Goal: Task Accomplishment & Management: Use online tool/utility

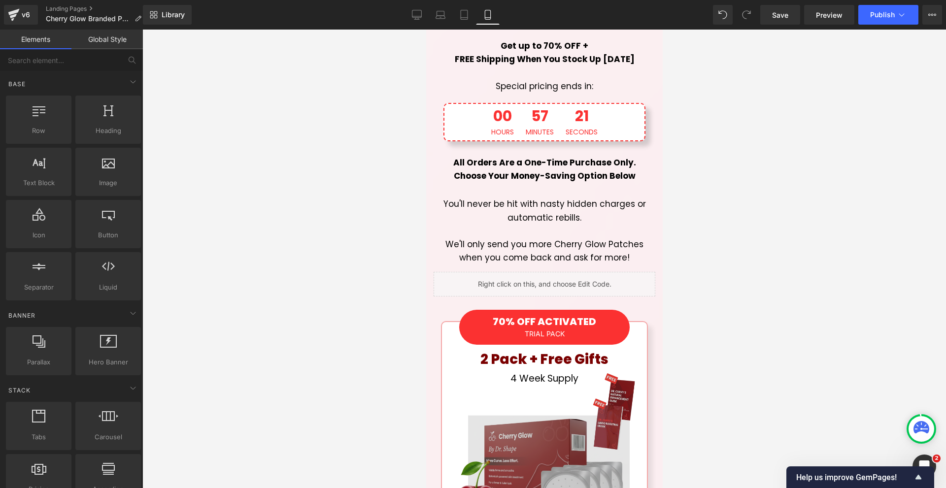
scroll to position [8079, 0]
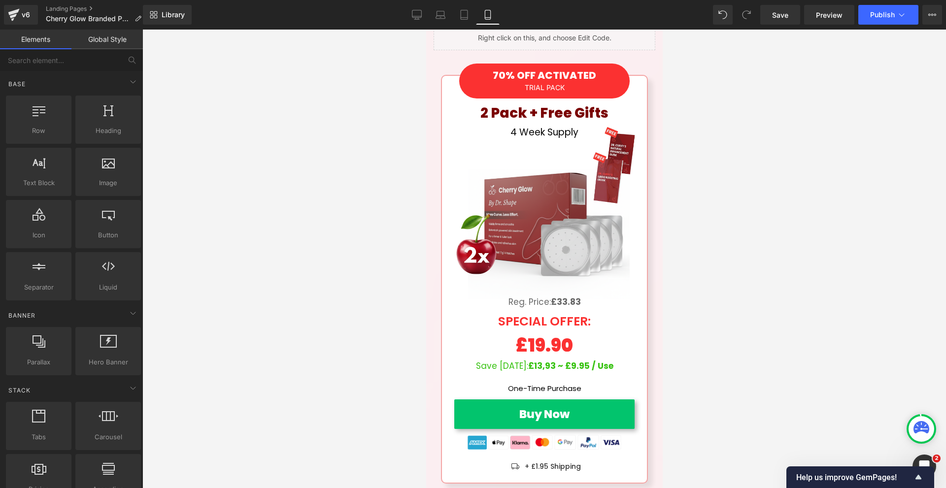
click at [538, 297] on span "Text Block" at bounding box center [536, 303] width 33 height 12
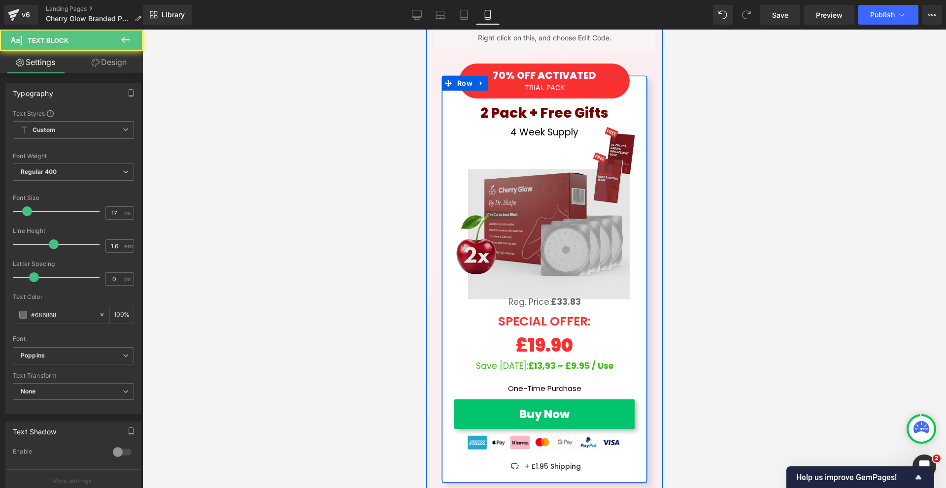
click at [535, 172] on img at bounding box center [544, 215] width 200 height 200
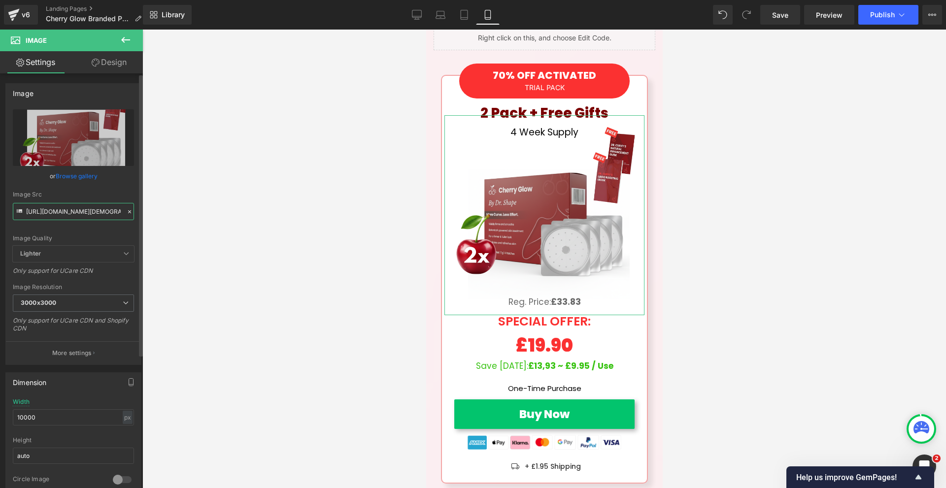
click at [84, 215] on input "[URL][DOMAIN_NAME][DEMOGRAPHIC_DATA]" at bounding box center [73, 211] width 121 height 17
paste input "20.png?v=1760016446"
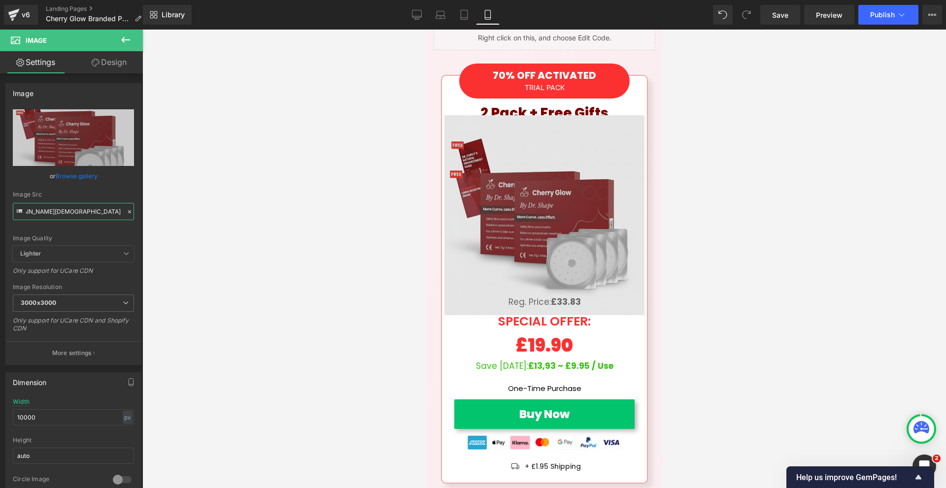
scroll to position [8029, 0]
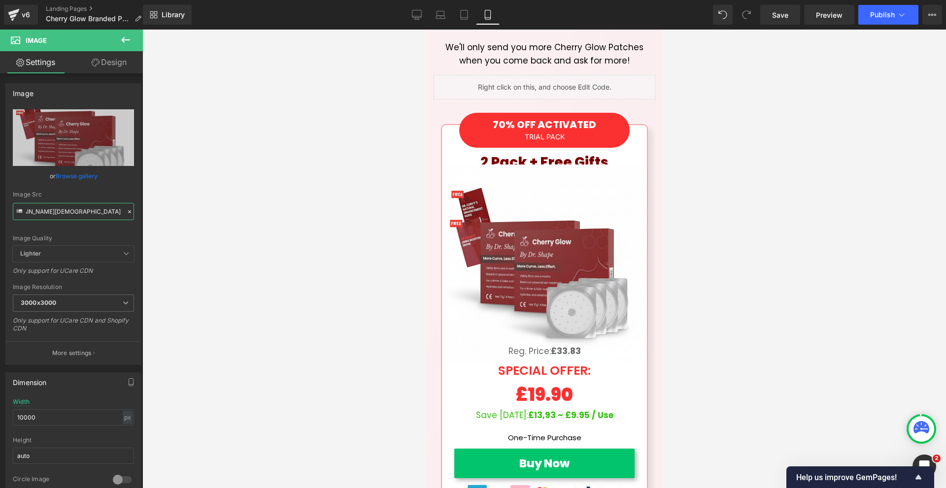
type input "[URL][DOMAIN_NAME][DEMOGRAPHIC_DATA]"
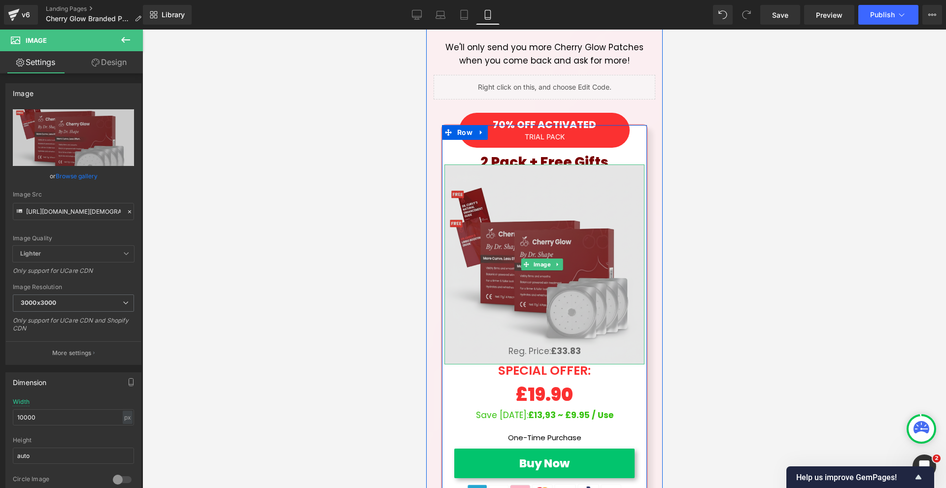
click at [552, 165] on img at bounding box center [544, 265] width 200 height 200
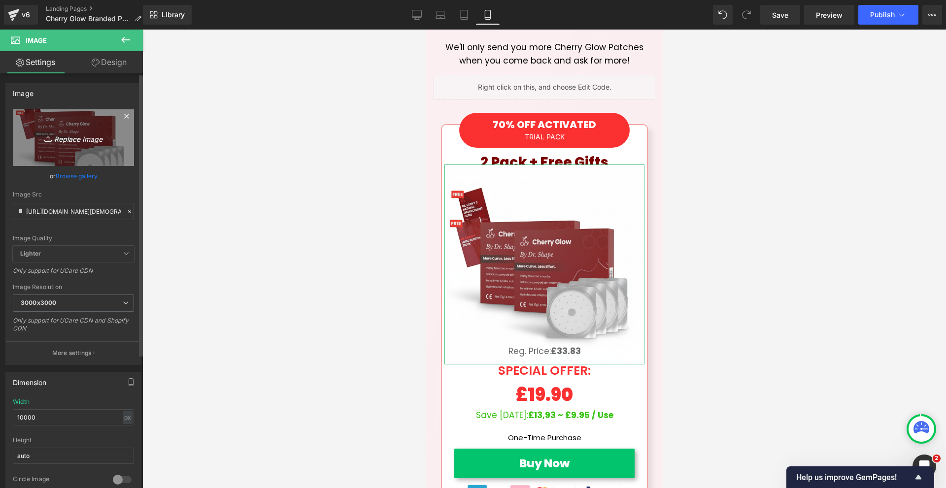
click at [63, 140] on icon "Replace Image" at bounding box center [73, 138] width 79 height 12
type input "C:\fakepath\Cherry & Co. by The Curvy [DEMOGRAPHIC_DATA] (21).png"
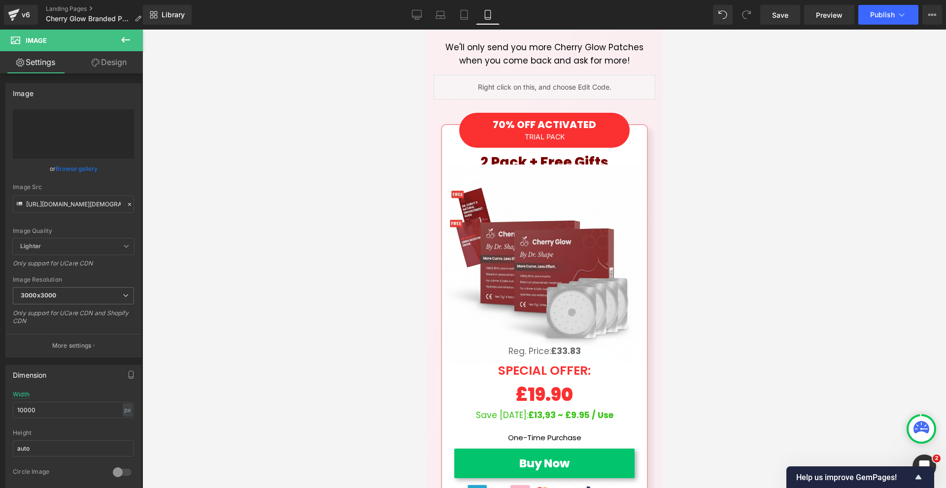
type input "[URL][DOMAIN_NAME]"
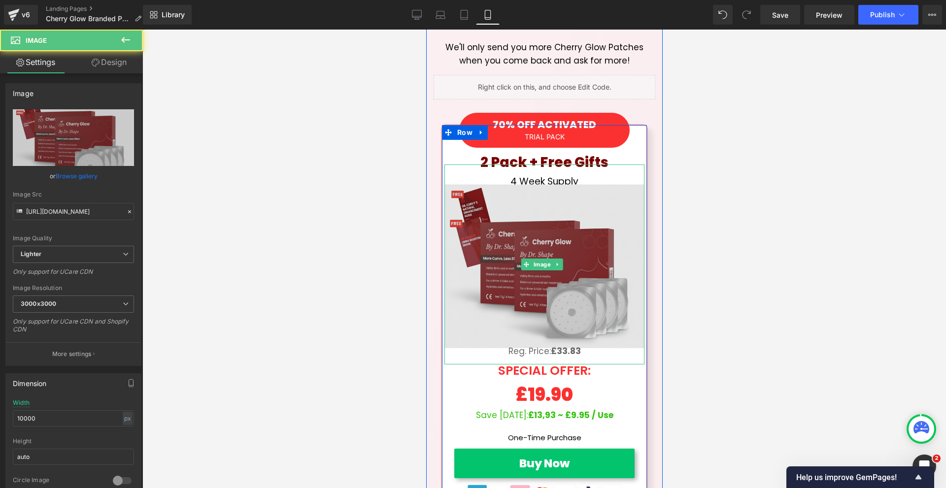
click at [588, 165] on img at bounding box center [544, 265] width 200 height 200
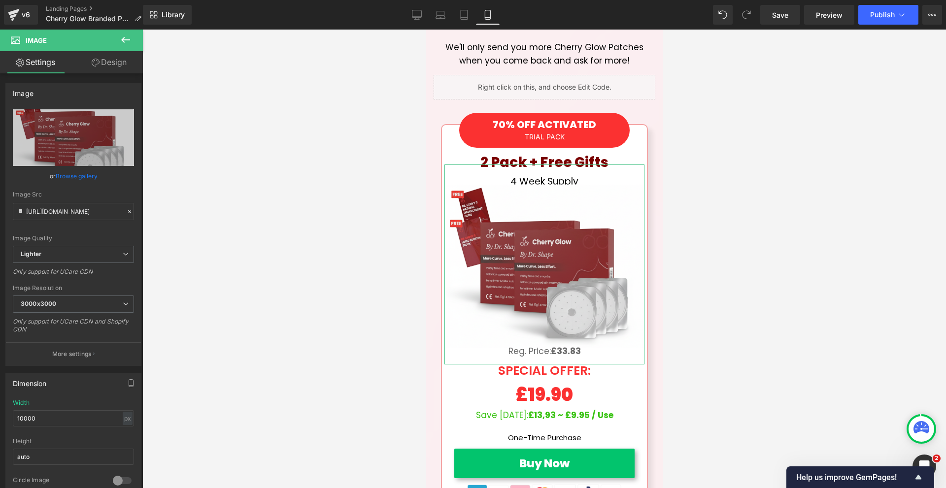
click at [100, 64] on link "Design" at bounding box center [108, 62] width 71 height 22
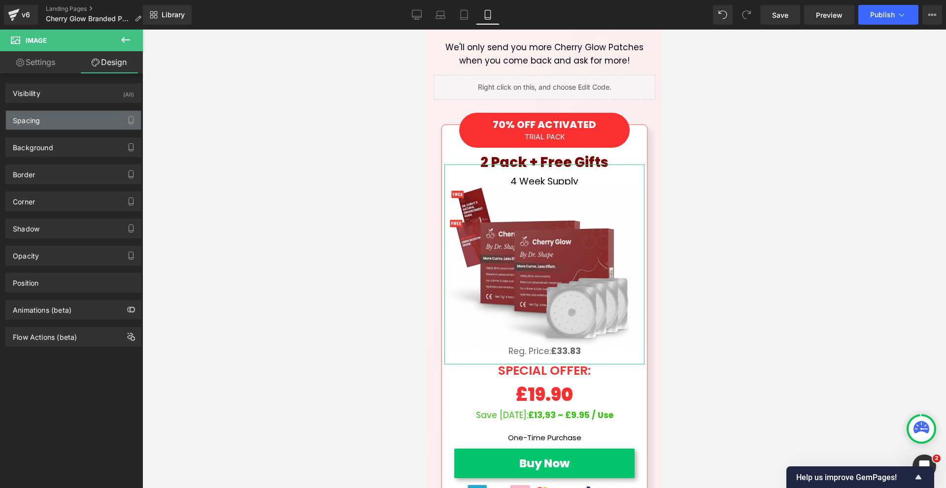
click at [72, 116] on div "Spacing" at bounding box center [73, 120] width 135 height 19
type input "-50"
type input "-10"
type input "0"
type input "-10"
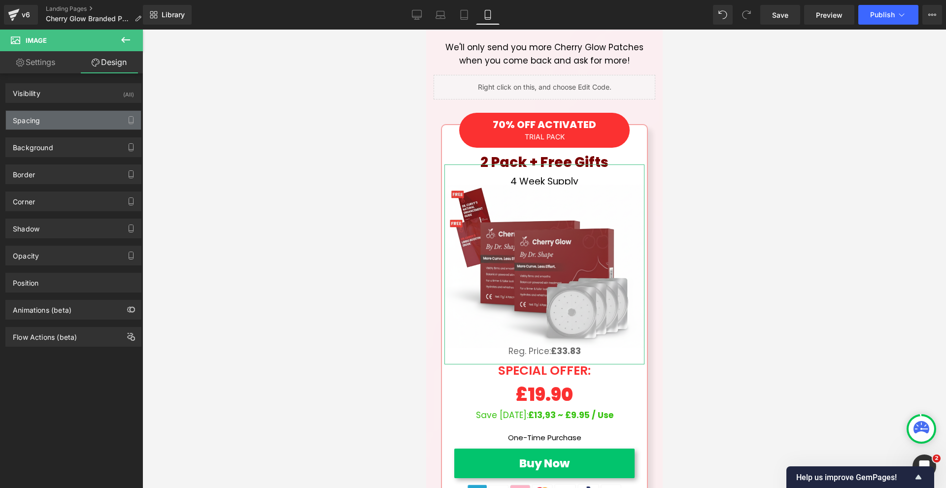
type input "0"
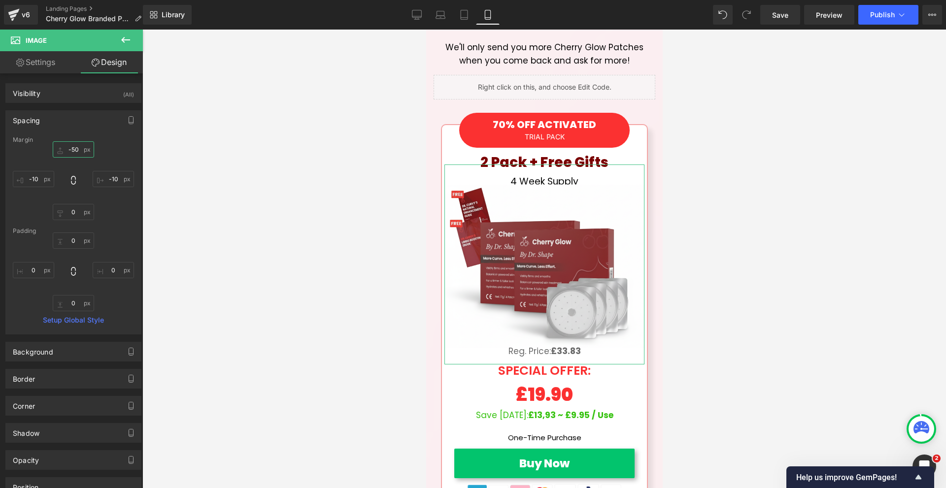
click at [81, 147] on input "-50" at bounding box center [73, 149] width 41 height 16
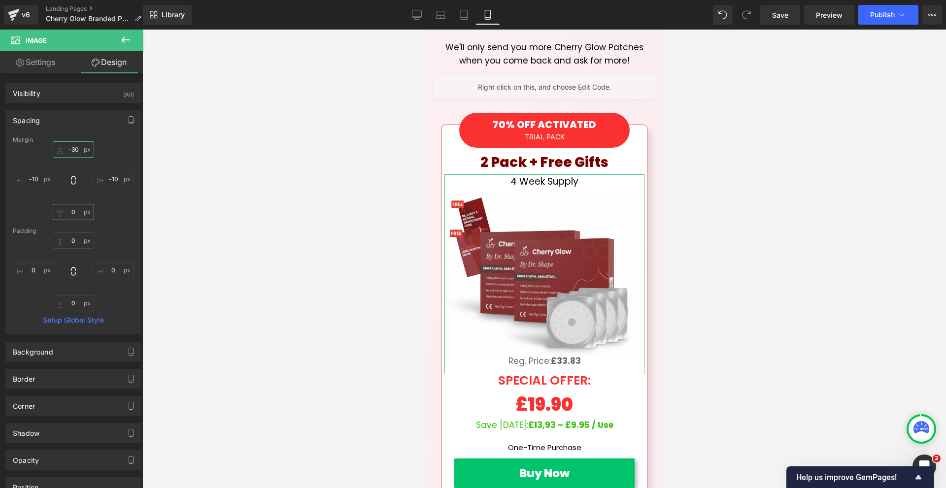
type input "-30"
click at [78, 216] on input "0" at bounding box center [73, 212] width 41 height 16
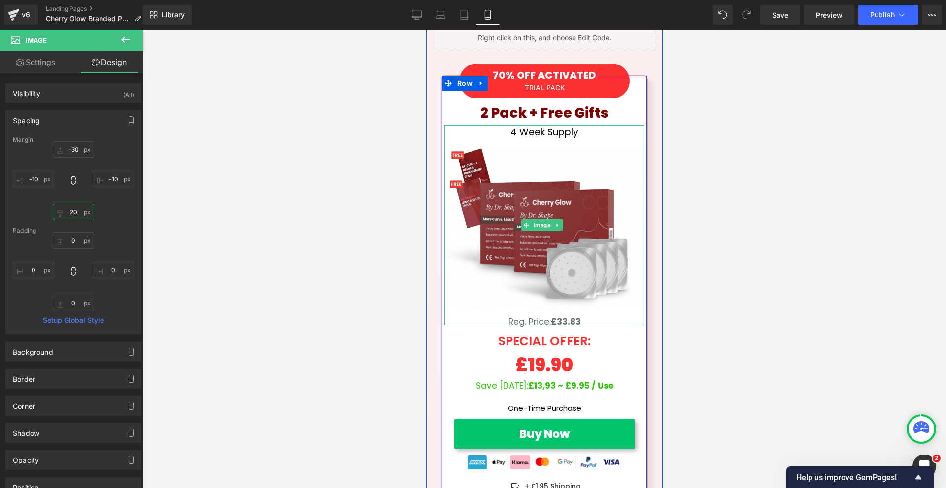
scroll to position [8128, 0]
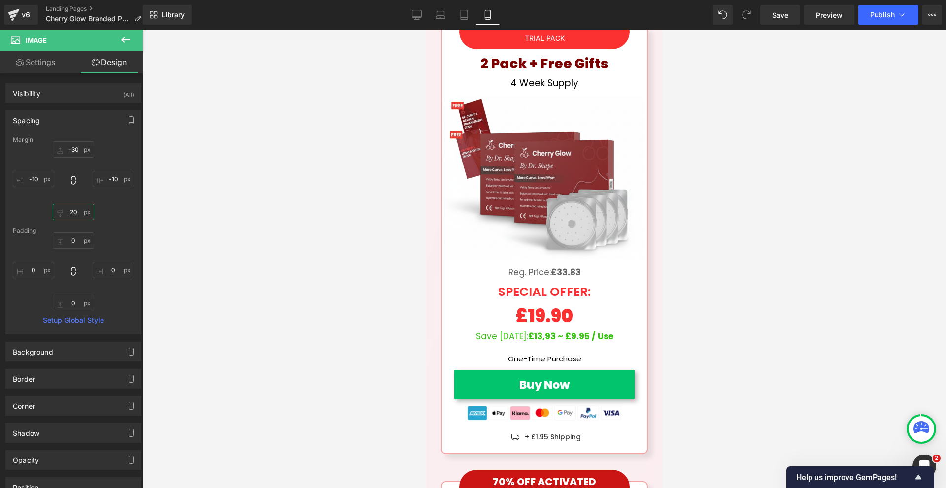
type input "2"
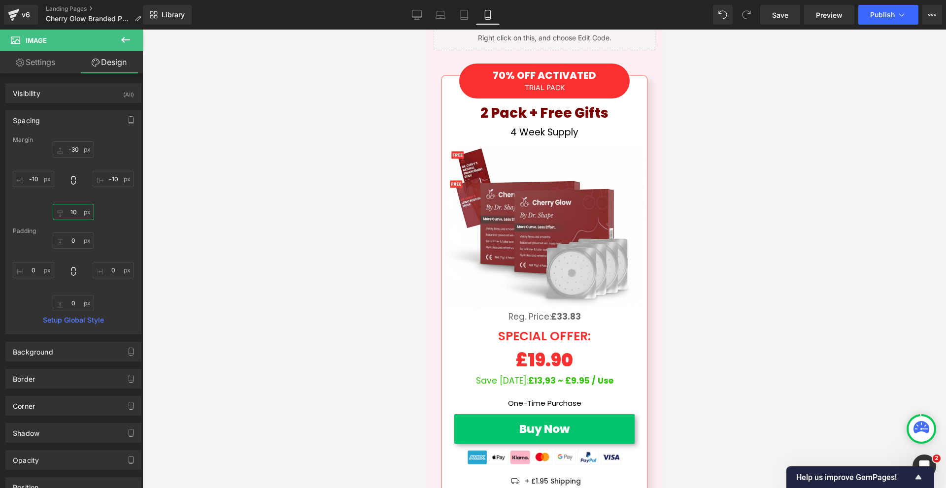
scroll to position [7980, 0]
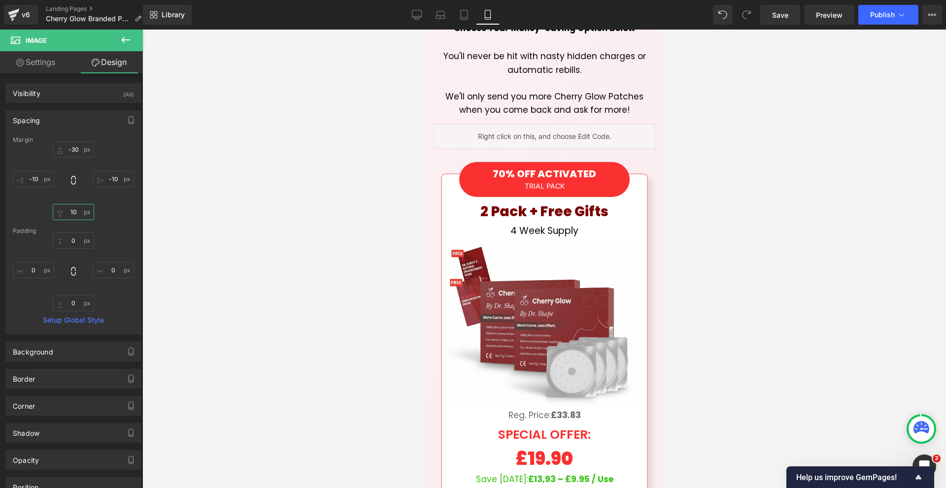
type input "10"
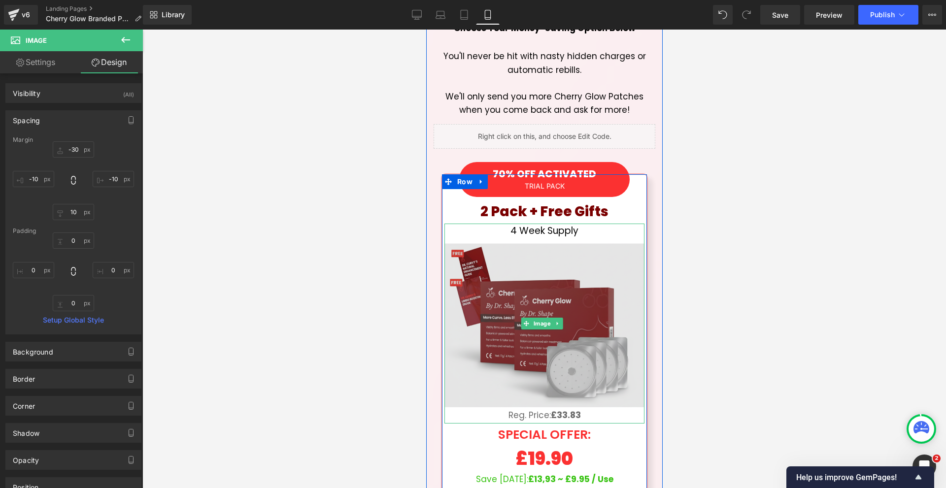
click at [605, 224] on img at bounding box center [544, 324] width 200 height 200
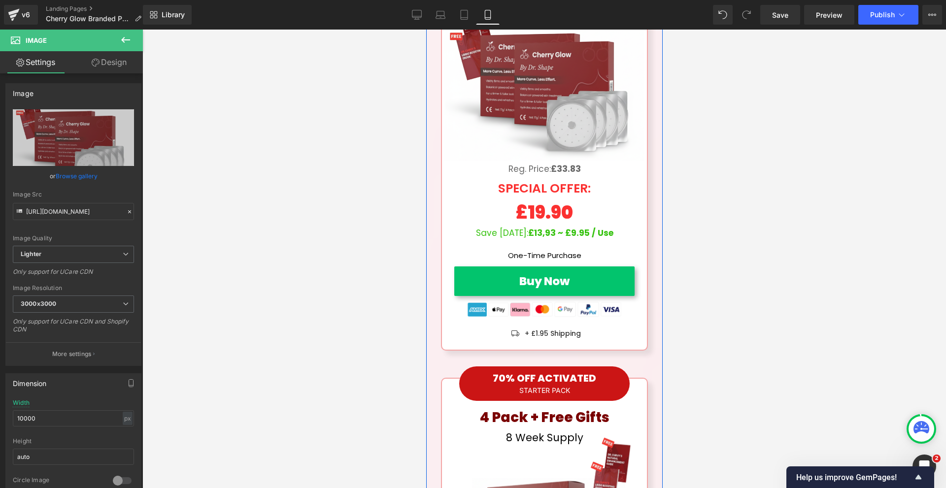
scroll to position [8473, 0]
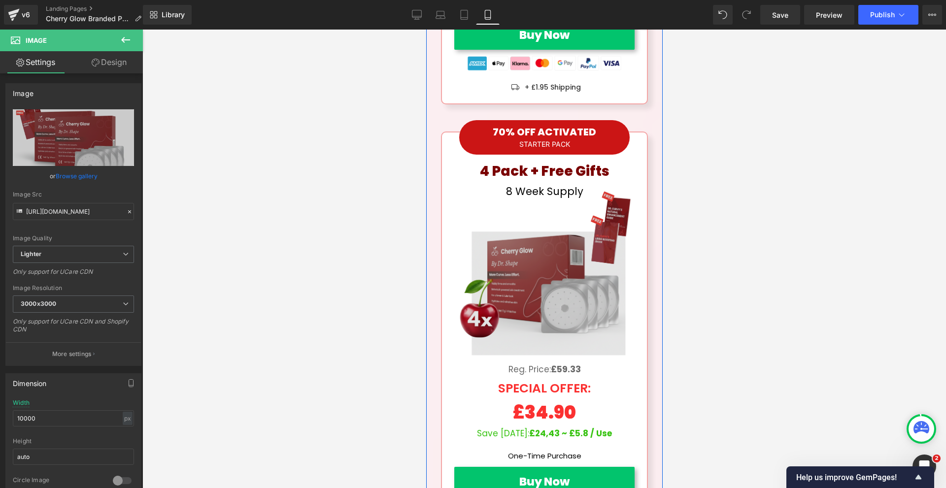
click at [567, 202] on img at bounding box center [544, 275] width 190 height 190
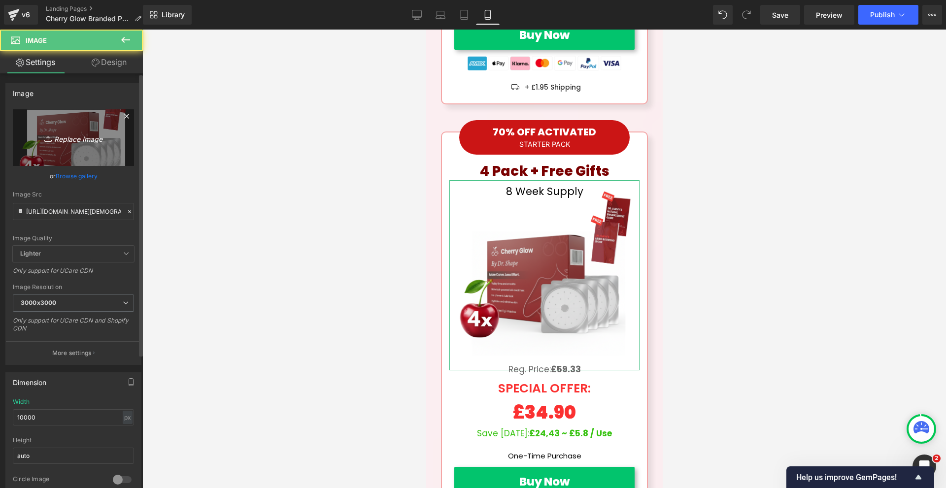
click at [44, 130] on link "Replace Image" at bounding box center [73, 137] width 121 height 57
type input "C:\fakepath\Gemini_Generated_Image_v7p1aiv7p1aiv7p1.png"
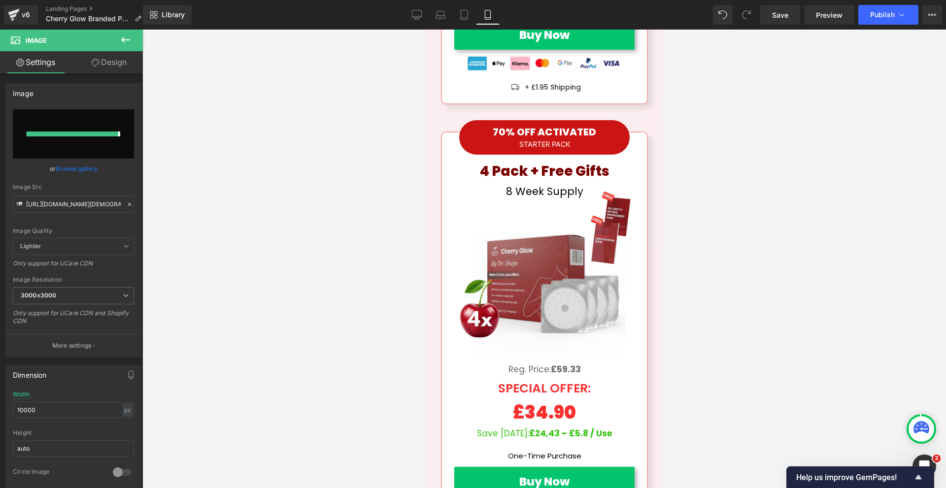
type input "[URL][DOMAIN_NAME]"
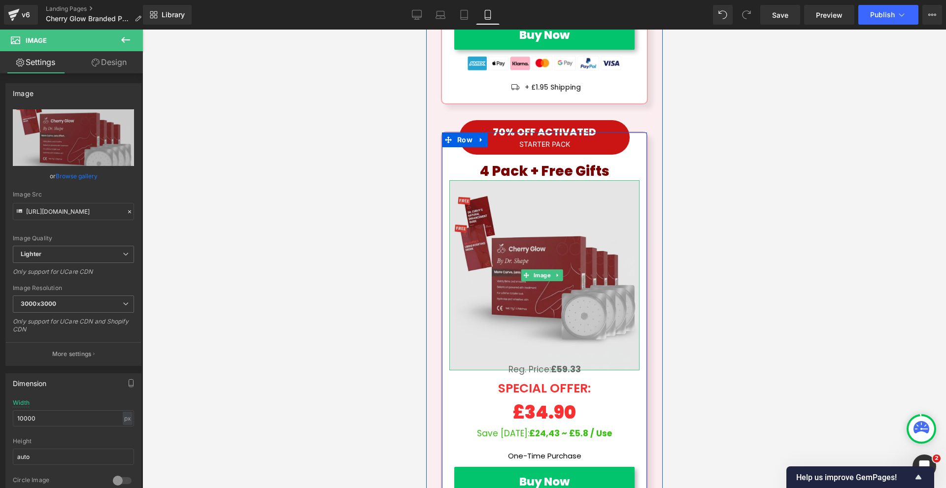
click at [598, 180] on img at bounding box center [544, 275] width 190 height 190
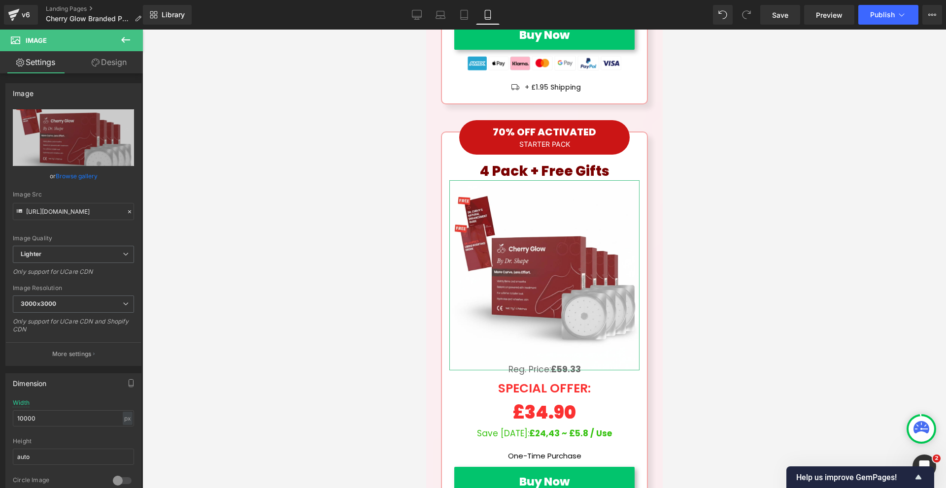
click at [129, 67] on link "Design" at bounding box center [108, 62] width 71 height 22
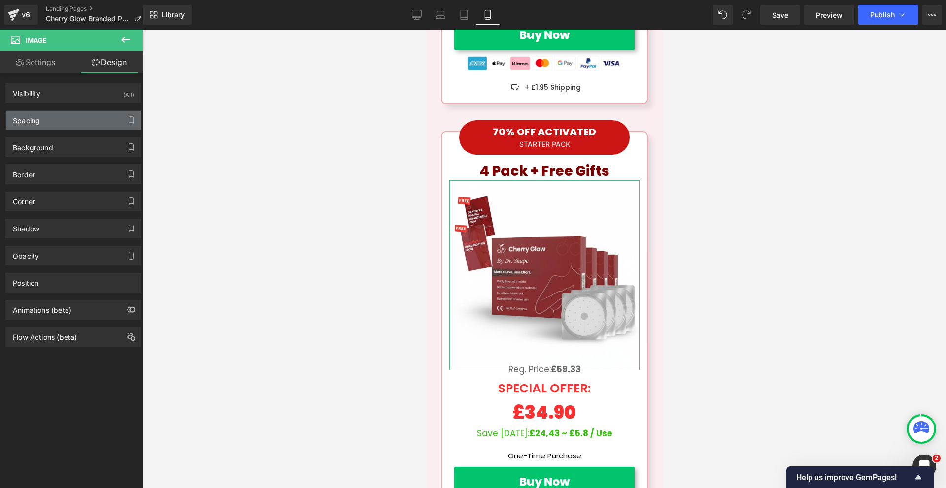
type input "-40"
type input "0"
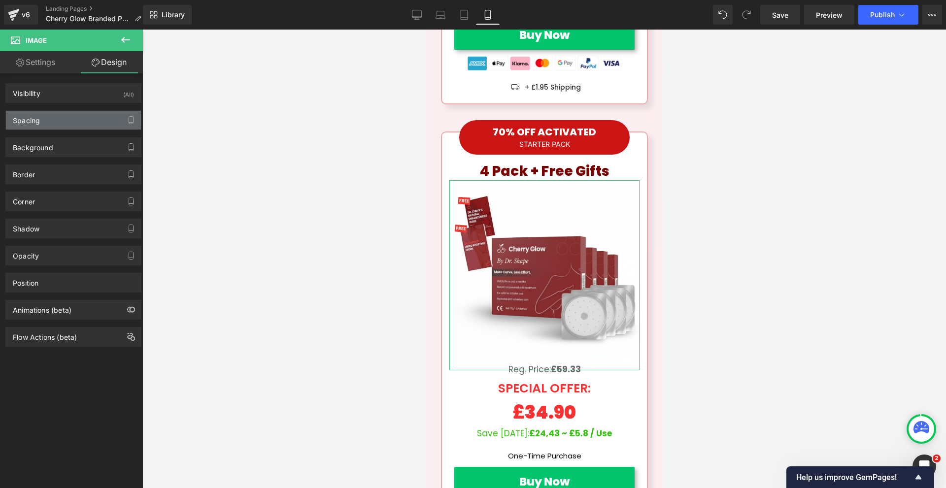
type input "0"
click at [73, 122] on div "Spacing" at bounding box center [73, 120] width 135 height 19
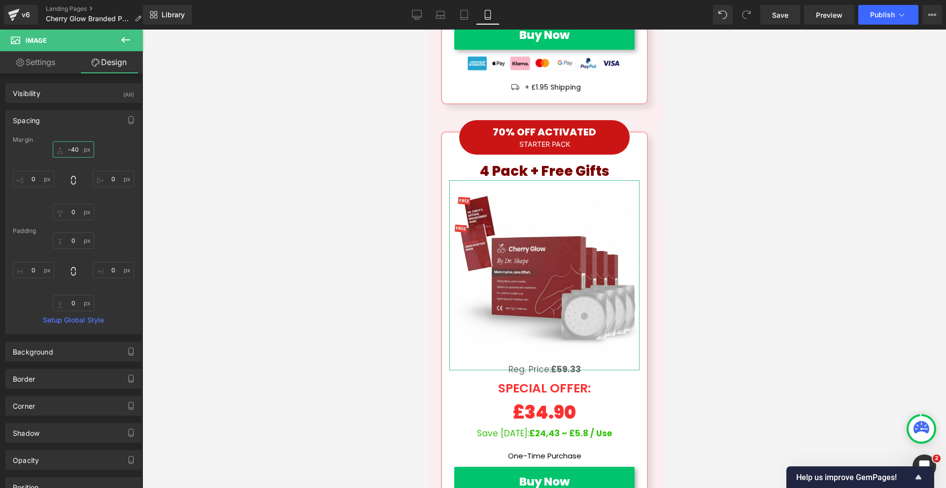
click at [84, 146] on input "-40" at bounding box center [73, 149] width 41 height 16
type input "0"
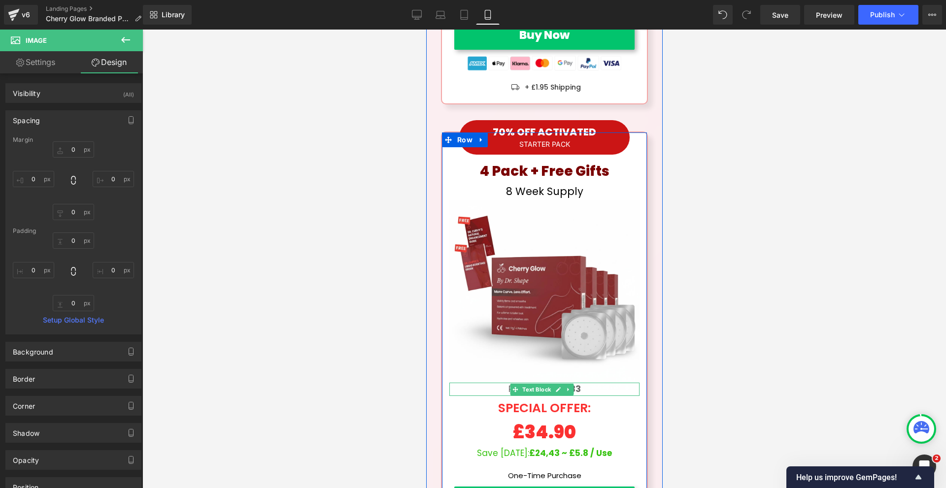
click at [537, 384] on span "Text Block" at bounding box center [536, 390] width 33 height 12
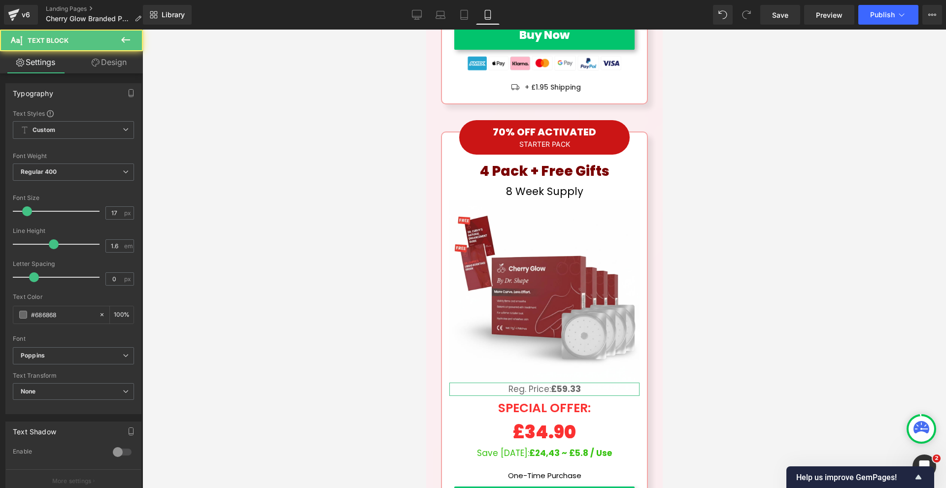
click at [123, 66] on link "Design" at bounding box center [108, 62] width 71 height 22
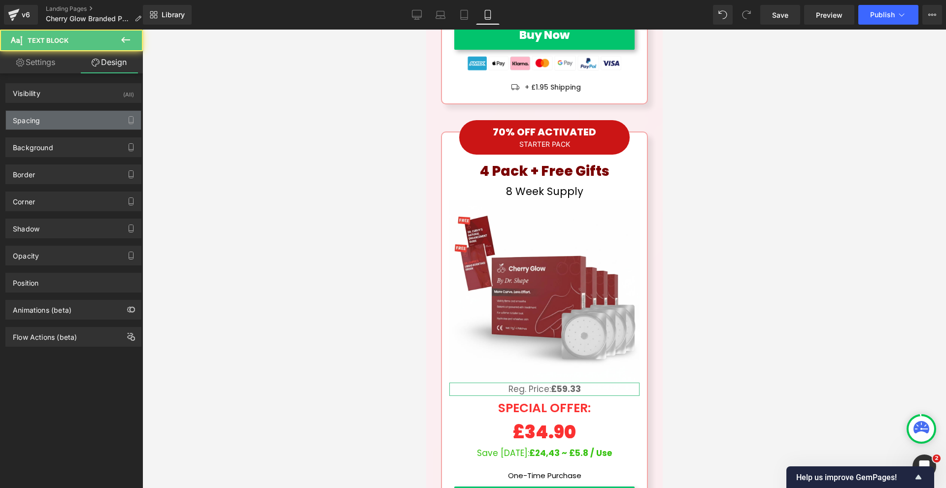
click at [68, 123] on div "Spacing" at bounding box center [73, 120] width 135 height 19
type input "-15"
type input "0"
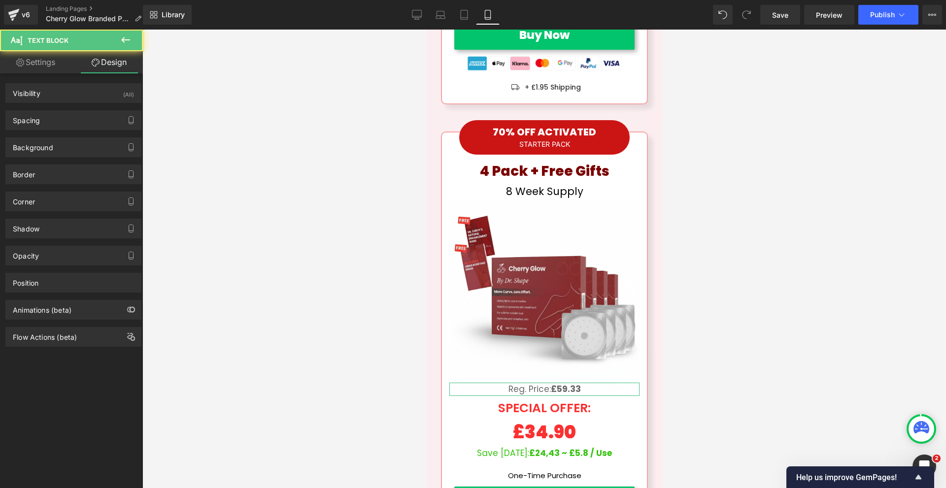
type input "0"
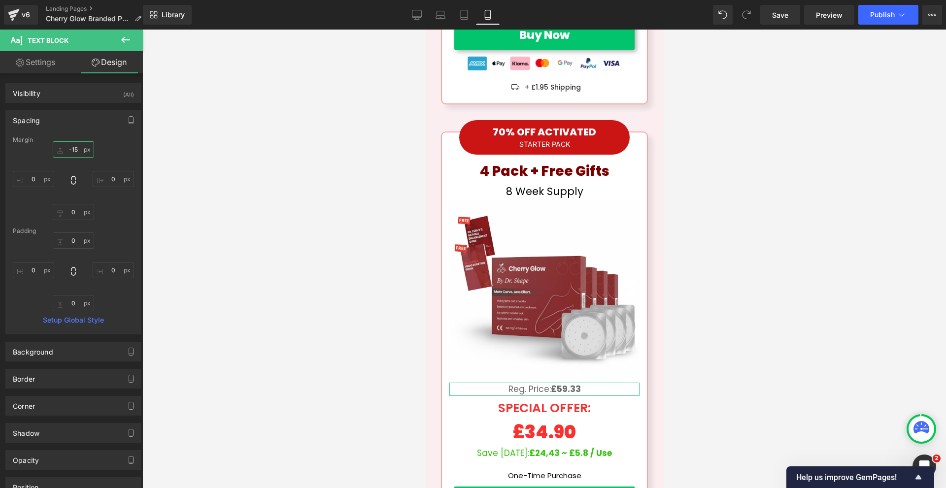
click at [77, 151] on input "-15" at bounding box center [73, 149] width 41 height 16
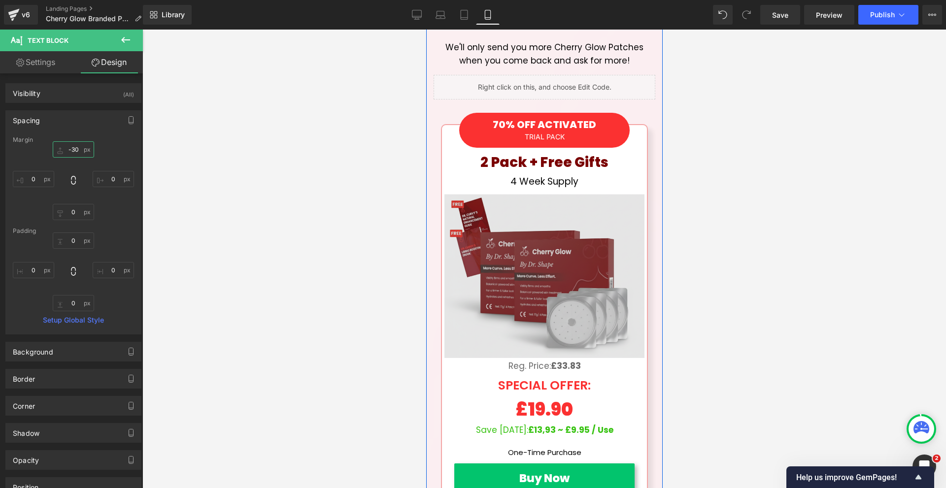
scroll to position [7980, 0]
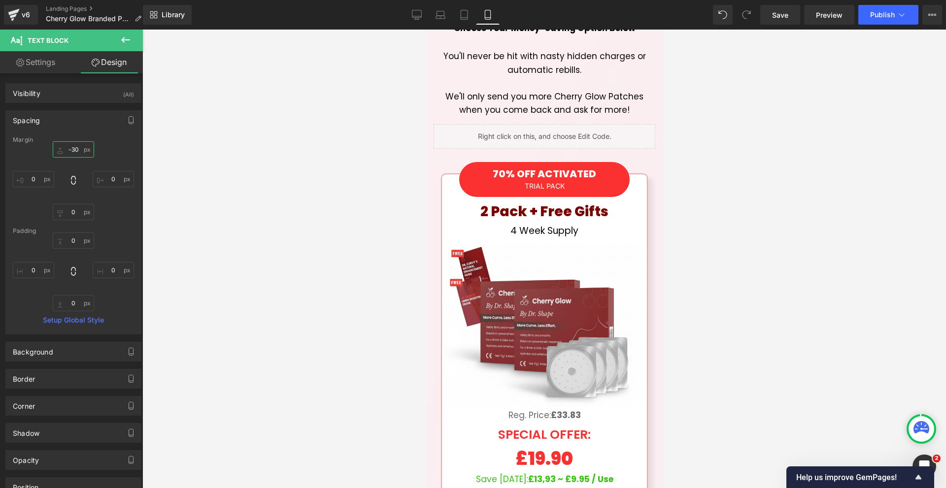
type input "-30"
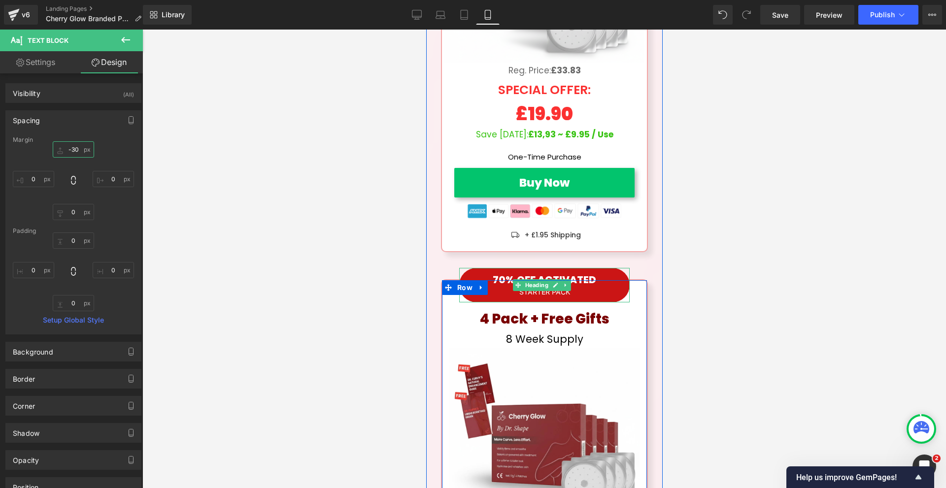
scroll to position [8473, 0]
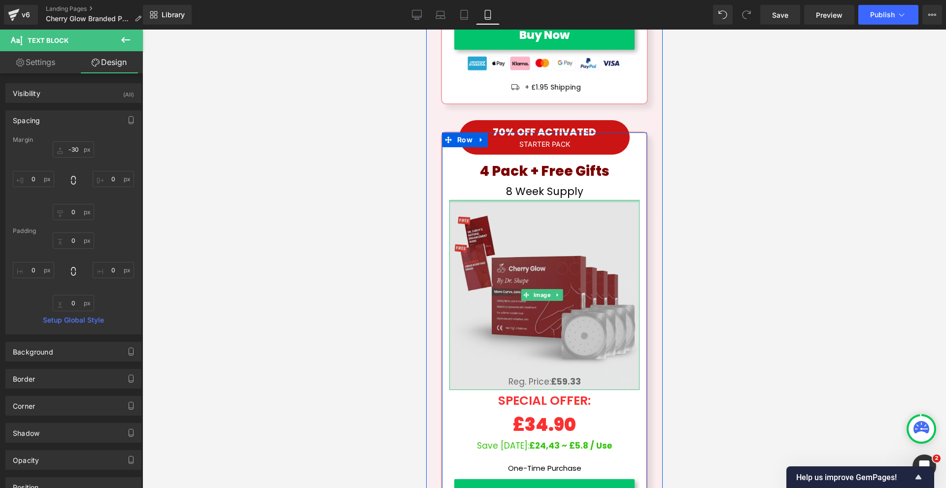
click at [547, 200] on div at bounding box center [544, 201] width 190 height 2
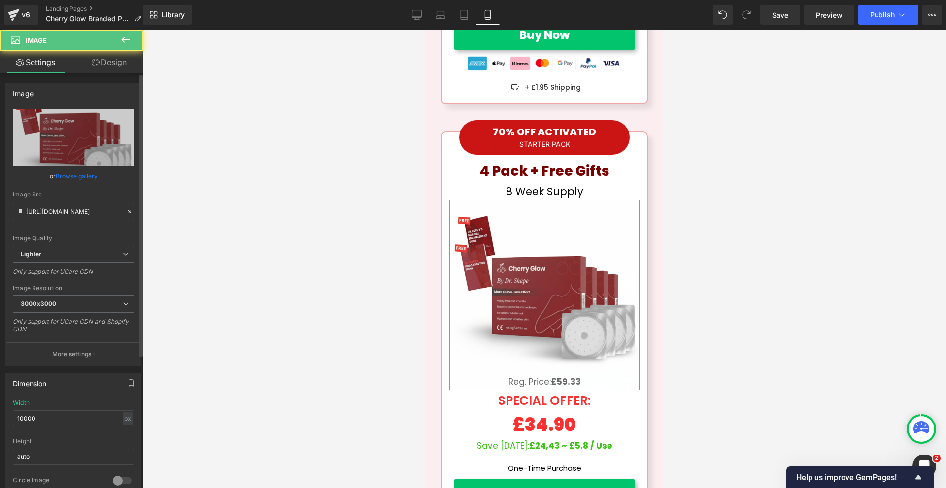
click at [93, 75] on div "Image [URL][DOMAIN_NAME] Replace Image Upload image or Browse gallery Image Src…" at bounding box center [73, 497] width 147 height 848
click at [93, 67] on link "Design" at bounding box center [108, 62] width 71 height 22
click at [0, 0] on div "Spacing" at bounding box center [0, 0] width 0 height 0
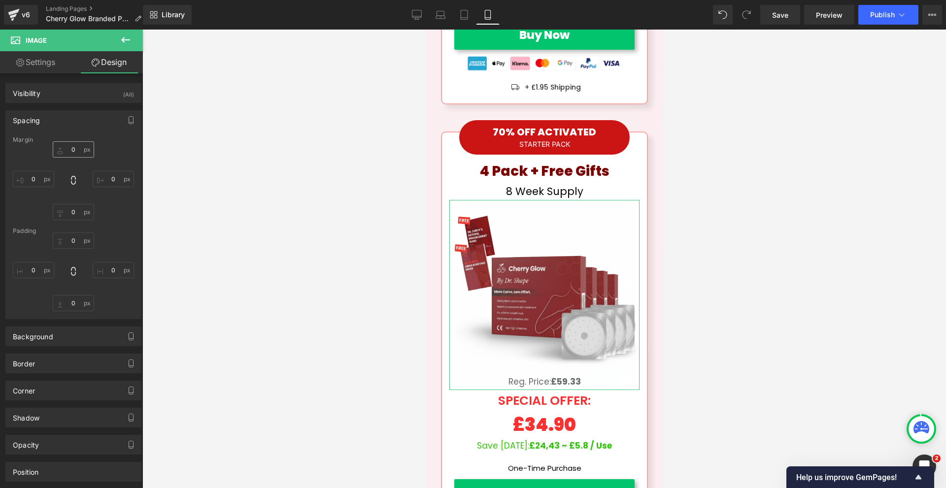
type input "0"
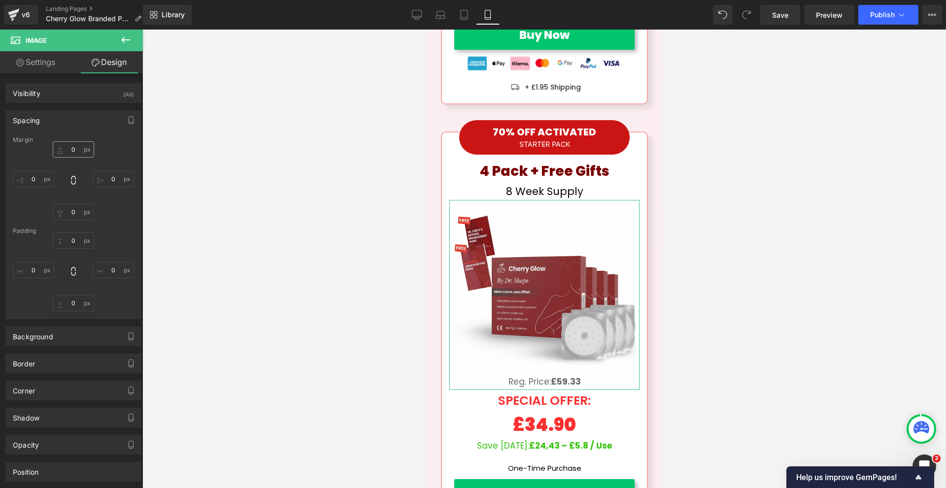
type input "0"
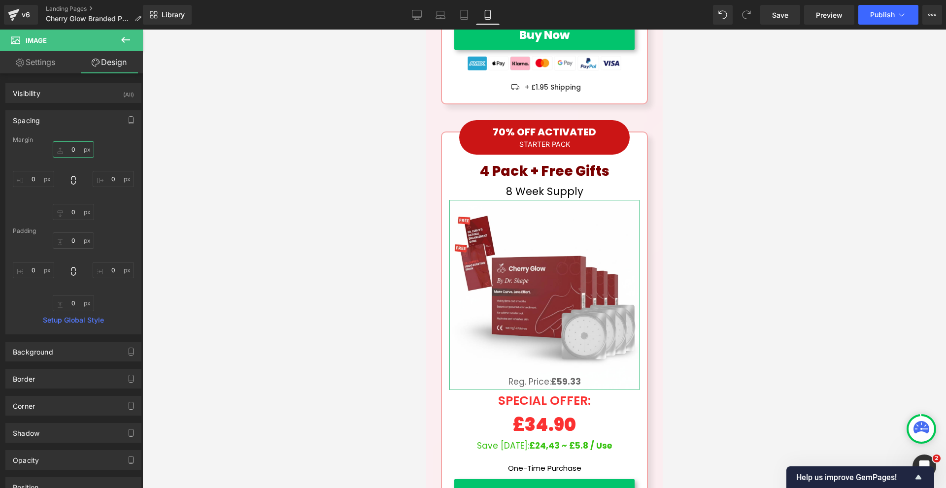
click at [71, 150] on input "0" at bounding box center [73, 149] width 41 height 16
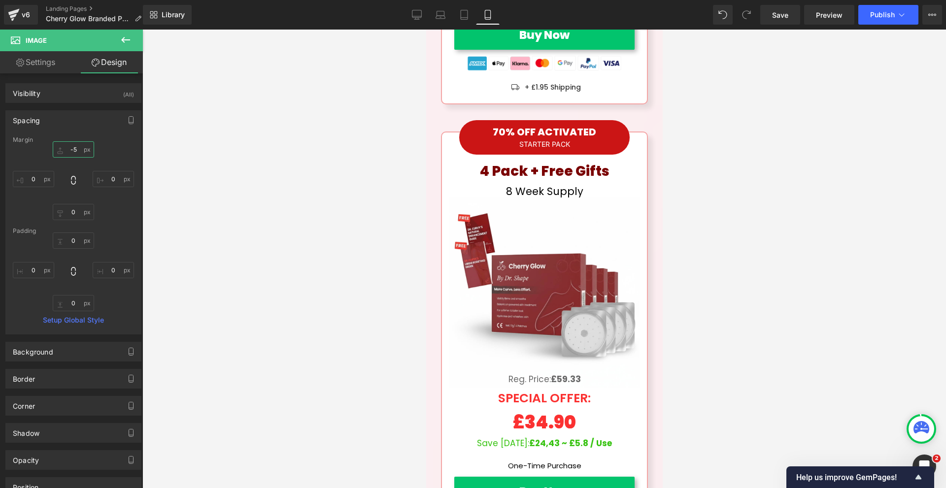
type input "-5"
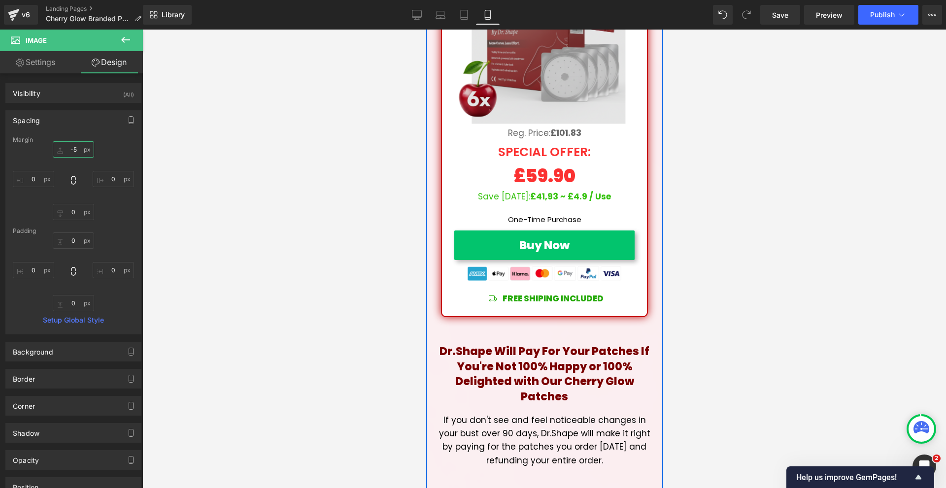
scroll to position [8966, 0]
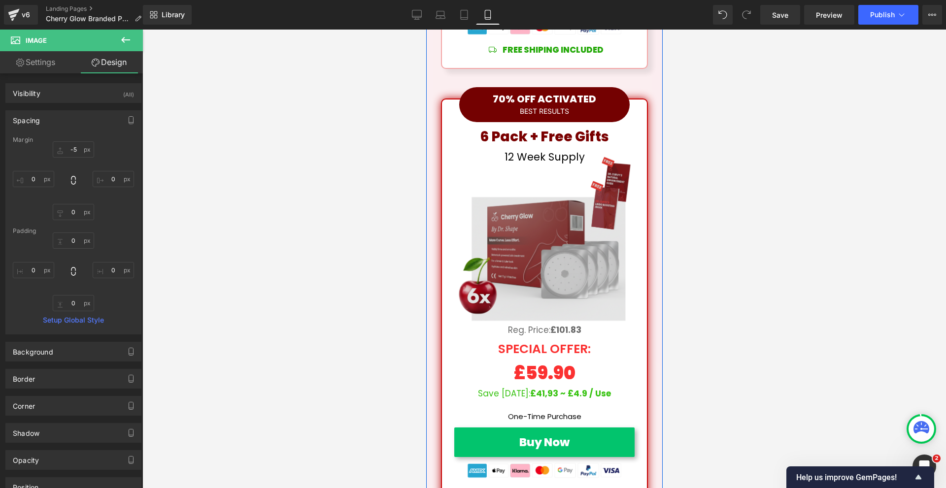
click at [587, 195] on img at bounding box center [544, 241] width 190 height 190
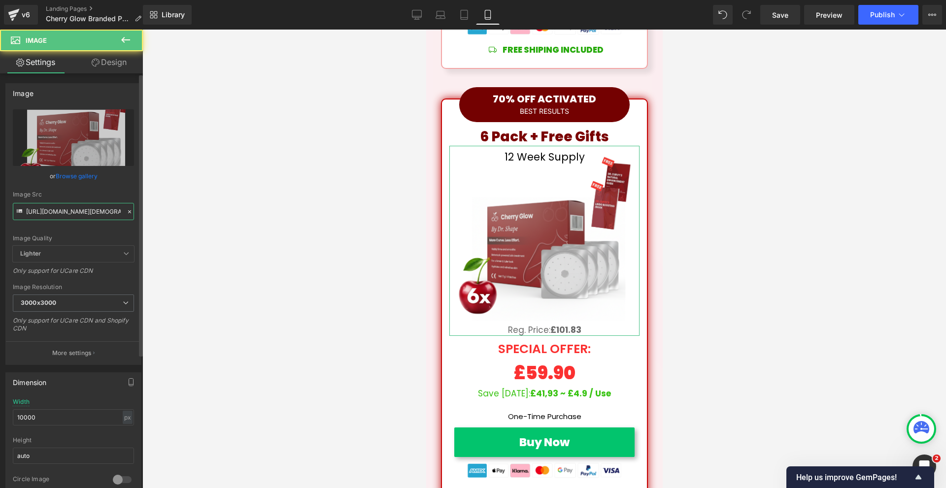
click at [64, 208] on input "[URL][DOMAIN_NAME][DEMOGRAPHIC_DATA]" at bounding box center [73, 211] width 121 height 17
paste input "Gemini_Generated_Image_m8gqtvm8gqtvm8gq.png?v=1760017198"
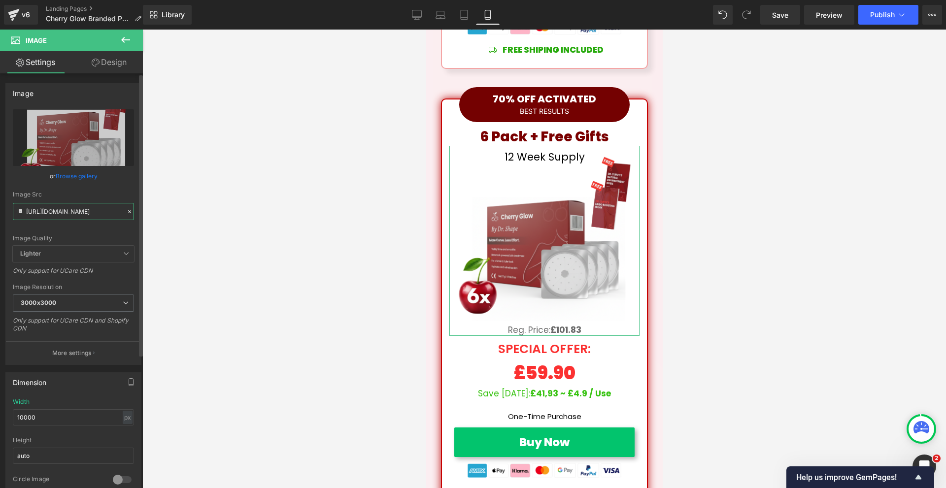
scroll to position [0, 254]
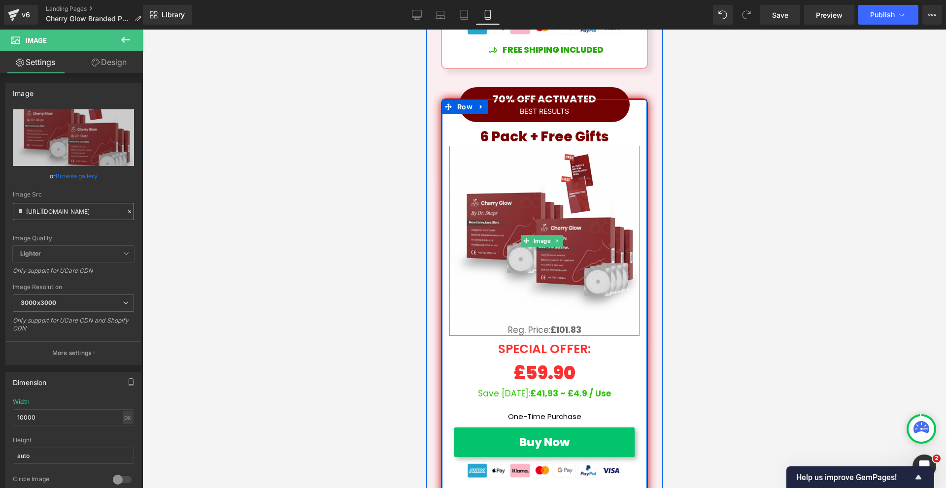
type input "[URL][DOMAIN_NAME]"
click at [526, 324] on span "Text Block" at bounding box center [536, 330] width 33 height 12
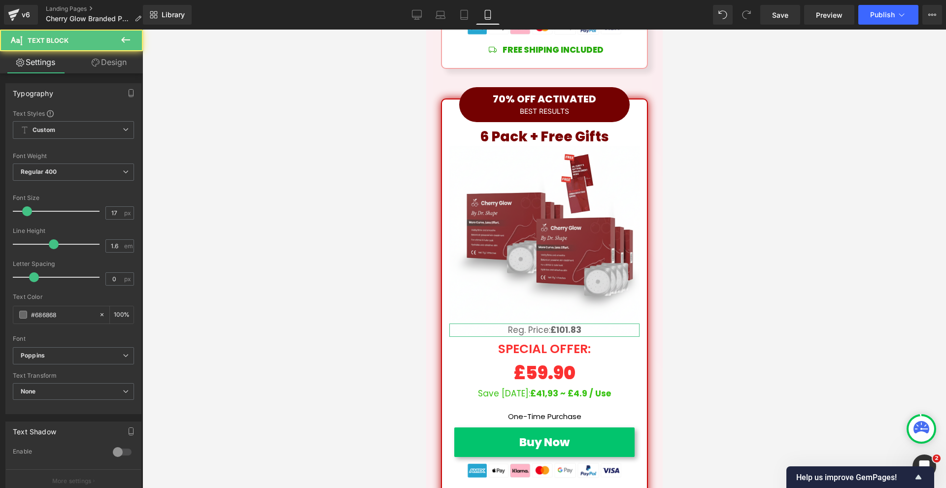
click at [118, 63] on link "Design" at bounding box center [108, 62] width 71 height 22
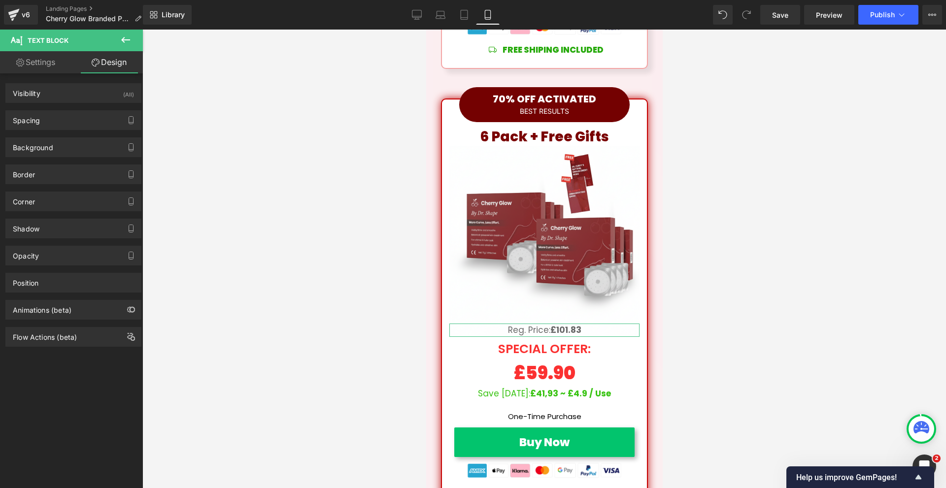
type input "-25"
type input "0"
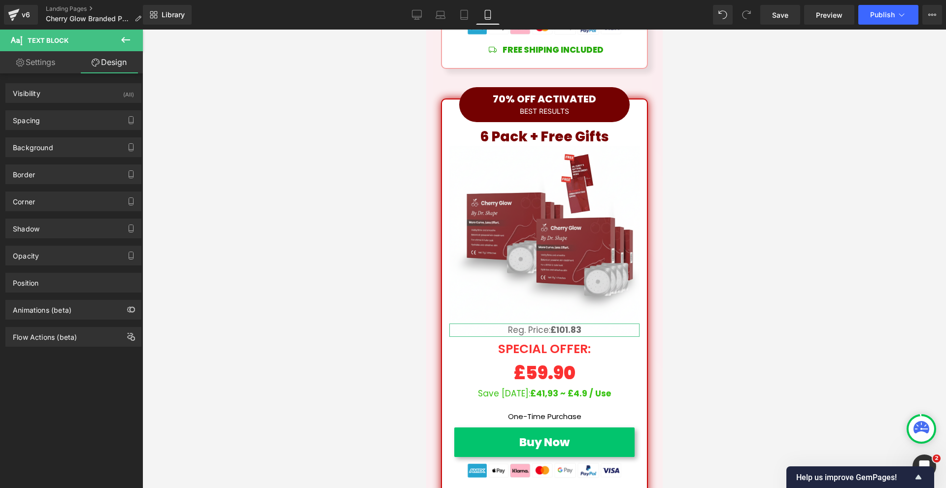
type input "0"
click at [64, 119] on div "Spacing" at bounding box center [73, 120] width 135 height 19
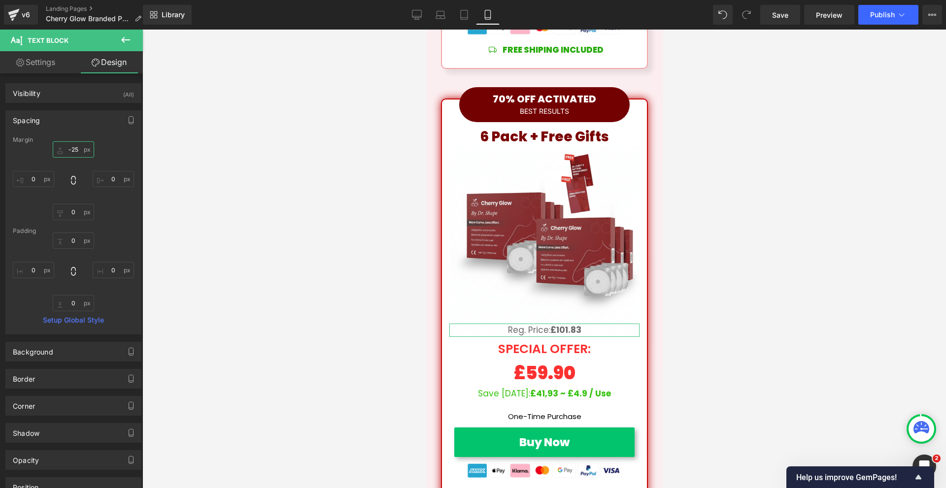
click at [71, 147] on input "-25" at bounding box center [73, 149] width 41 height 16
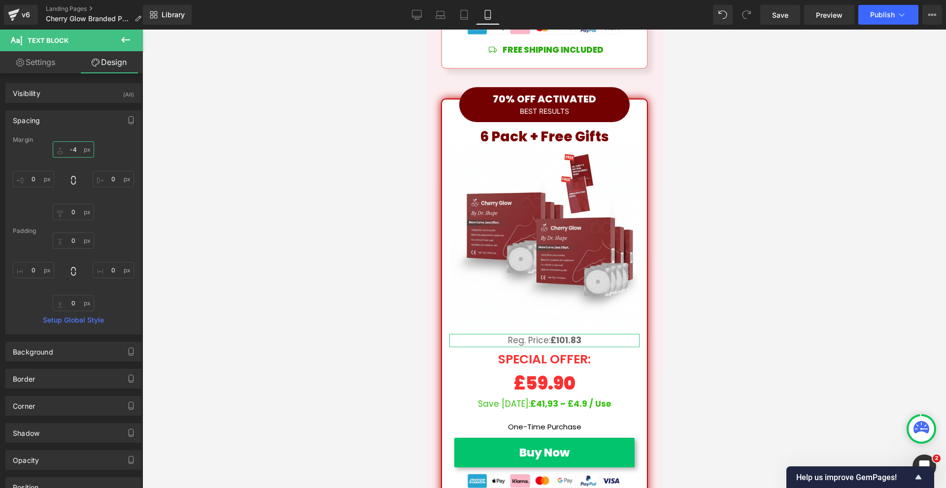
type input "-40"
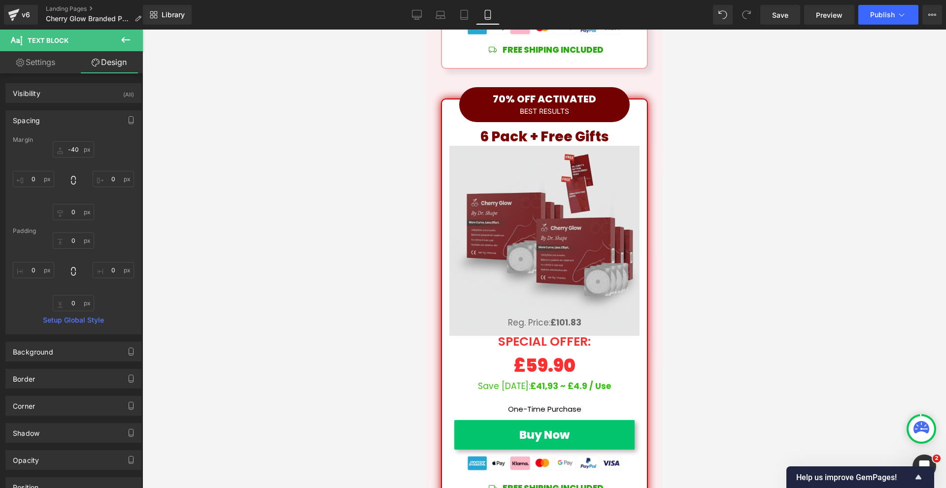
click at [519, 146] on img at bounding box center [544, 241] width 190 height 190
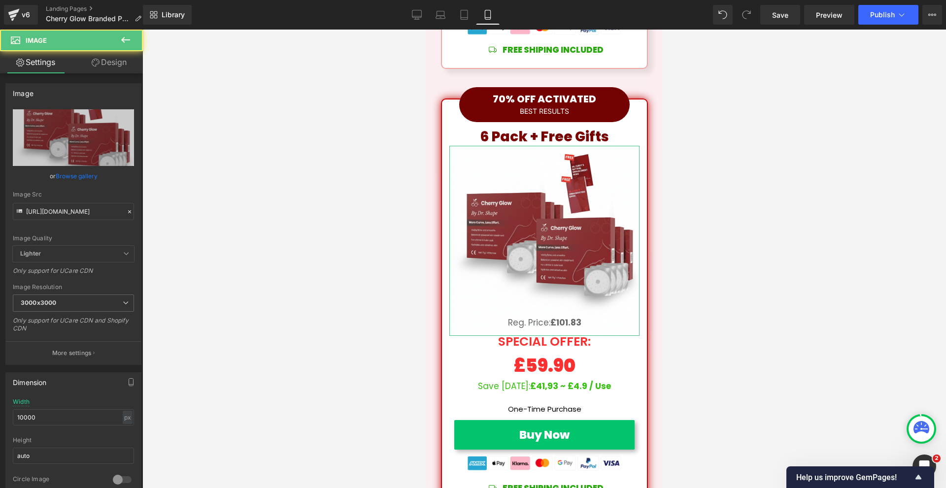
click at [122, 67] on link "Design" at bounding box center [108, 62] width 71 height 22
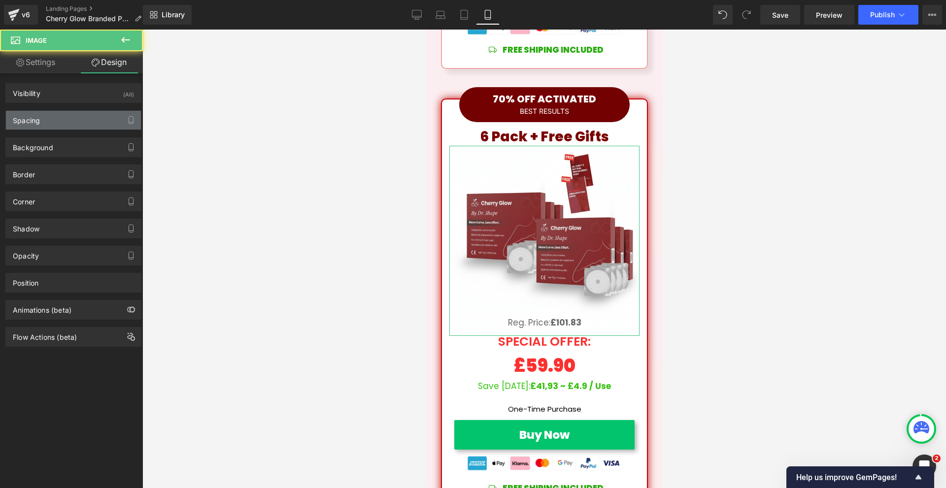
click at [65, 120] on div "Spacing" at bounding box center [73, 120] width 135 height 19
type input "-40"
type input "0"
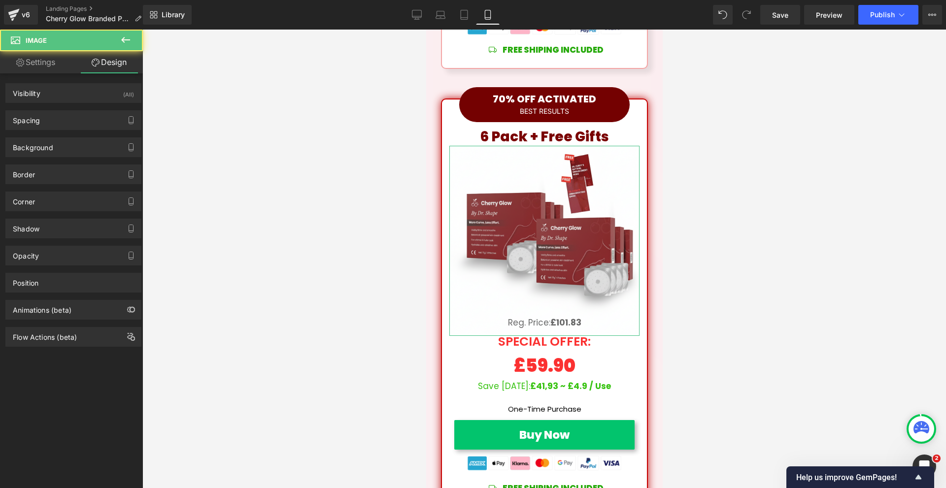
type input "0"
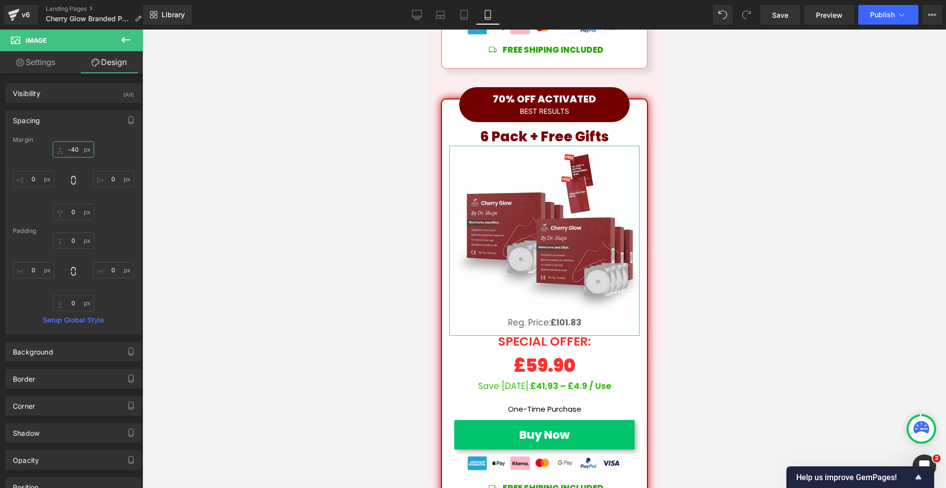
click at [76, 149] on input "-40" at bounding box center [73, 149] width 41 height 16
type input "0"
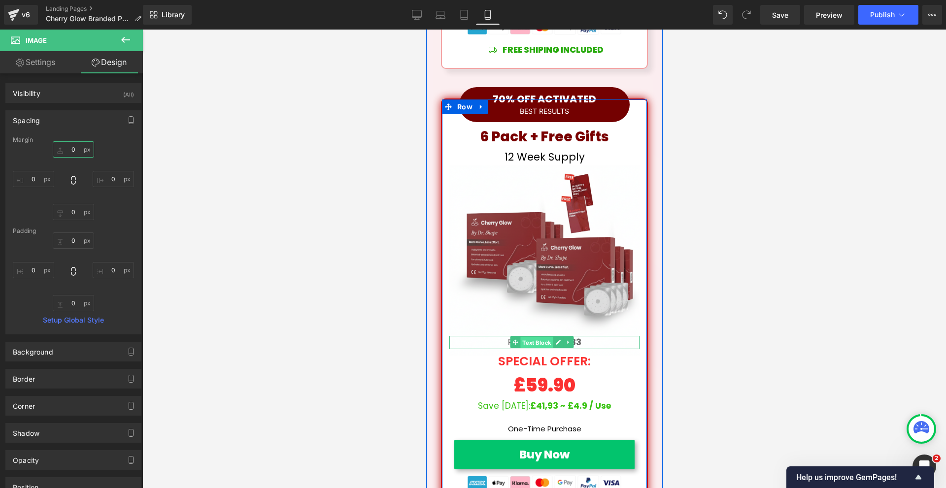
drag, startPoint x: 540, startPoint y: 263, endPoint x: 591, endPoint y: 198, distance: 82.9
click at [540, 337] on span "Text Block" at bounding box center [536, 343] width 33 height 12
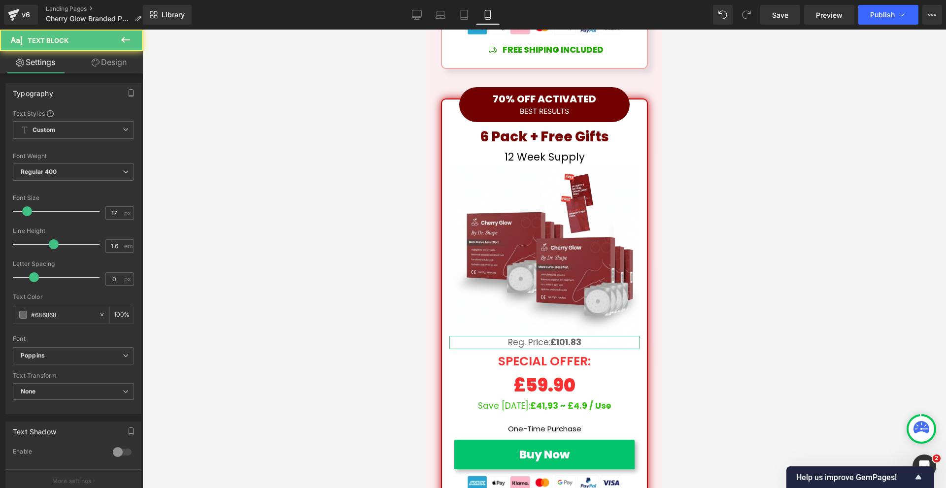
click at [85, 55] on link "Design" at bounding box center [108, 62] width 71 height 22
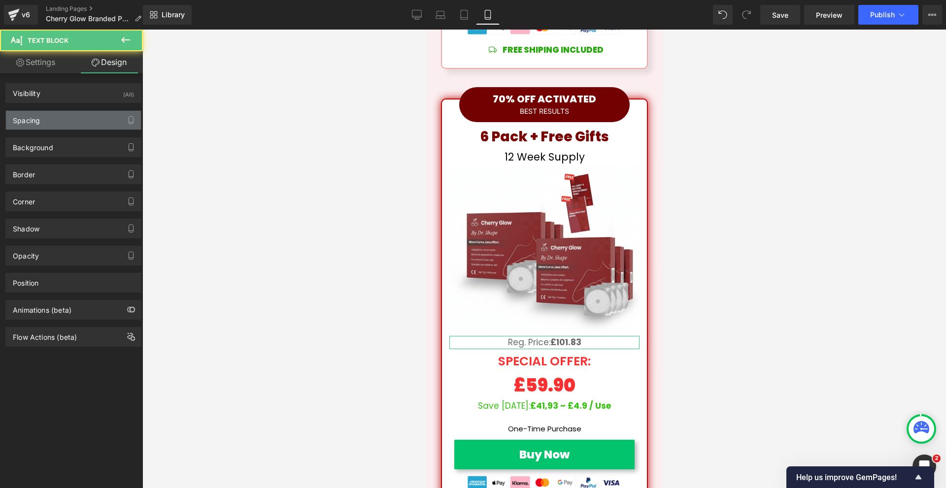
click at [65, 126] on div "Spacing" at bounding box center [73, 120] width 135 height 19
type input "-40"
type input "0"
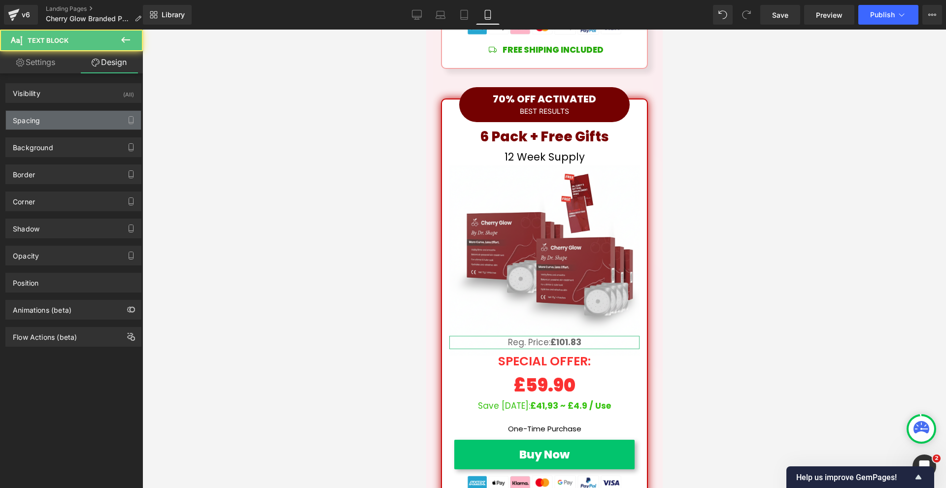
type input "0"
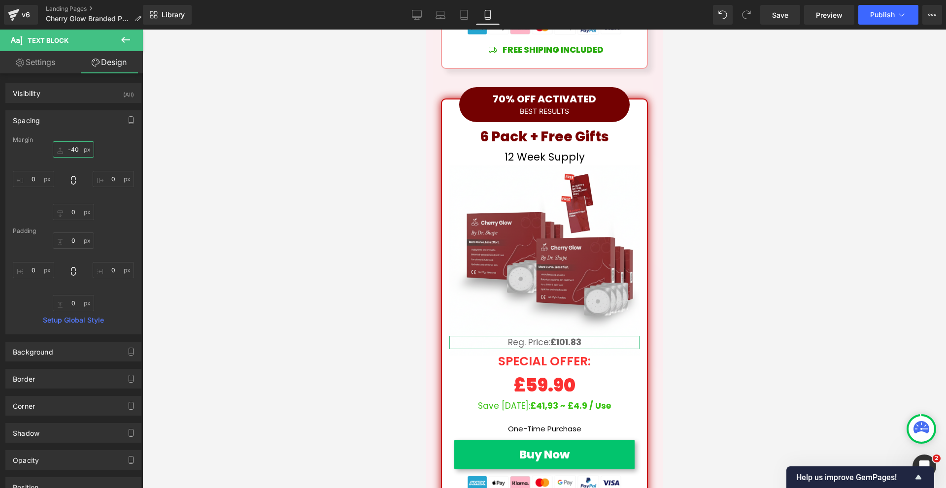
click at [74, 149] on input "-40" at bounding box center [73, 149] width 41 height 16
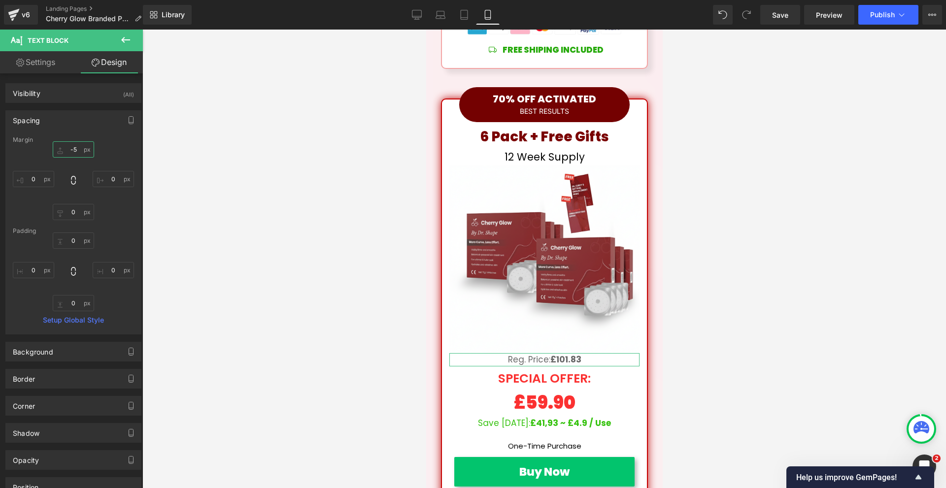
type input "-55"
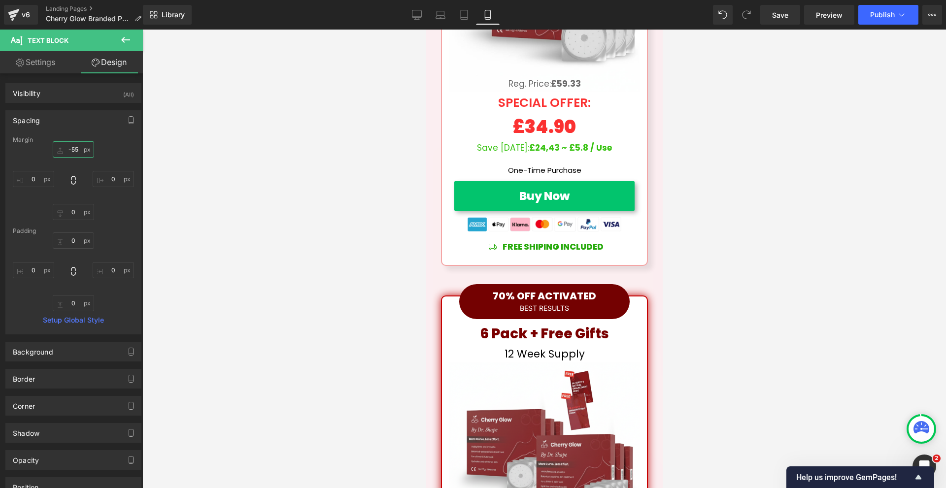
scroll to position [8867, 0]
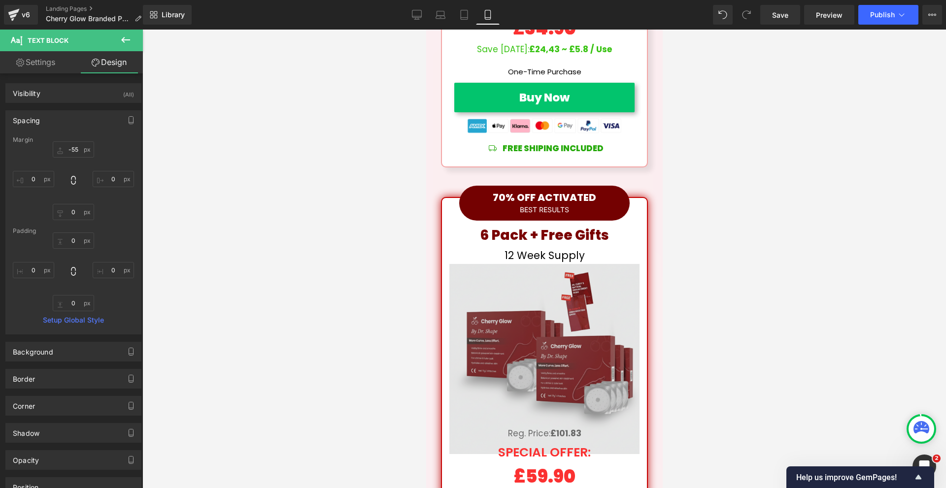
click at [592, 264] on img at bounding box center [544, 359] width 190 height 190
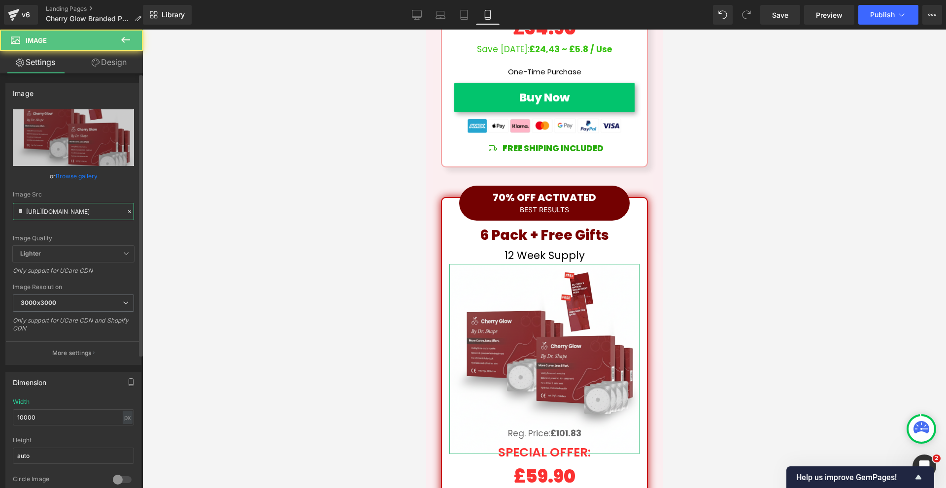
click at [46, 218] on input "[URL][DOMAIN_NAME]" at bounding box center [73, 211] width 121 height 17
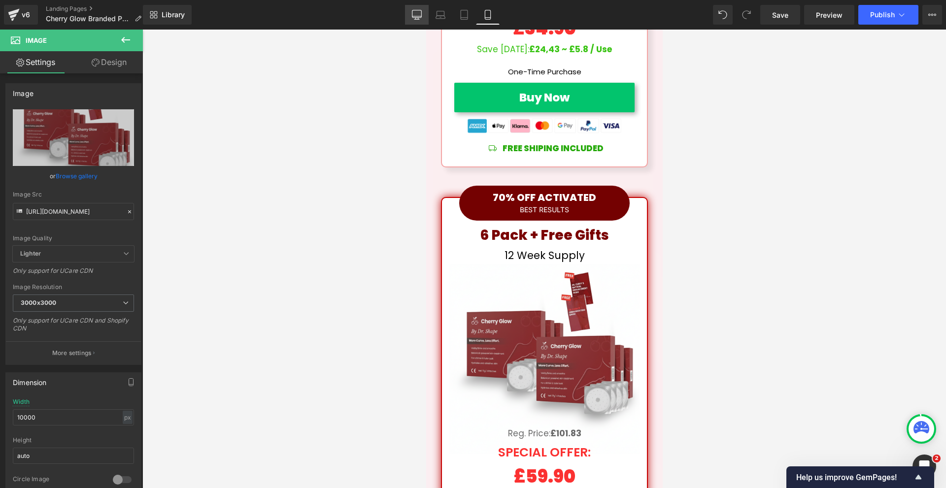
click at [424, 16] on link "Desktop" at bounding box center [417, 15] width 24 height 20
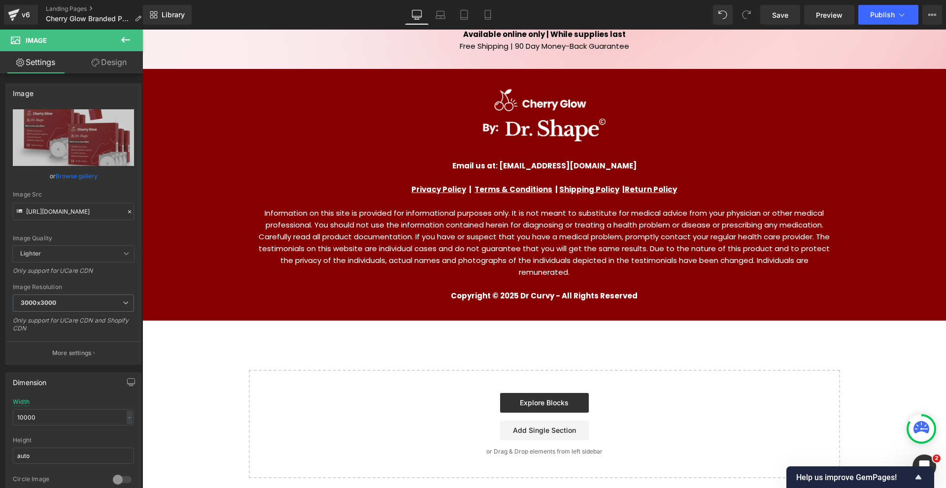
type input "auto"
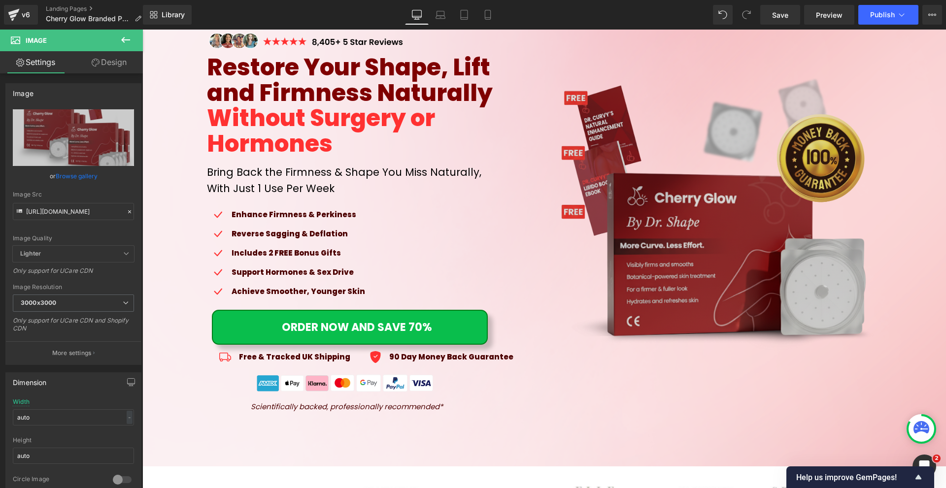
scroll to position [148, 0]
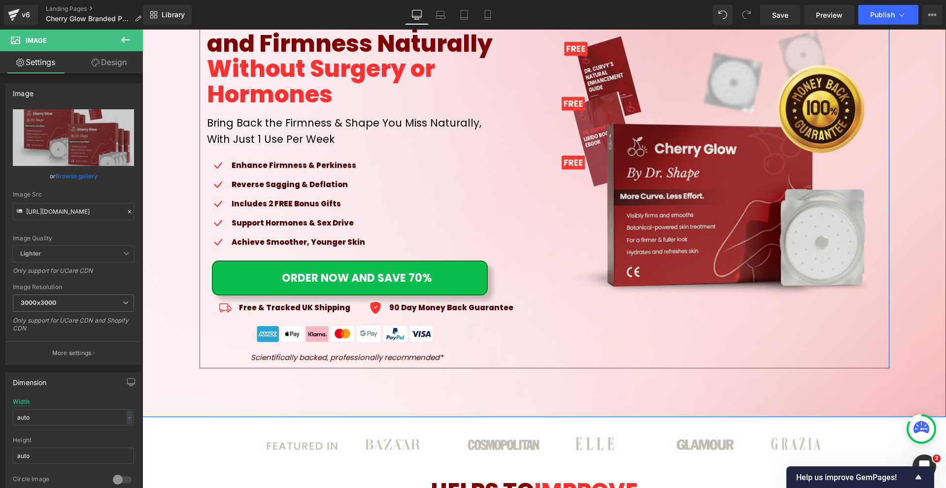
click at [405, 290] on link "ORDER NOW AND SAVE 70%" at bounding box center [350, 278] width 276 height 35
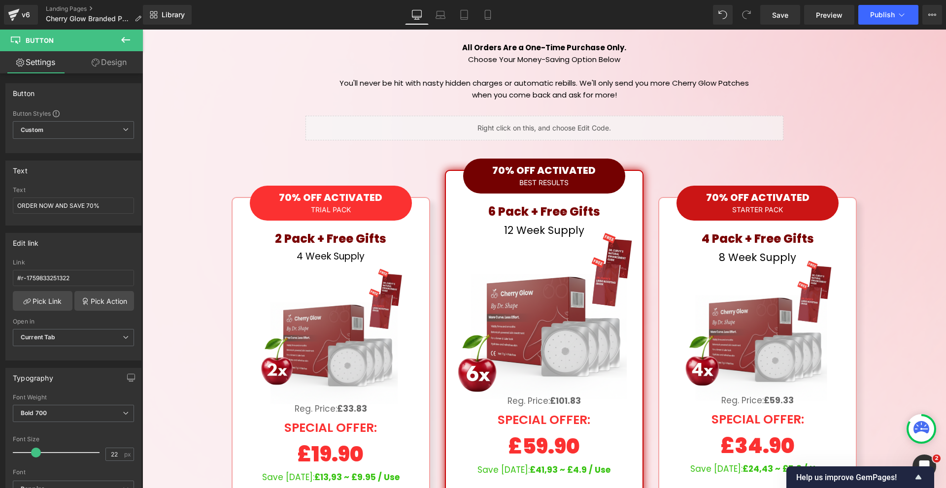
scroll to position [4908, 0]
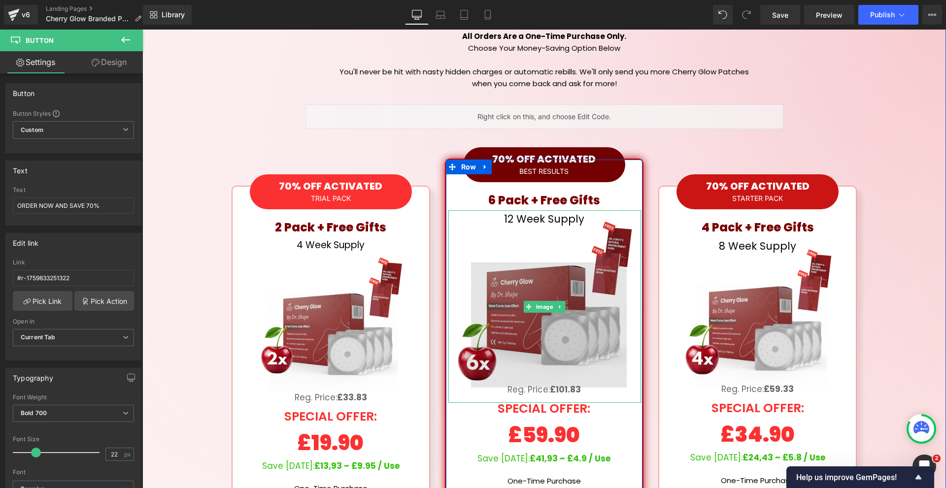
click at [525, 214] on img at bounding box center [544, 306] width 193 height 193
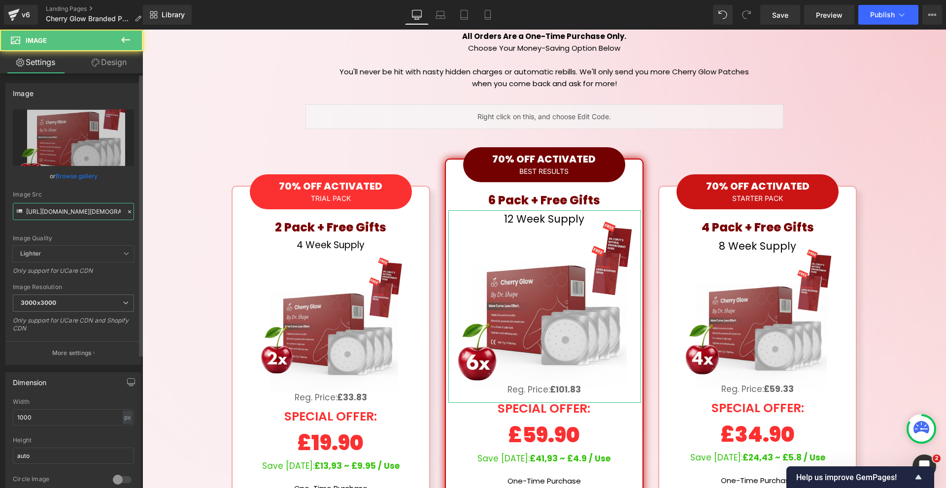
click at [70, 210] on input "[URL][DOMAIN_NAME][DEMOGRAPHIC_DATA]" at bounding box center [73, 211] width 121 height 17
paste input "Gemini_Generated_Image_m8gqtvm8gqtvm8gq_3000x3000.png?v=1760017198"
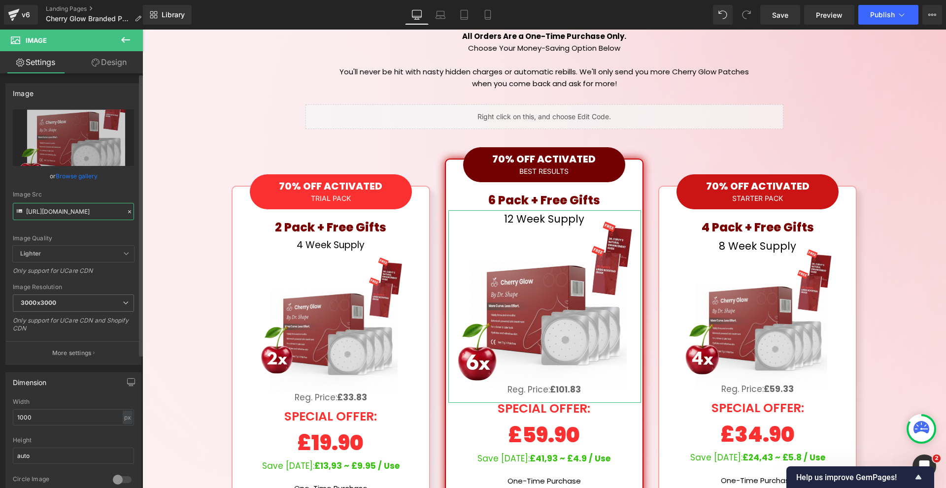
scroll to position [0, 289]
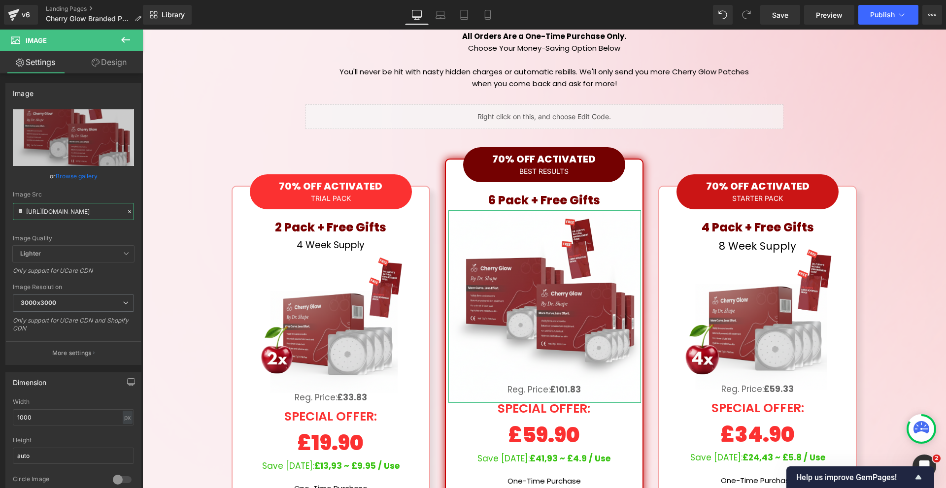
type input "[URL][DOMAIN_NAME]"
click at [111, 66] on link "Design" at bounding box center [108, 62] width 71 height 22
click at [0, 0] on div "Spacing" at bounding box center [0, 0] width 0 height 0
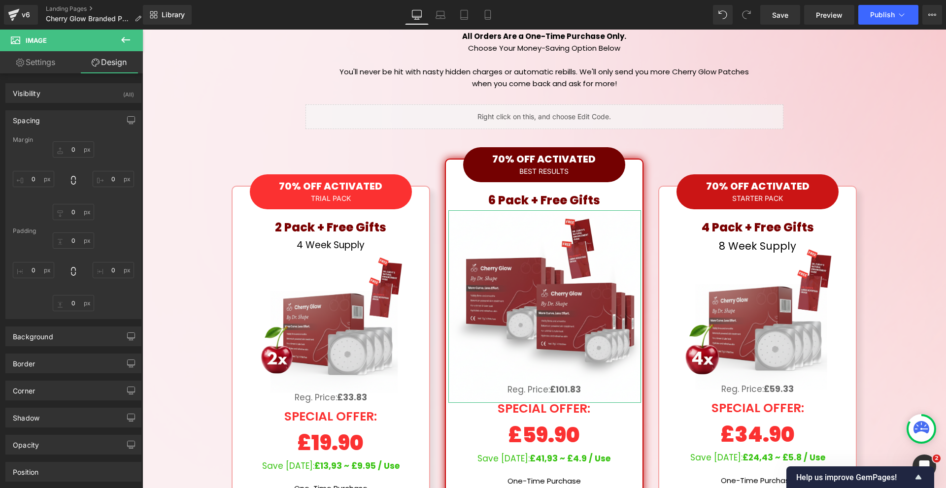
type input "-35"
type input "-12"
type input "0"
type input "-10"
type input "0"
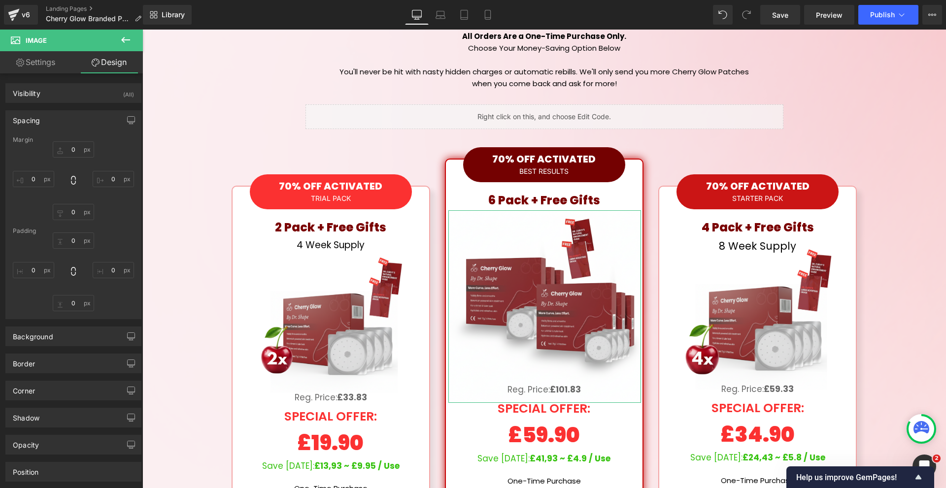
type input "0"
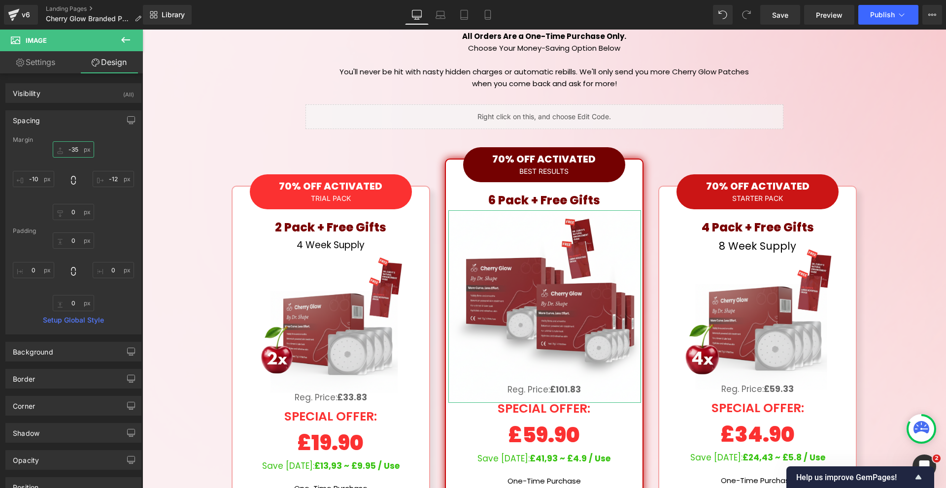
click at [77, 143] on input "-35" at bounding box center [73, 149] width 41 height 16
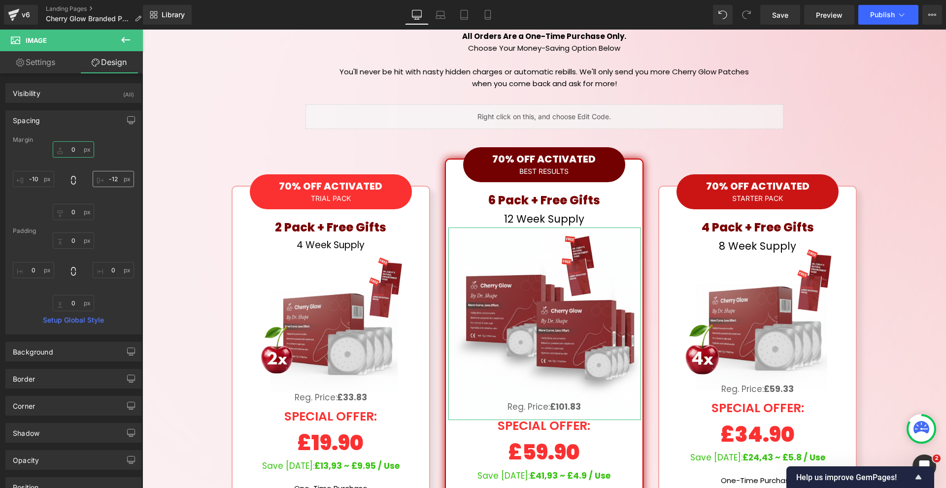
type input "0"
click at [107, 185] on input "-12" at bounding box center [113, 179] width 41 height 16
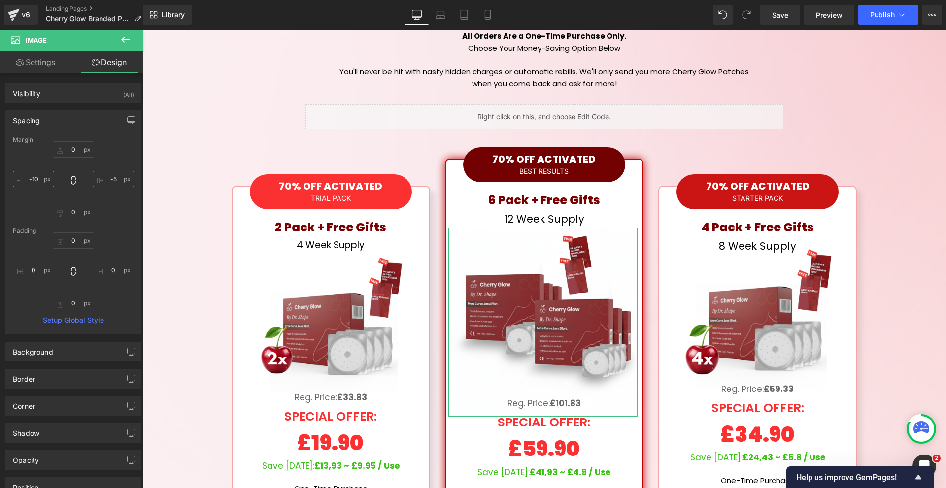
type input "-5"
click at [29, 185] on input "-10" at bounding box center [33, 179] width 41 height 16
type input "-5"
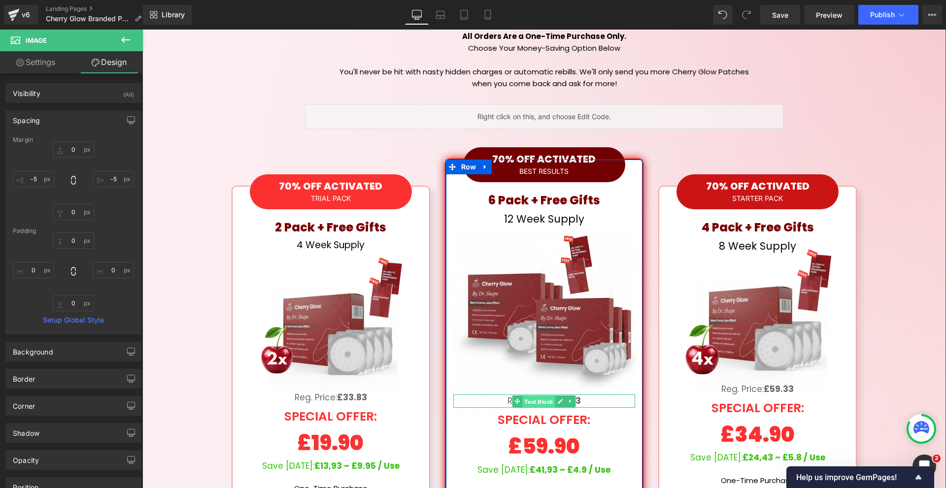
click at [533, 396] on span "Text Block" at bounding box center [539, 402] width 33 height 12
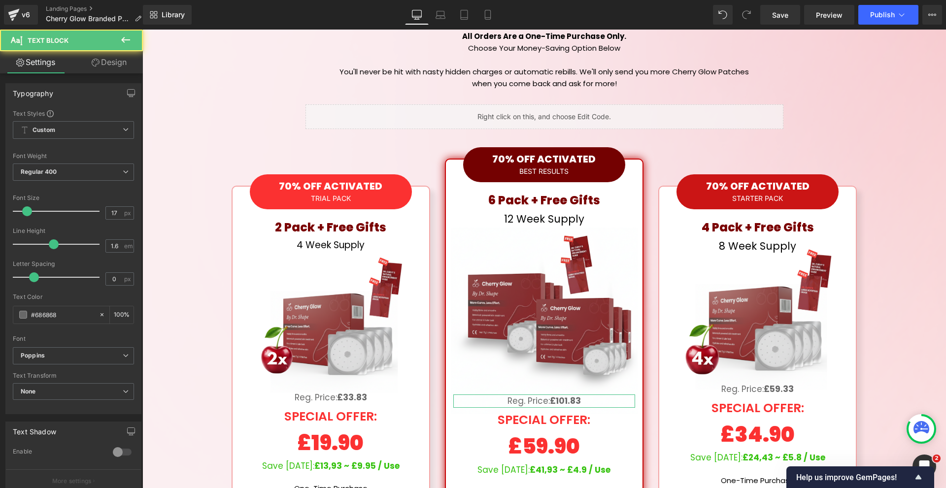
click at [117, 61] on link "Design" at bounding box center [108, 62] width 71 height 22
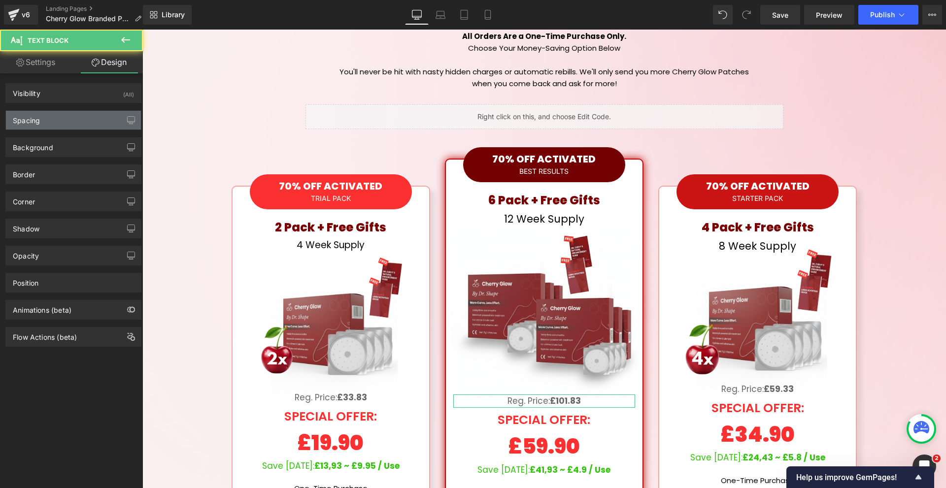
click at [84, 114] on div "Spacing" at bounding box center [73, 120] width 135 height 19
type input "-40"
type input "0"
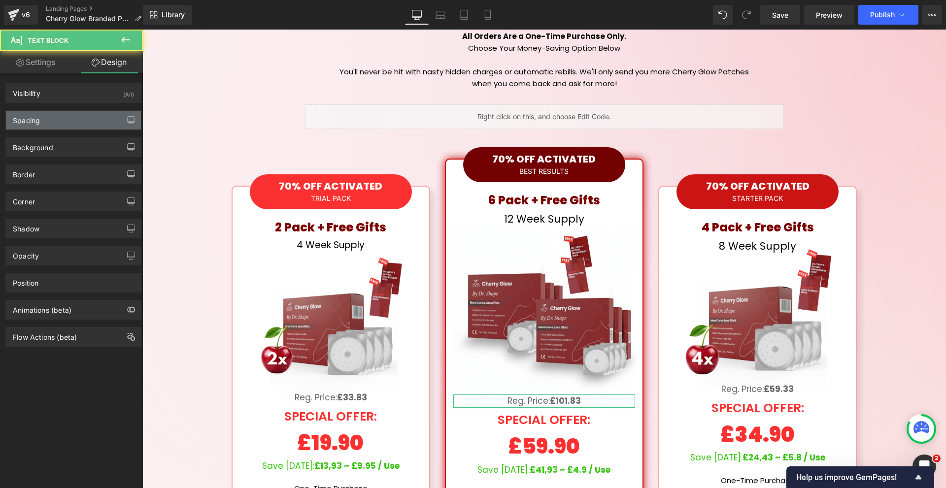
type input "0"
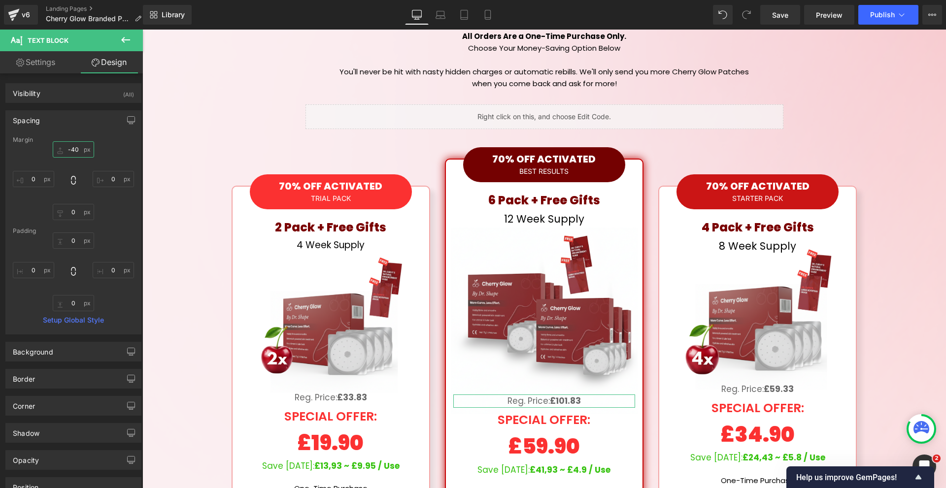
click at [86, 148] on input "-40" at bounding box center [73, 149] width 41 height 16
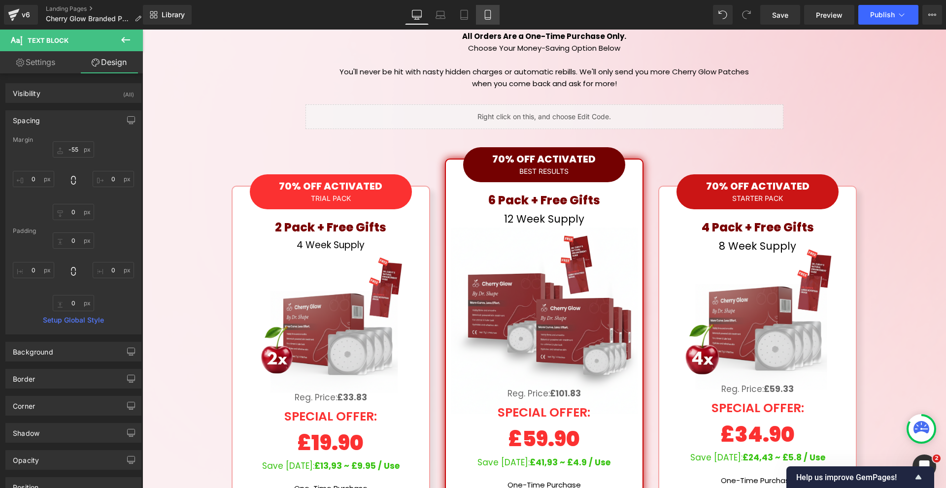
click at [494, 16] on link "Mobile" at bounding box center [488, 15] width 24 height 20
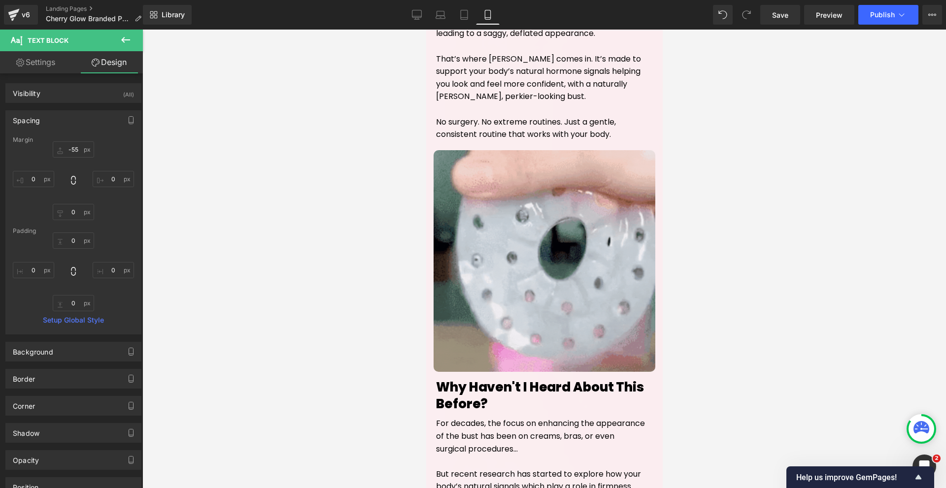
type input "-55"
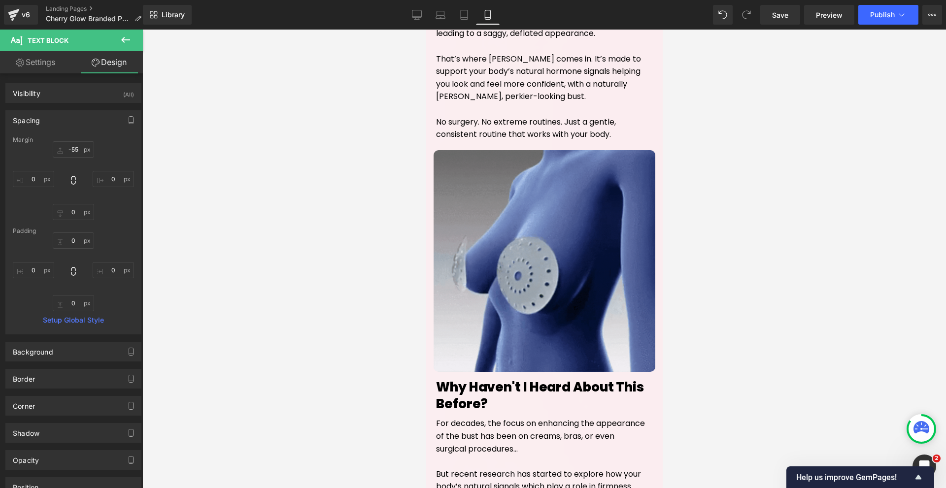
type input "0"
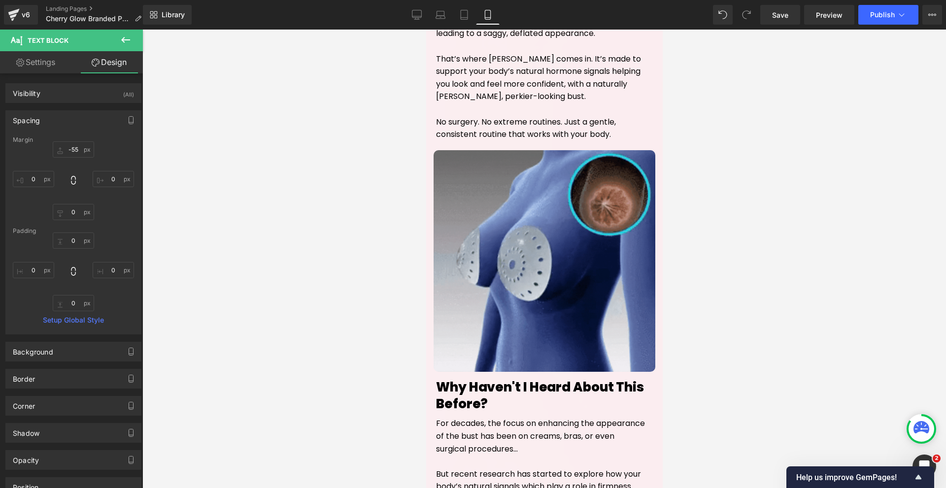
type input "0"
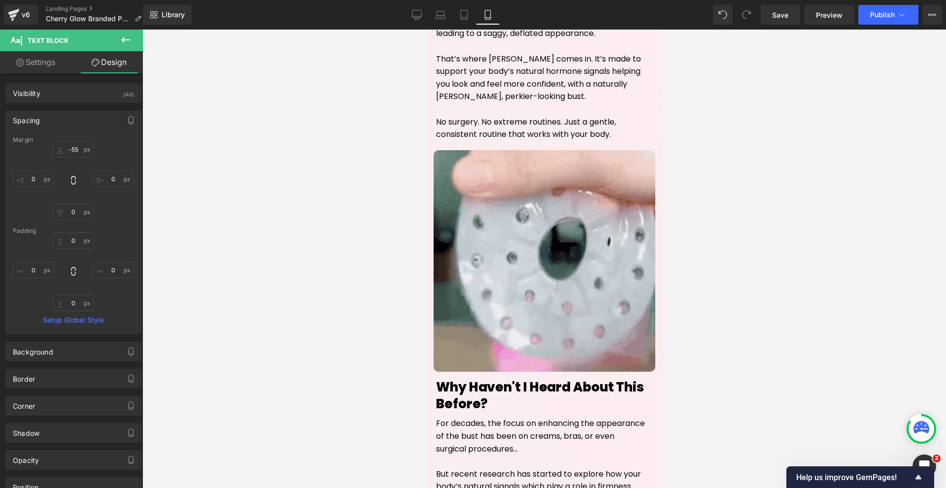
type input "0"
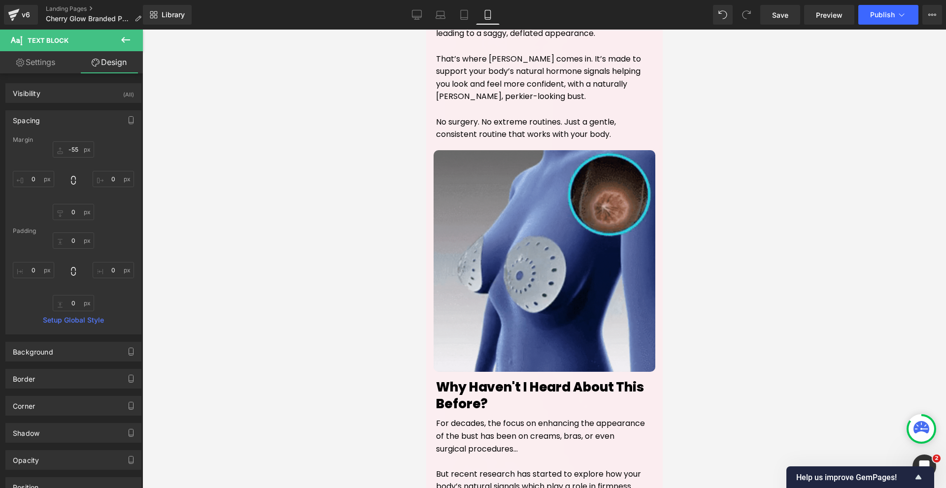
type input "0"
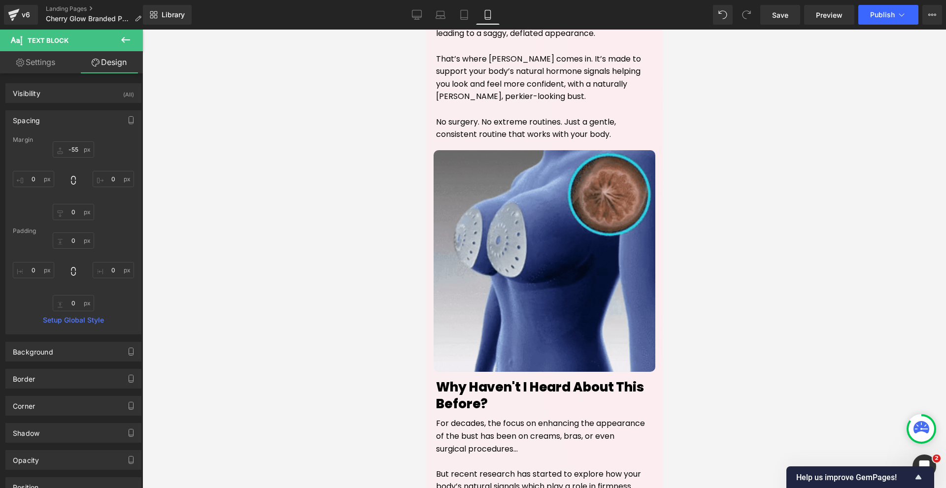
type input "0"
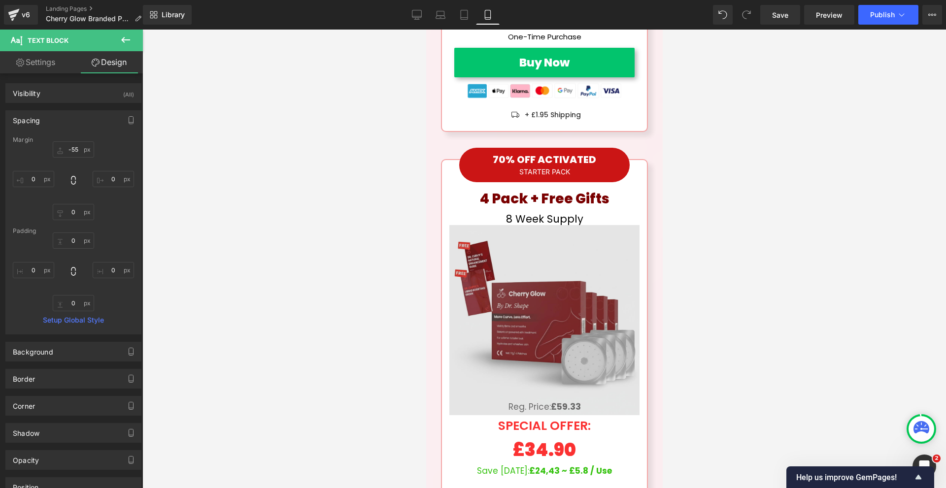
scroll to position [8396, 0]
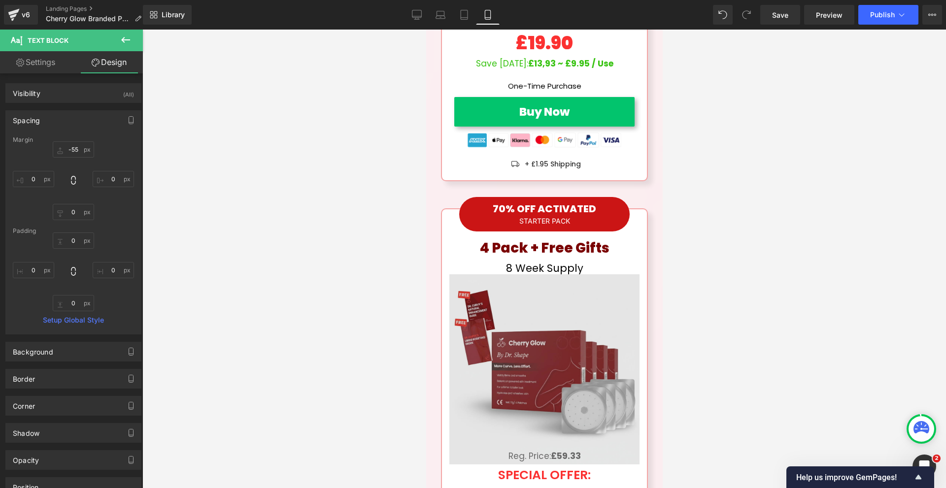
click at [553, 274] on img at bounding box center [544, 369] width 190 height 190
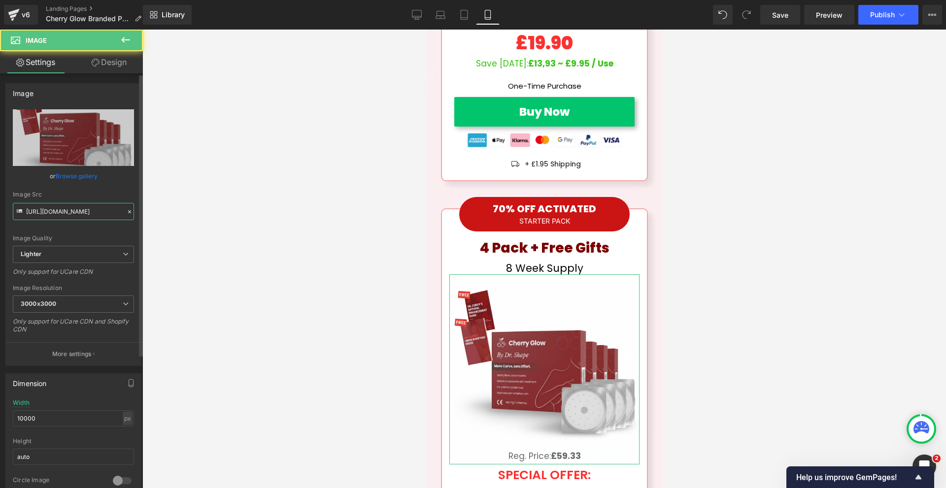
click at [31, 213] on input "[URL][DOMAIN_NAME]" at bounding box center [73, 211] width 121 height 17
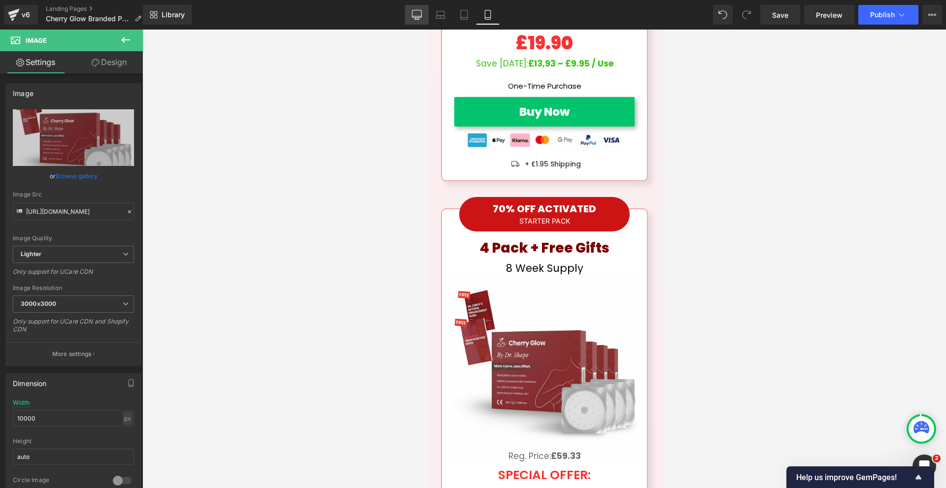
drag, startPoint x: 423, startPoint y: 16, endPoint x: 409, endPoint y: 59, distance: 45.0
click at [423, 16] on link "Desktop" at bounding box center [417, 15] width 24 height 20
type input "330"
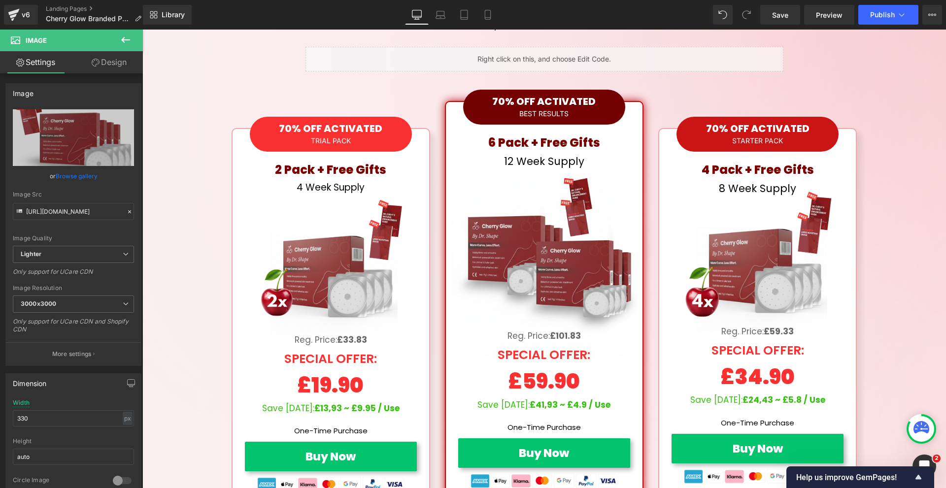
scroll to position [4845, 0]
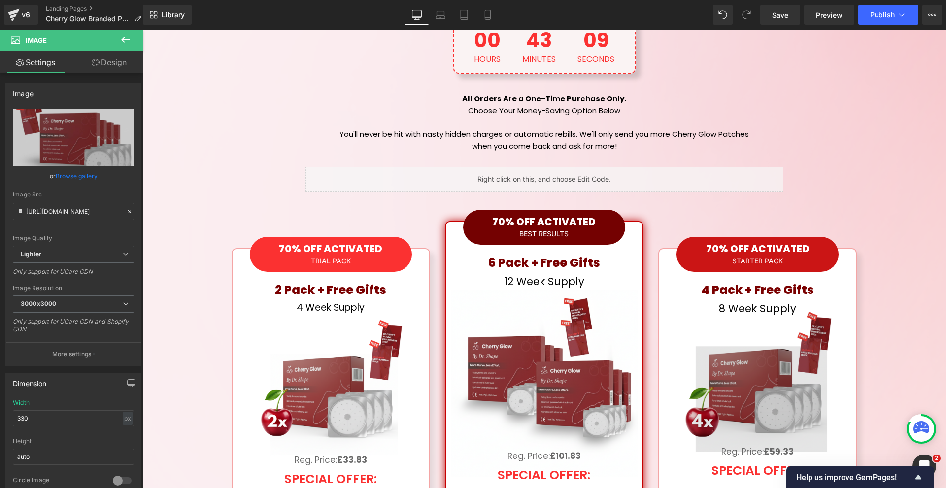
click at [687, 303] on img at bounding box center [758, 384] width 163 height 163
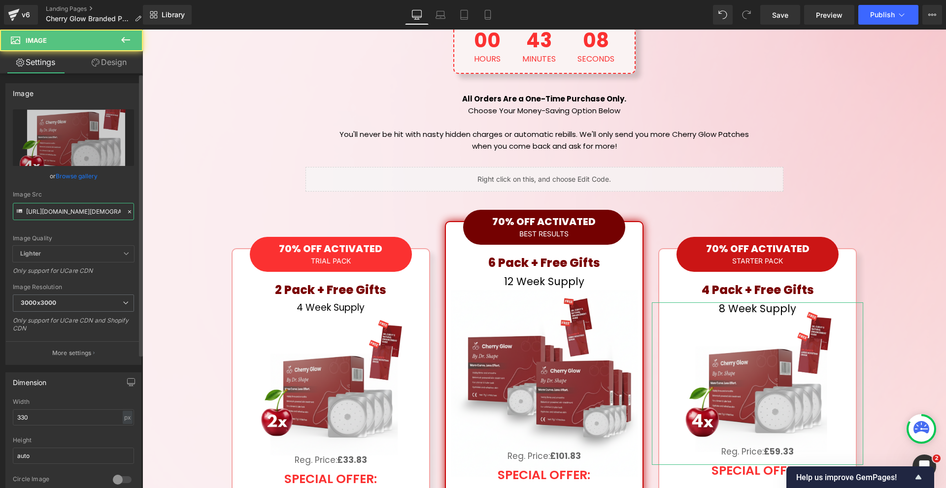
click at [97, 214] on input "[URL][DOMAIN_NAME][DEMOGRAPHIC_DATA]" at bounding box center [73, 211] width 121 height 17
paste input "[DOMAIN_NAME][URL]"
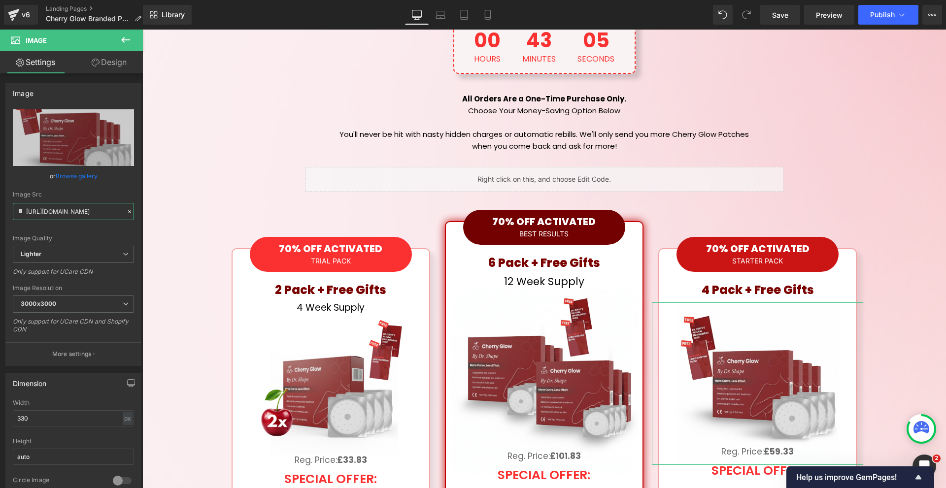
type input "[URL][DOMAIN_NAME]"
click at [113, 69] on link "Design" at bounding box center [108, 62] width 71 height 22
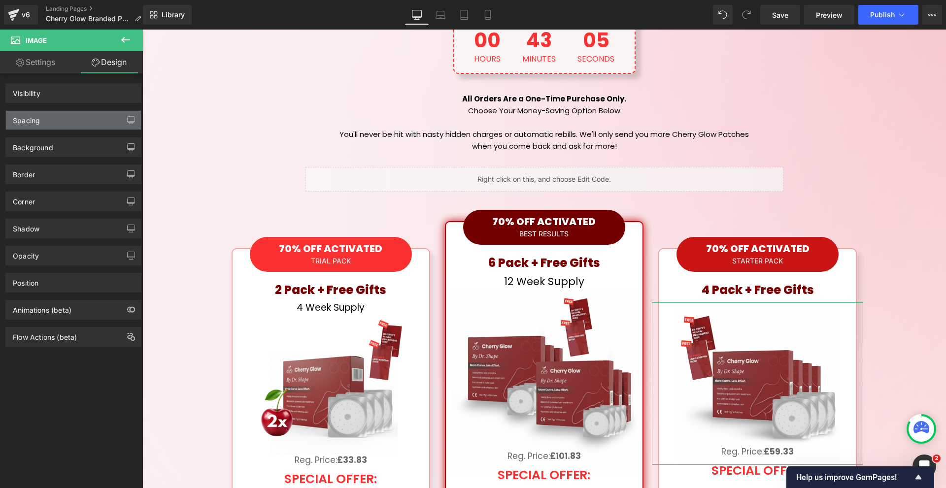
click at [59, 119] on div "Spacing" at bounding box center [73, 120] width 135 height 19
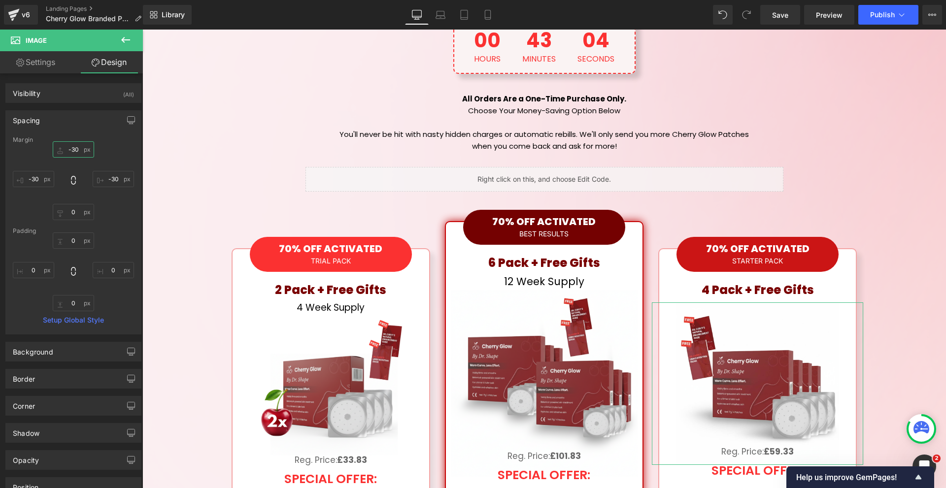
click at [71, 155] on input "-30" at bounding box center [73, 149] width 41 height 16
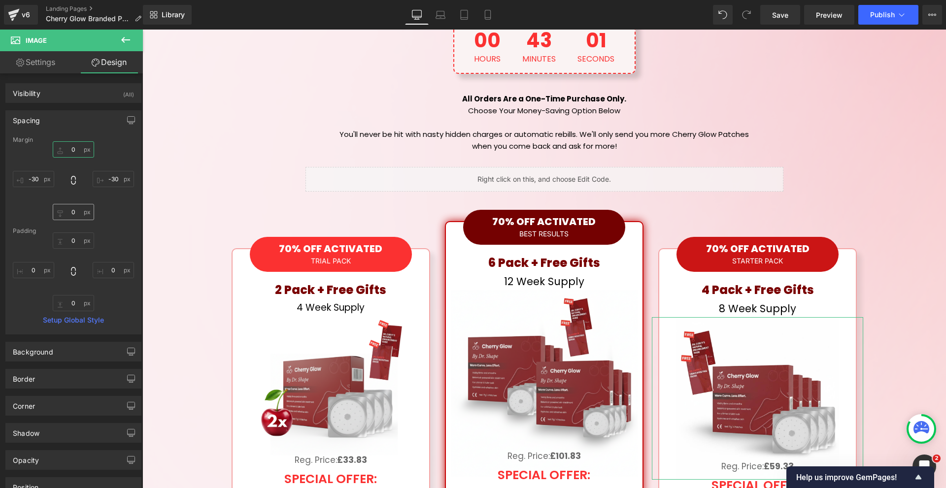
type input "0"
click at [78, 210] on input "0" at bounding box center [73, 212] width 41 height 16
type input "5"
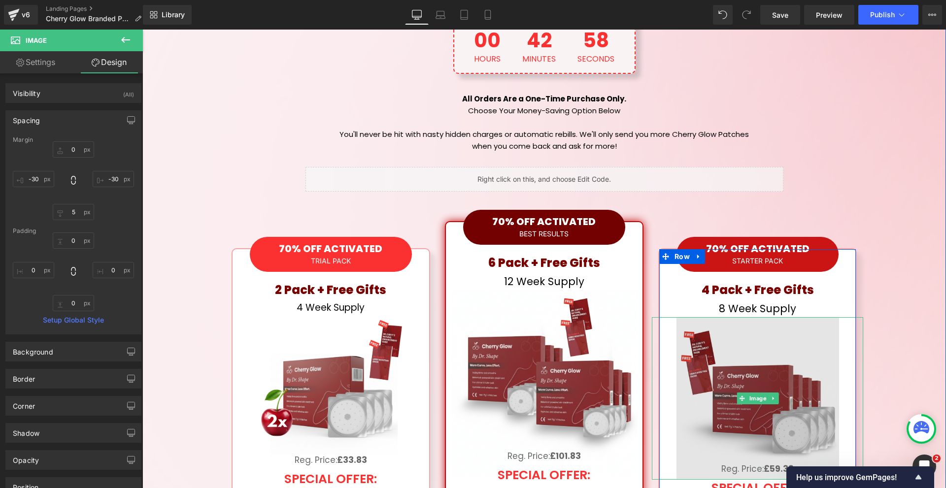
click at [811, 317] on img at bounding box center [758, 398] width 163 height 163
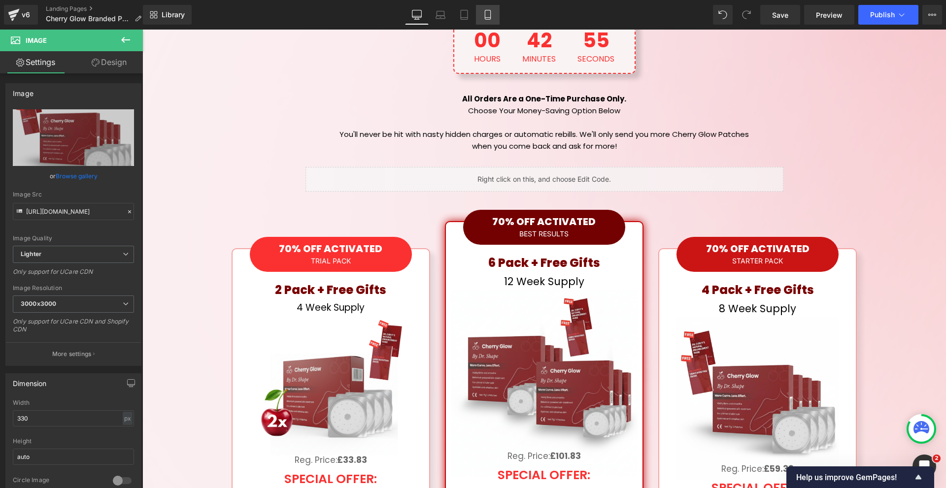
drag, startPoint x: 477, startPoint y: 17, endPoint x: 72, endPoint y: 126, distance: 419.0
click at [477, 17] on link "Mobile" at bounding box center [488, 15] width 24 height 20
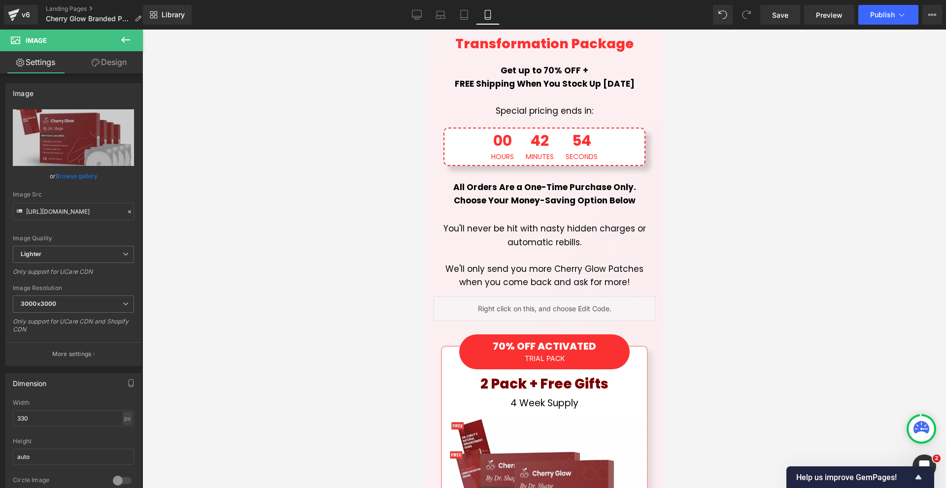
scroll to position [7994, 0]
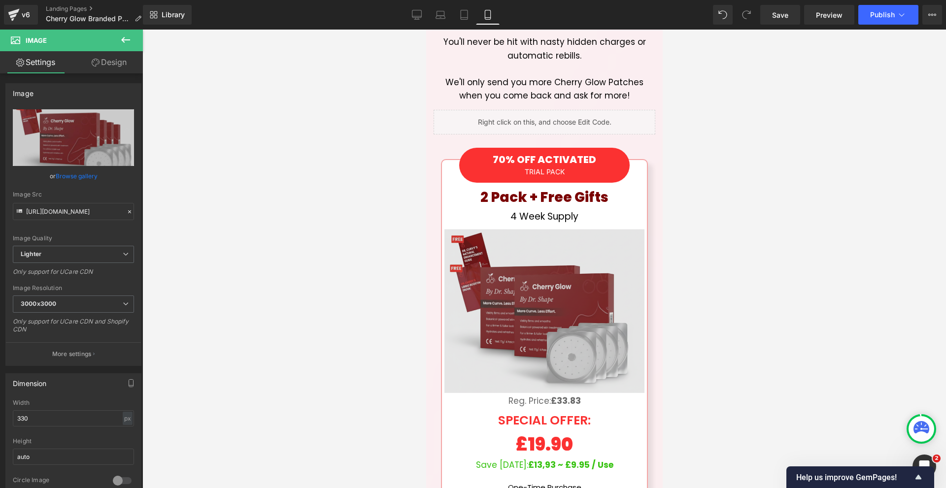
click at [561, 237] on div "Image" at bounding box center [544, 309] width 200 height 200
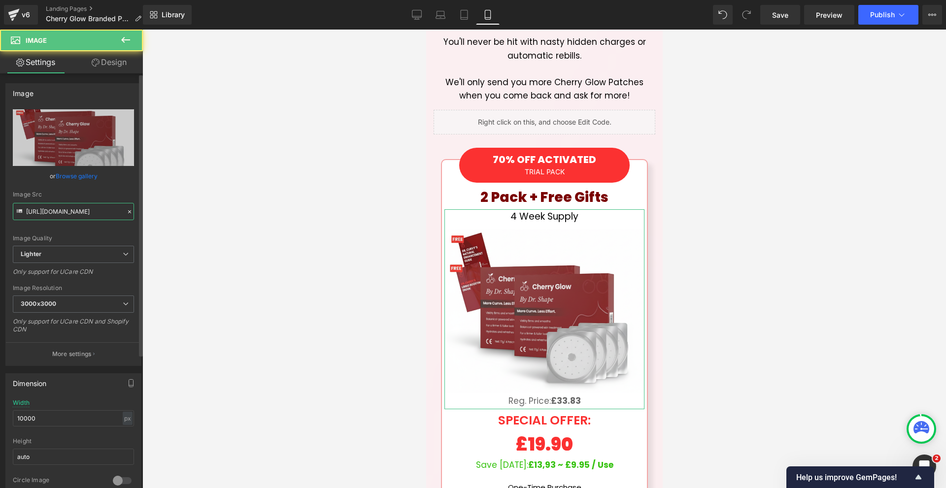
click at [51, 212] on input "[URL][DOMAIN_NAME]" at bounding box center [73, 211] width 121 height 17
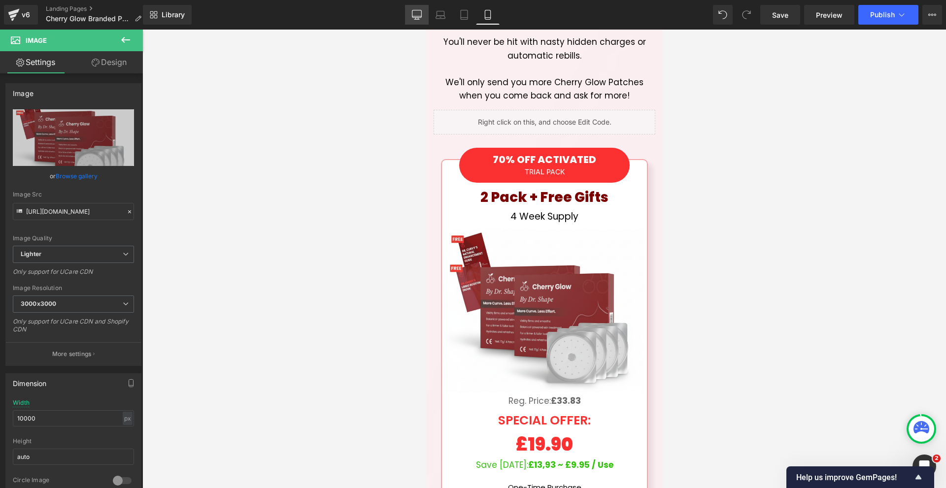
click at [421, 7] on link "Desktop" at bounding box center [417, 15] width 24 height 20
type input "300"
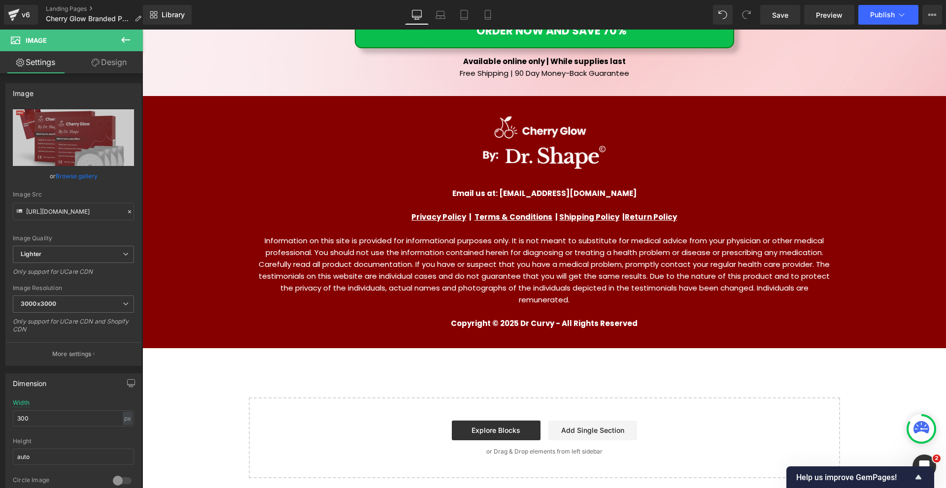
scroll to position [0, 0]
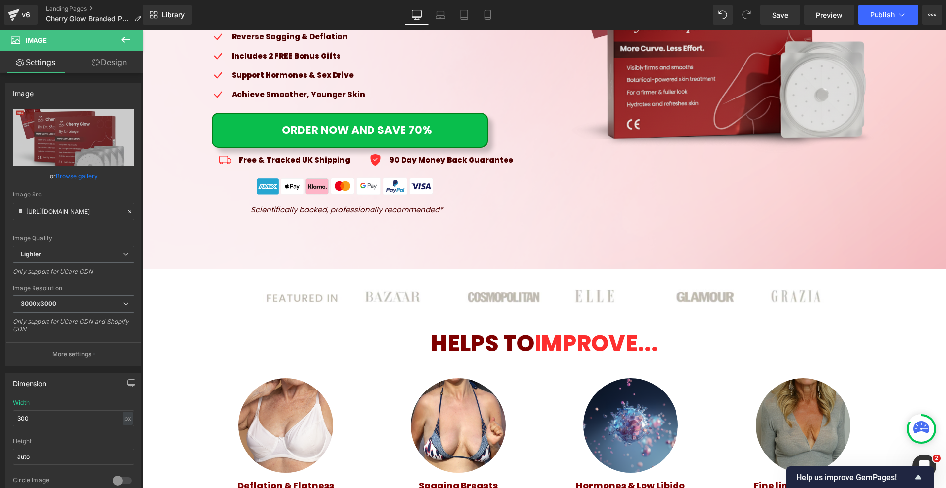
click at [433, 118] on link "ORDER NOW AND SAVE 70%" at bounding box center [350, 130] width 276 height 35
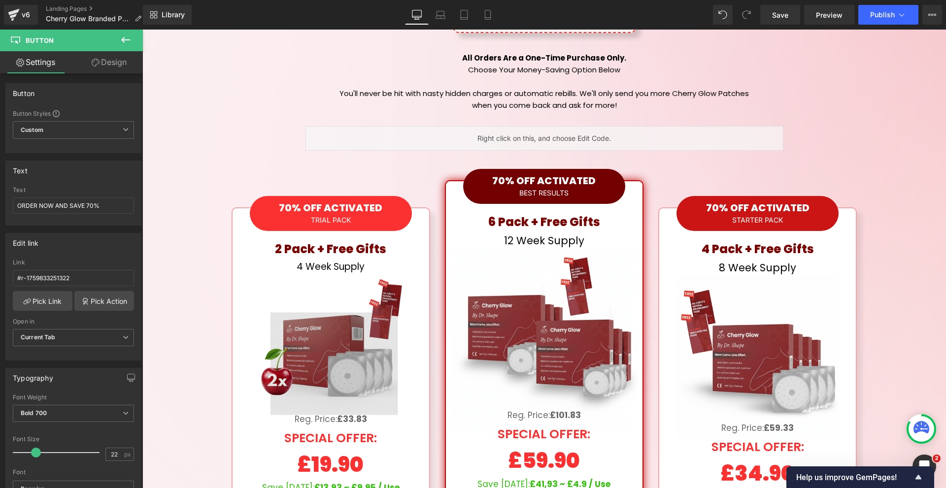
scroll to position [4908, 0]
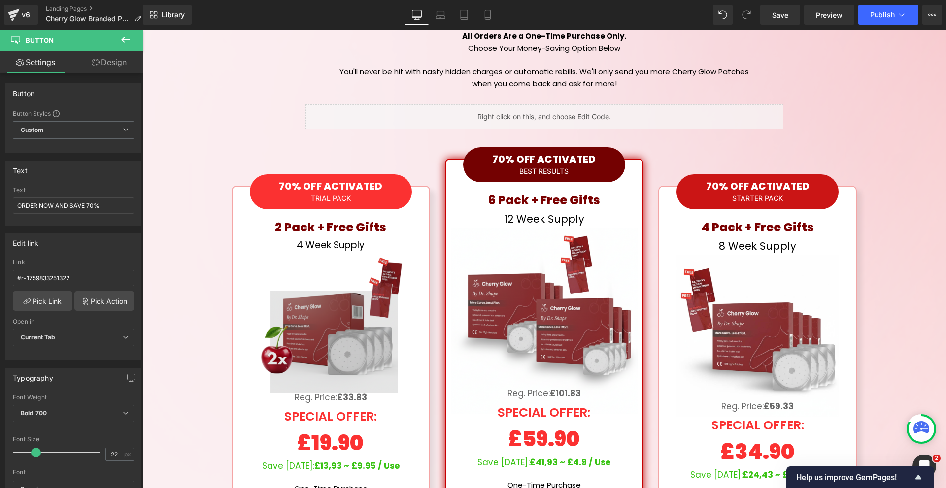
click at [386, 248] on img at bounding box center [331, 327] width 158 height 158
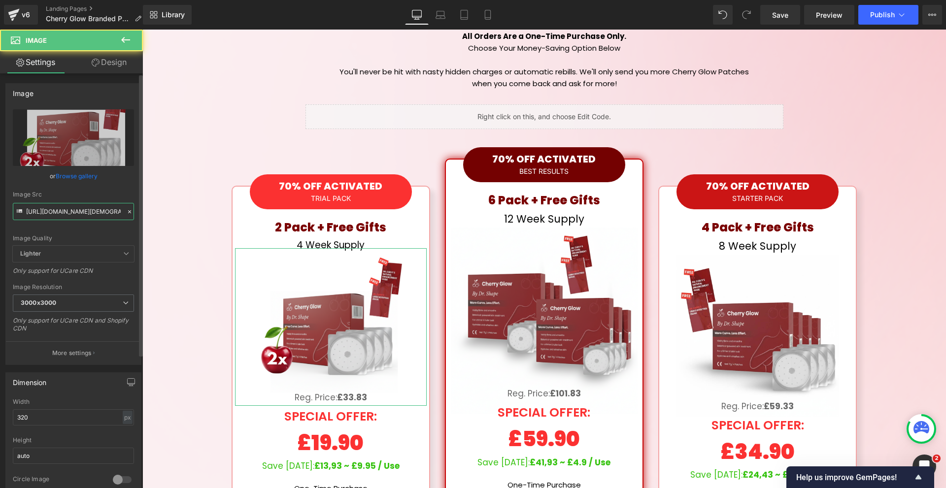
click at [69, 213] on input "[URL][DOMAIN_NAME][DEMOGRAPHIC_DATA]" at bounding box center [73, 211] width 121 height 17
paste input "[DOMAIN_NAME][URL]"
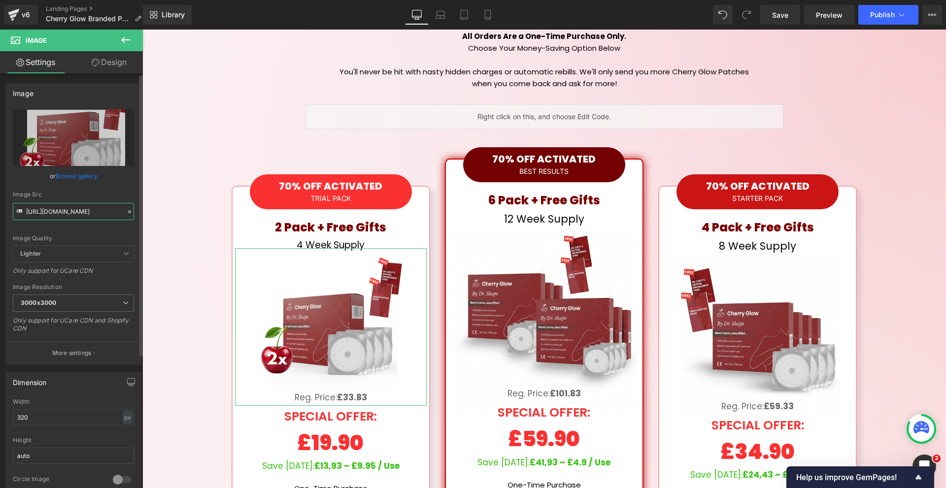
scroll to position [0, 442]
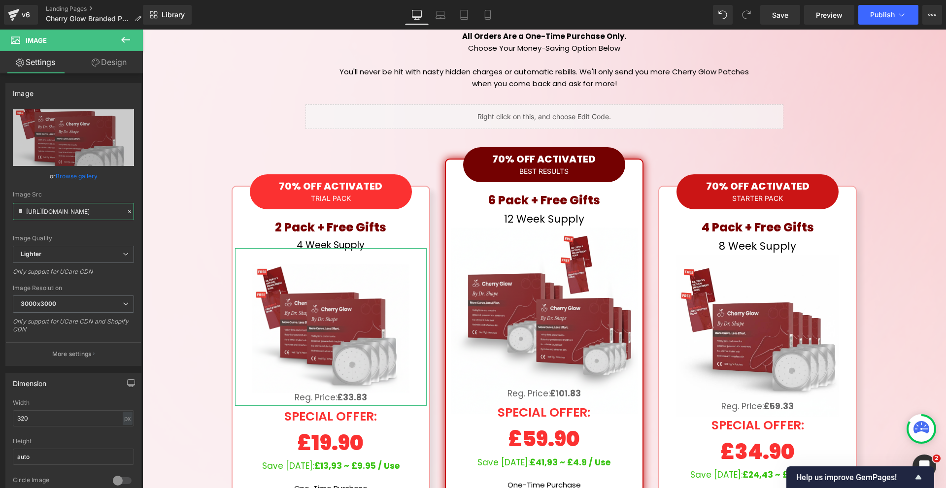
type input "[URL][DOMAIN_NAME]"
click at [86, 59] on link "Design" at bounding box center [108, 62] width 71 height 22
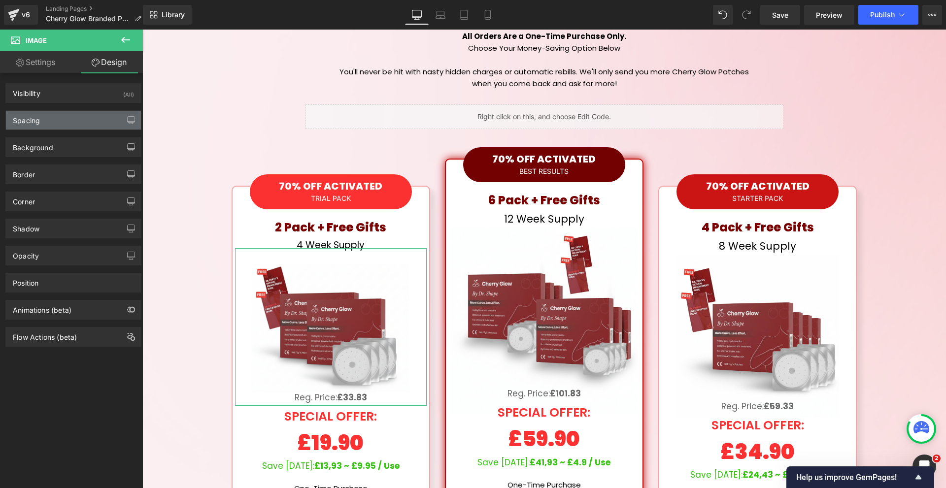
click at [57, 122] on div "Spacing" at bounding box center [73, 120] width 135 height 19
type input "-10"
type input "-20"
type input "-10"
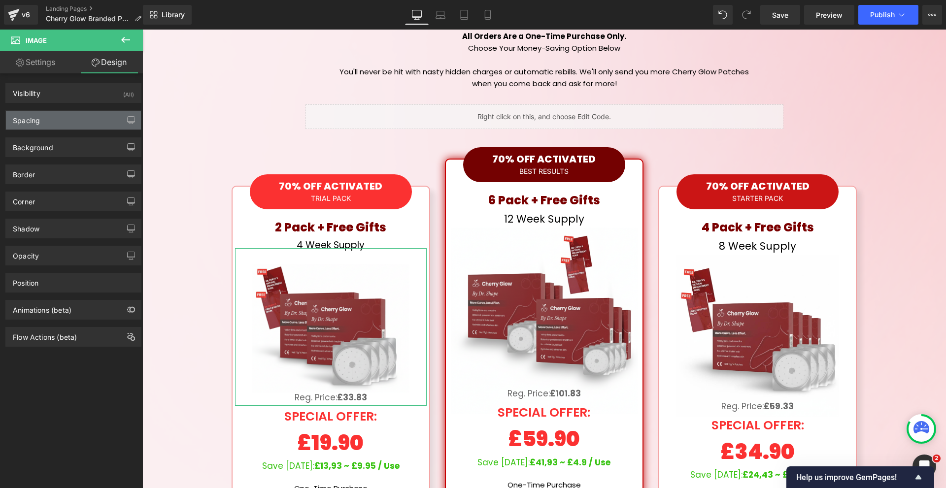
type input "0"
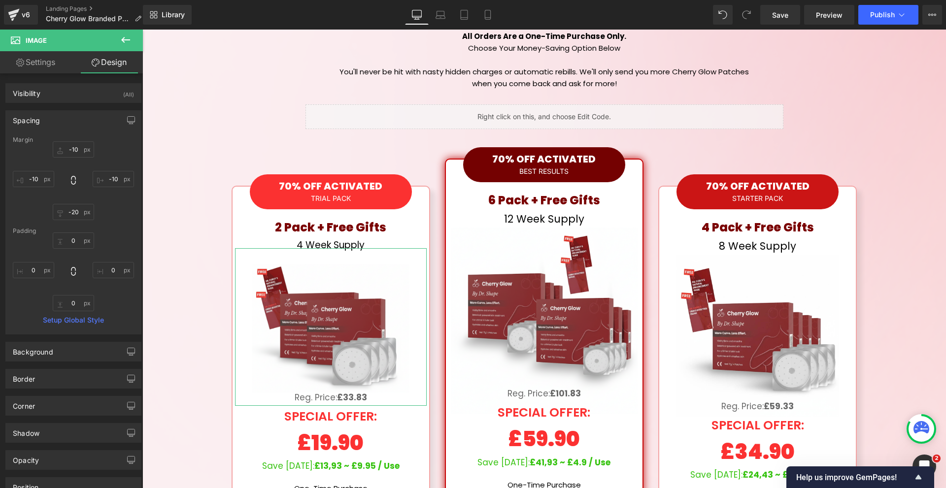
click at [63, 142] on div "Margin" at bounding box center [73, 139] width 121 height 7
click at [80, 156] on input "-10" at bounding box center [73, 149] width 41 height 16
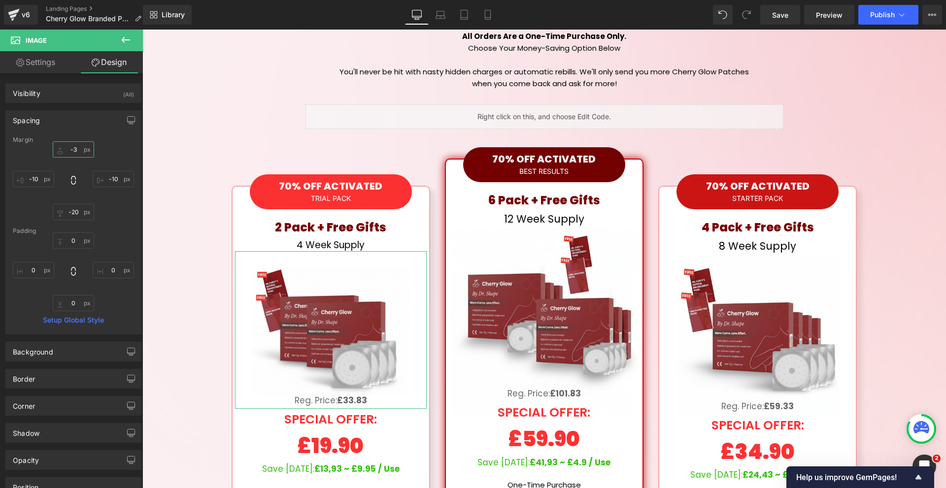
type input "-30"
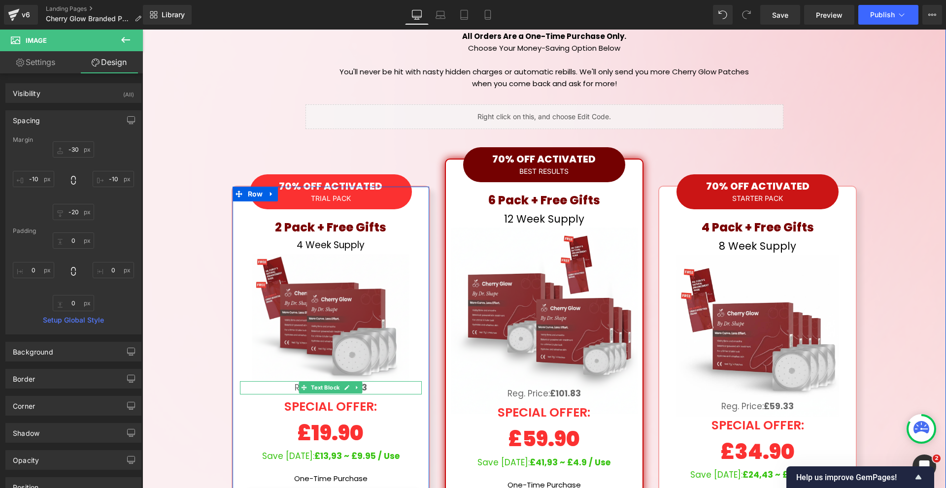
click at [321, 382] on span "Text Block" at bounding box center [325, 388] width 33 height 12
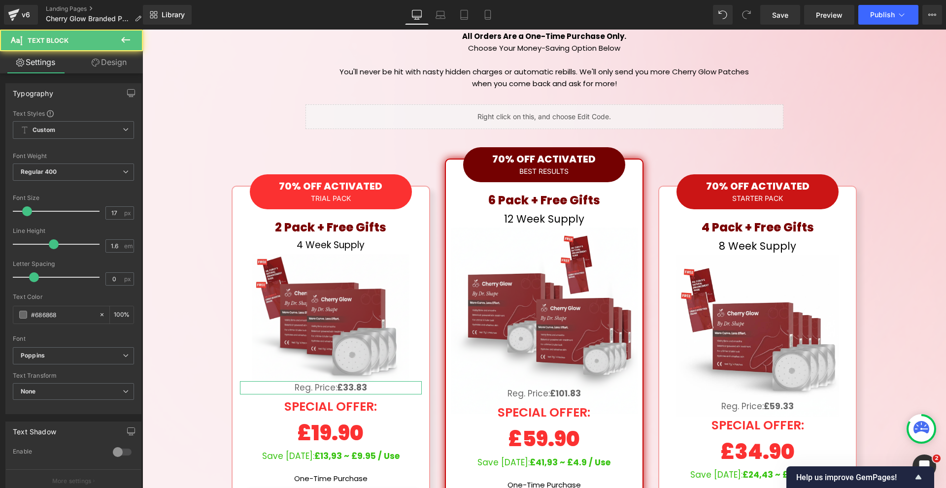
click at [122, 59] on link "Design" at bounding box center [108, 62] width 71 height 22
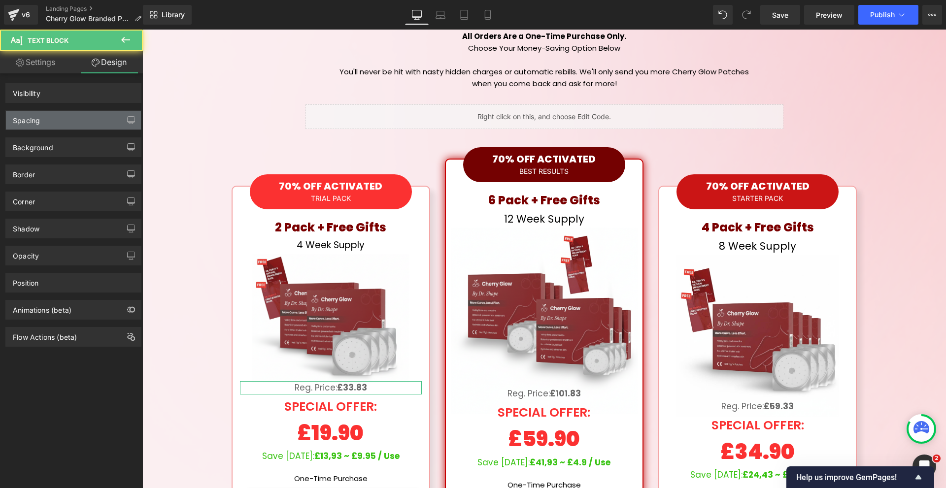
click at [60, 123] on div "Spacing" at bounding box center [73, 120] width 135 height 19
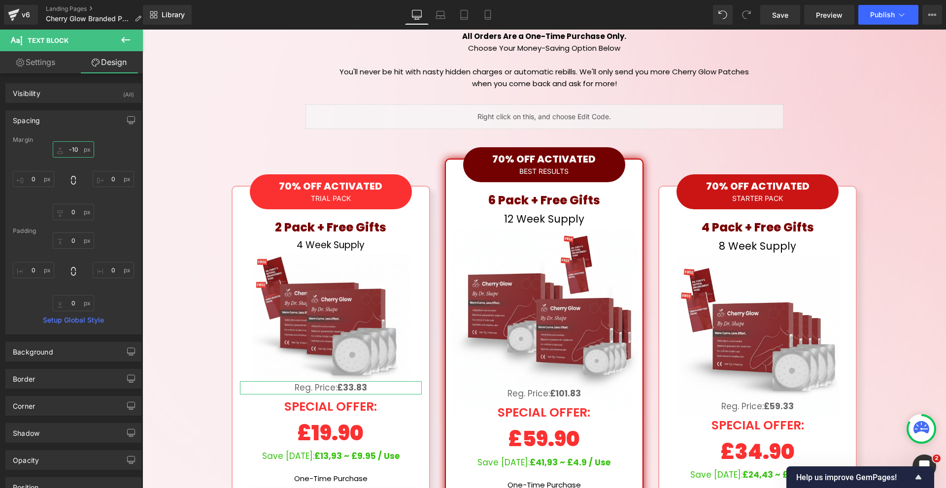
click at [78, 152] on input "-10" at bounding box center [73, 149] width 41 height 16
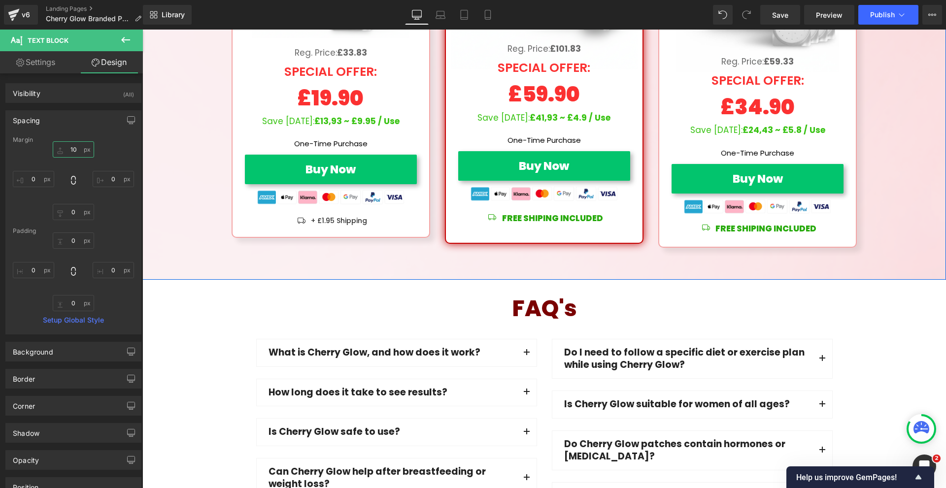
scroll to position [5400, 0]
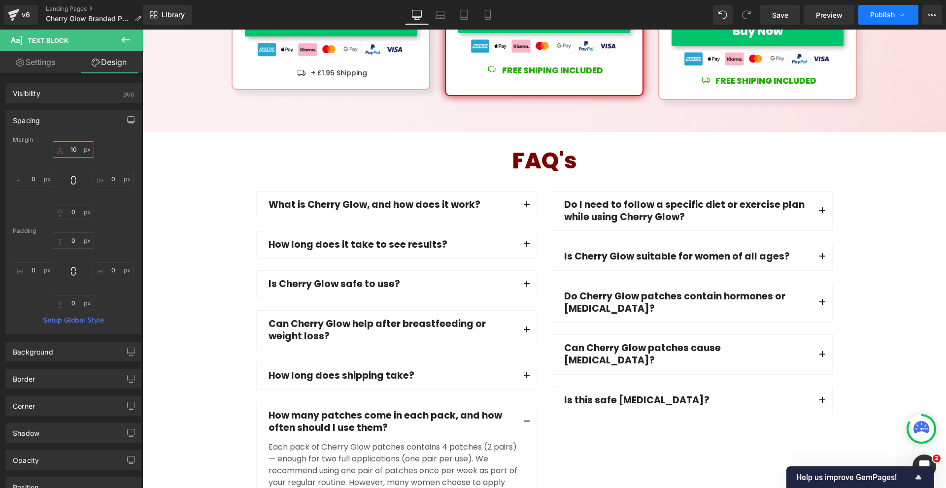
type input "10"
click at [889, 12] on span "Publish" at bounding box center [882, 15] width 25 height 8
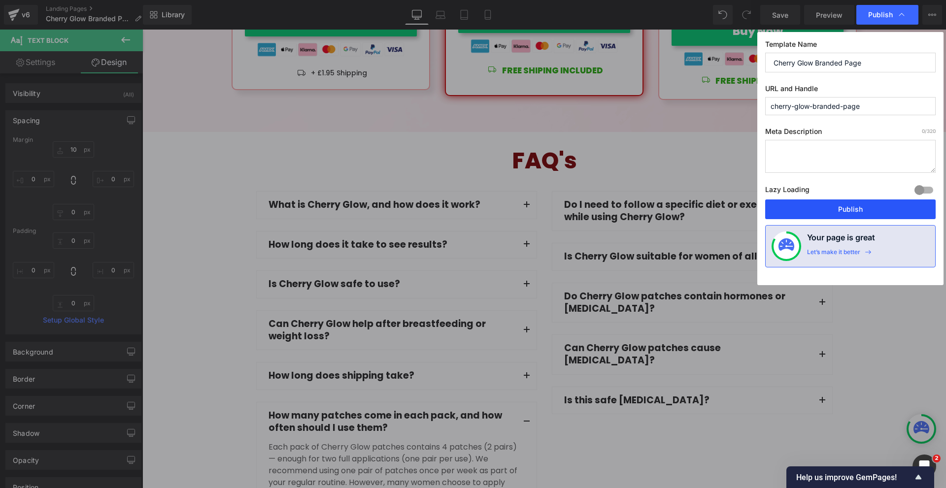
click at [849, 206] on button "Publish" at bounding box center [850, 210] width 171 height 20
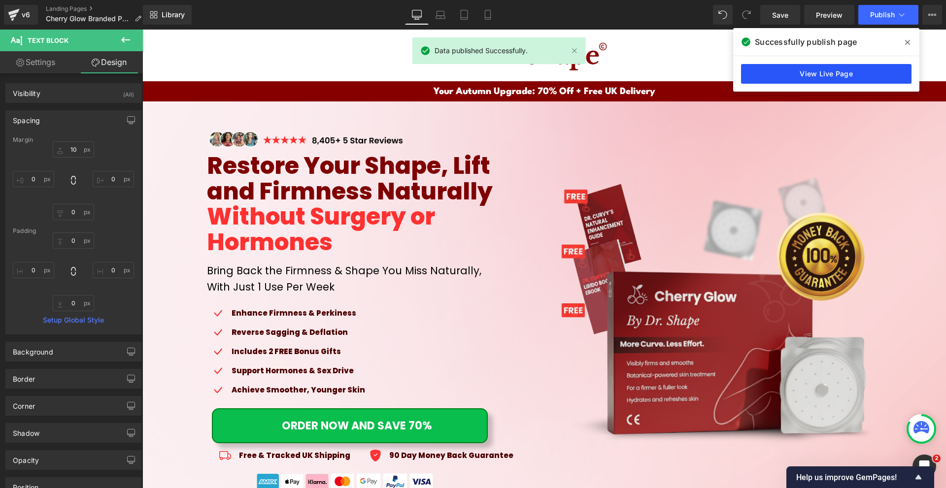
click at [796, 75] on link "View Live Page" at bounding box center [826, 74] width 171 height 20
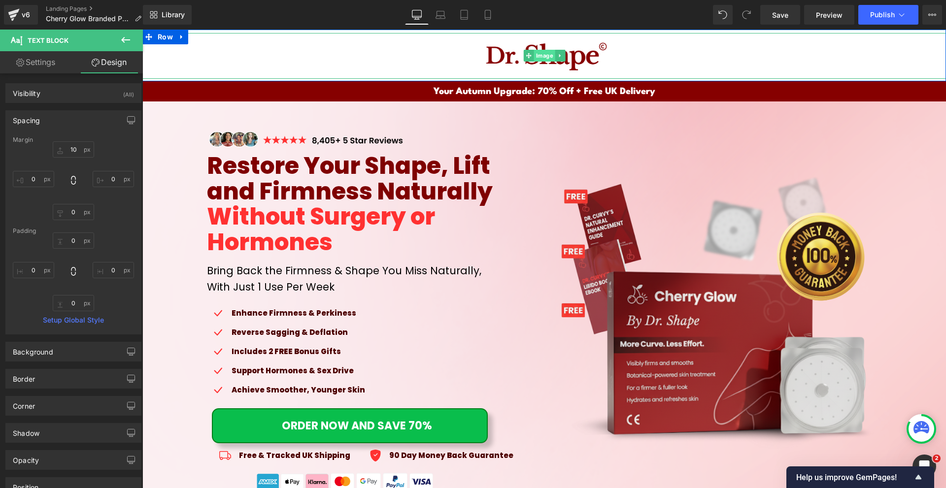
click at [540, 56] on span "Image" at bounding box center [544, 56] width 21 height 12
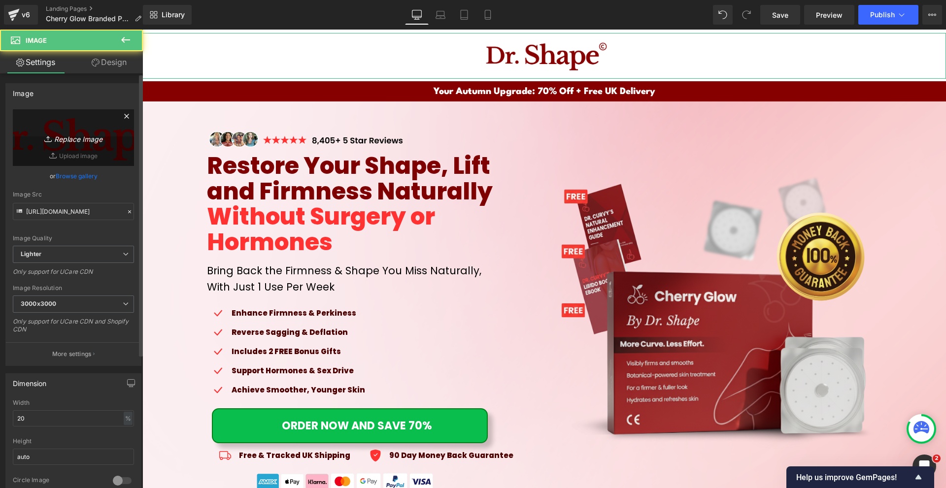
click at [52, 134] on icon "Replace Image" at bounding box center [73, 138] width 79 height 12
type input "C:\fakepath\hr trust badges below (1800 x 400 képpont) (68).png"
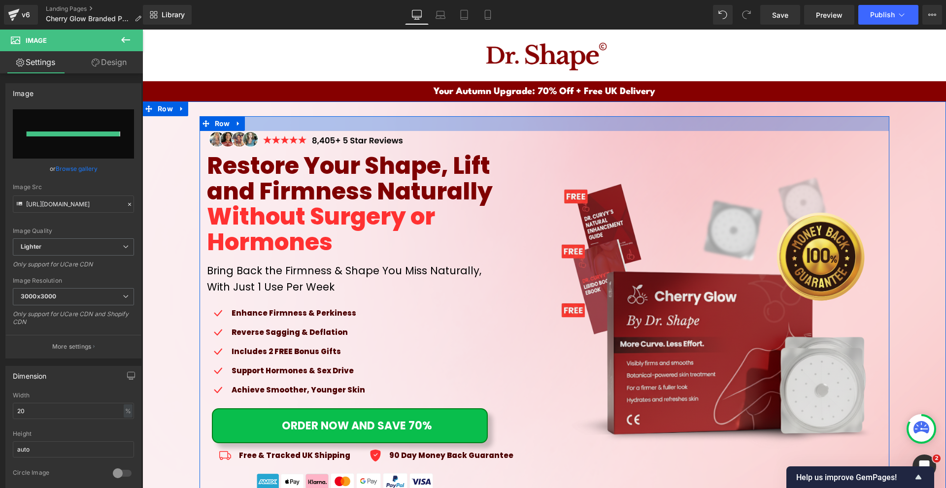
type input "[URL][DOMAIN_NAME]"
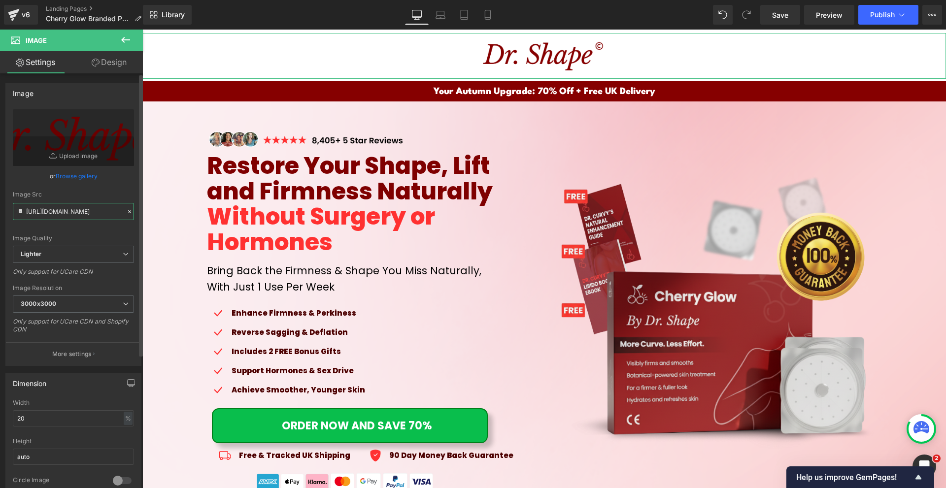
click at [78, 213] on input "[URL][DOMAIN_NAME]" at bounding box center [73, 211] width 121 height 17
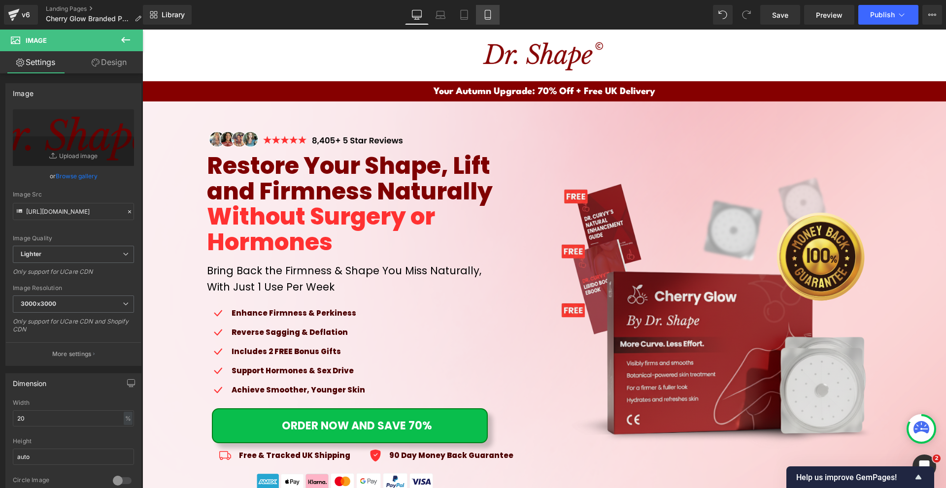
click at [487, 21] on link "Mobile" at bounding box center [488, 15] width 24 height 20
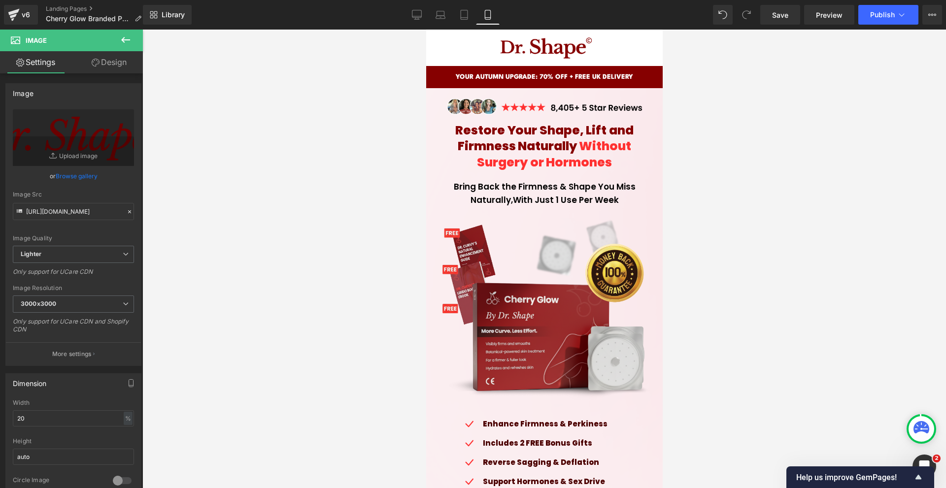
click at [537, 45] on span "Image" at bounding box center [541, 48] width 21 height 12
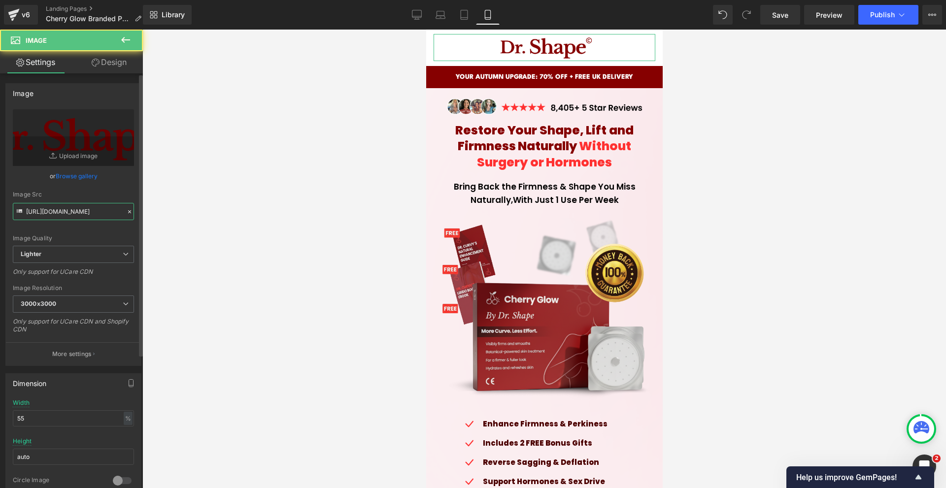
click at [85, 213] on input "[URL][DOMAIN_NAME]" at bounding box center [73, 211] width 121 height 17
paste input "323fa0d5-c16d-4df3-8888-2db09ac46756/-/format/auto/-/preview/3000x3000/-/qualit…"
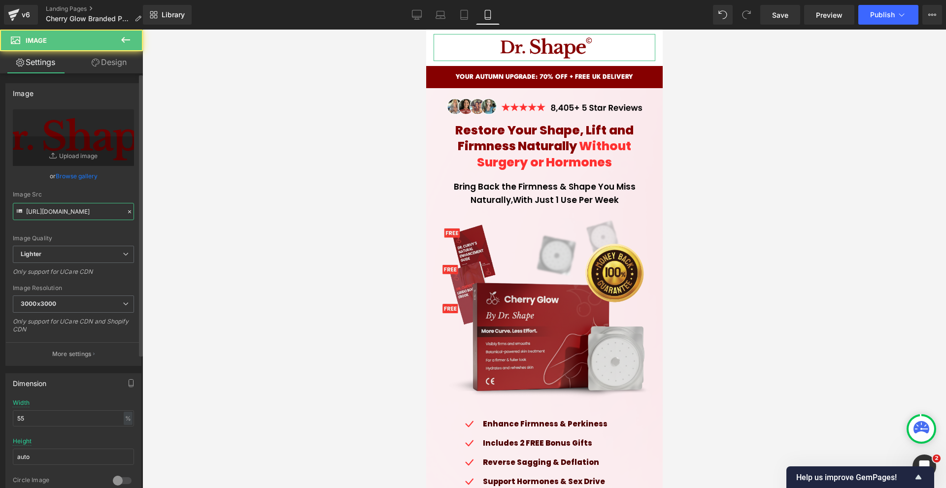
scroll to position [0, 524]
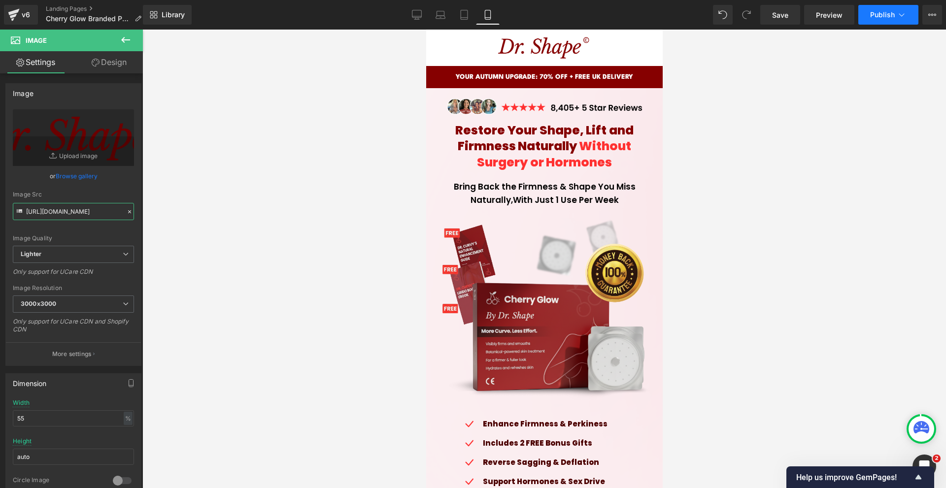
type input "[URL][DOMAIN_NAME]"
click at [902, 15] on icon at bounding box center [902, 15] width 10 height 10
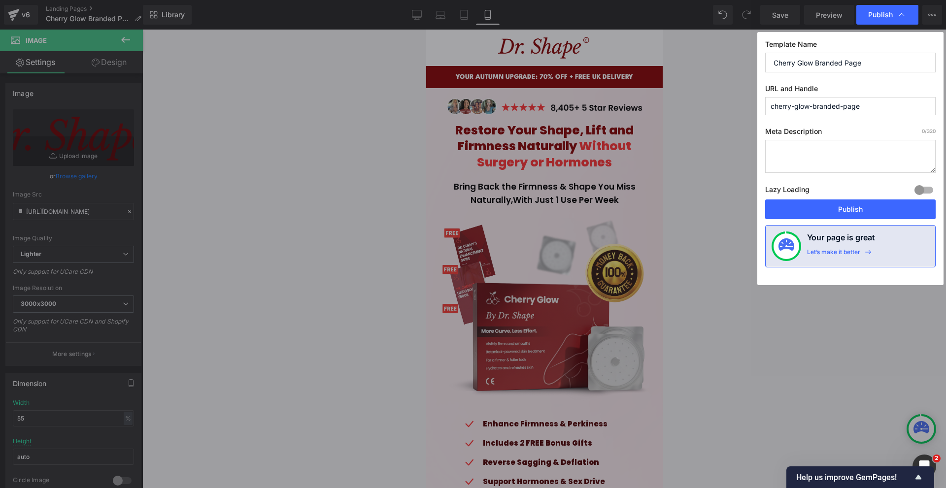
click at [847, 205] on button "Publish" at bounding box center [850, 210] width 171 height 20
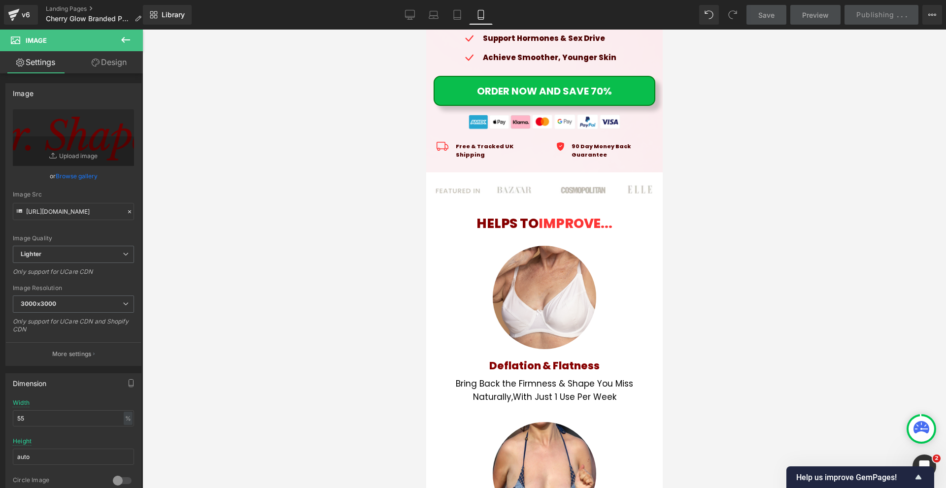
scroll to position [394, 0]
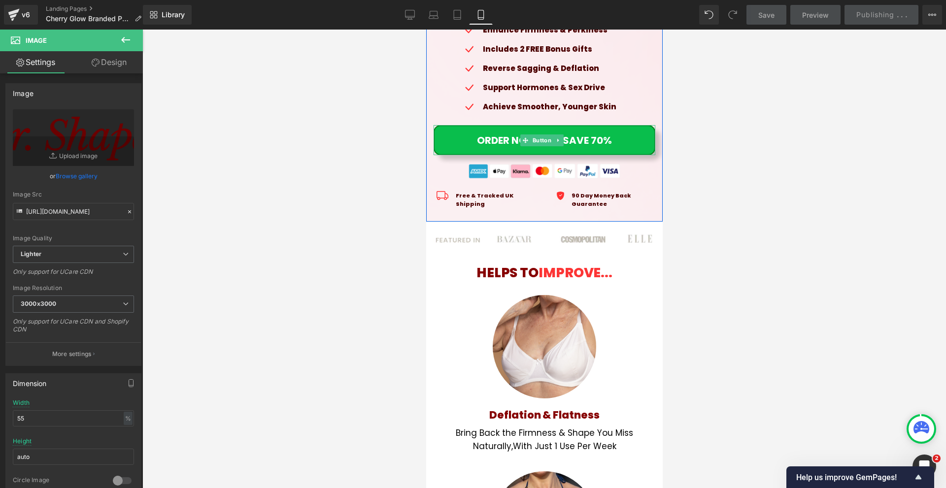
click at [613, 139] on link "ORDER NOW AND SAVE 70%" at bounding box center [544, 140] width 222 height 30
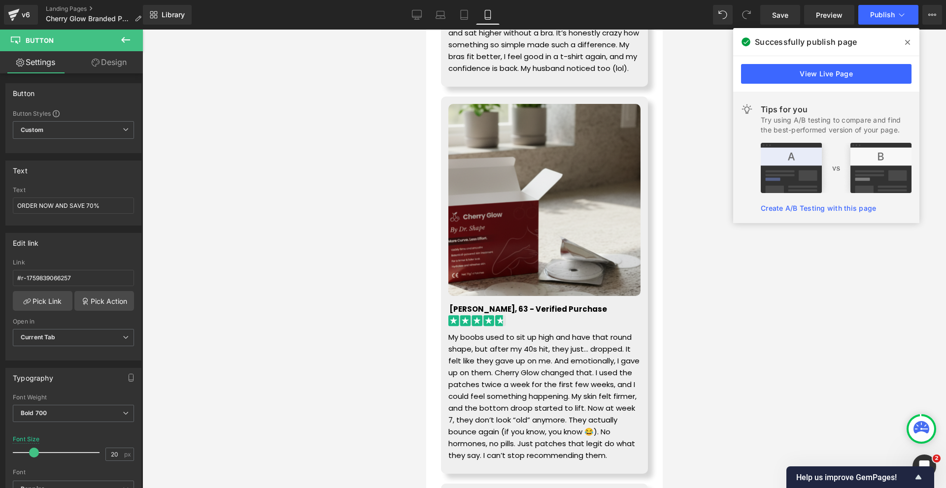
scroll to position [10998, 0]
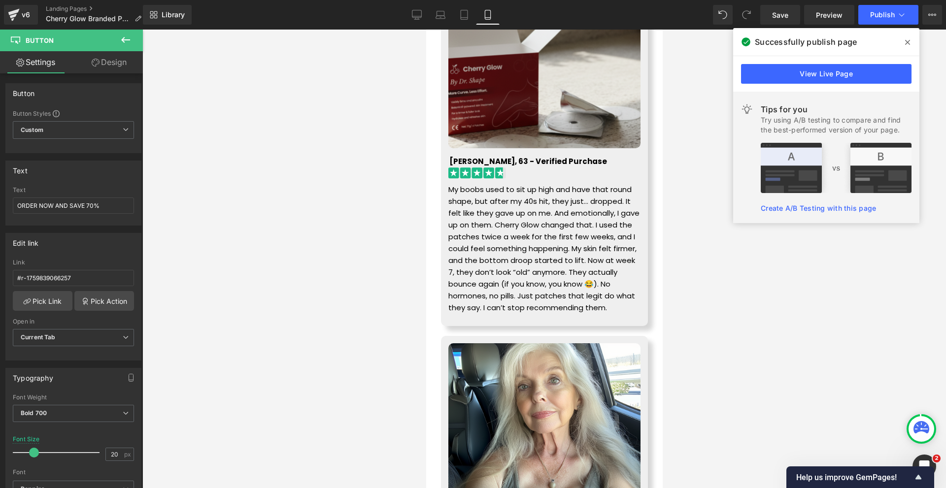
click at [751, 73] on link "View Live Page" at bounding box center [826, 74] width 171 height 20
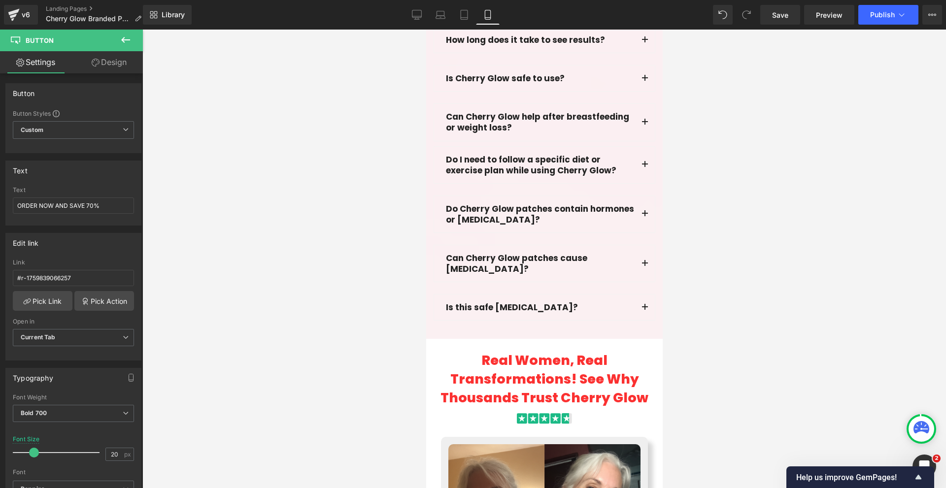
scroll to position [10012, 0]
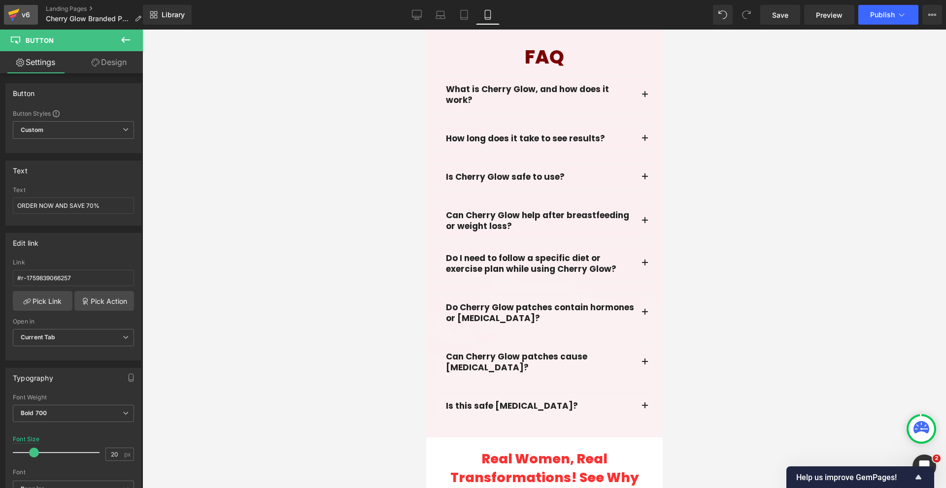
click at [16, 5] on icon at bounding box center [14, 14] width 12 height 25
